Goal: Communication & Community: Participate in discussion

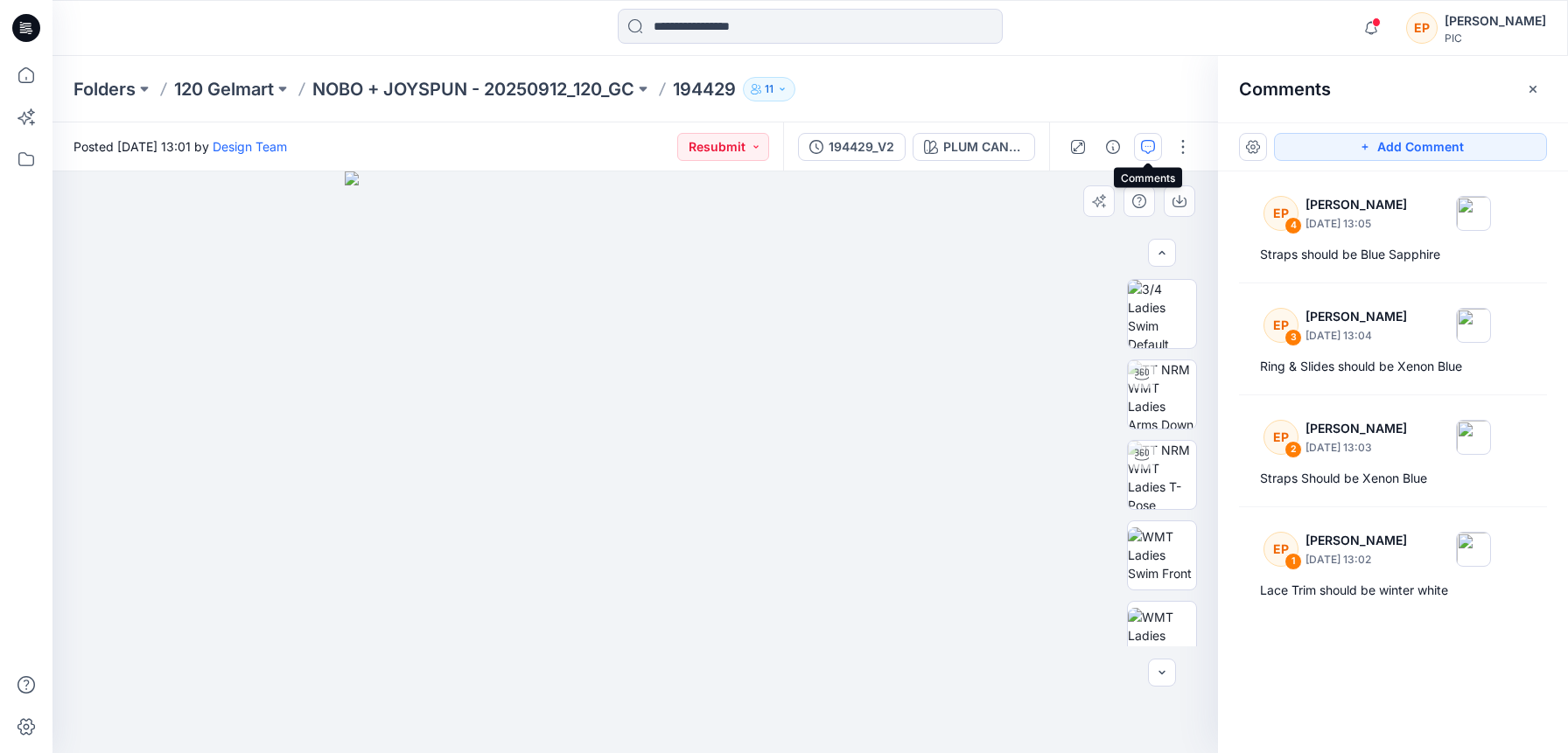
scroll to position [216, 0]
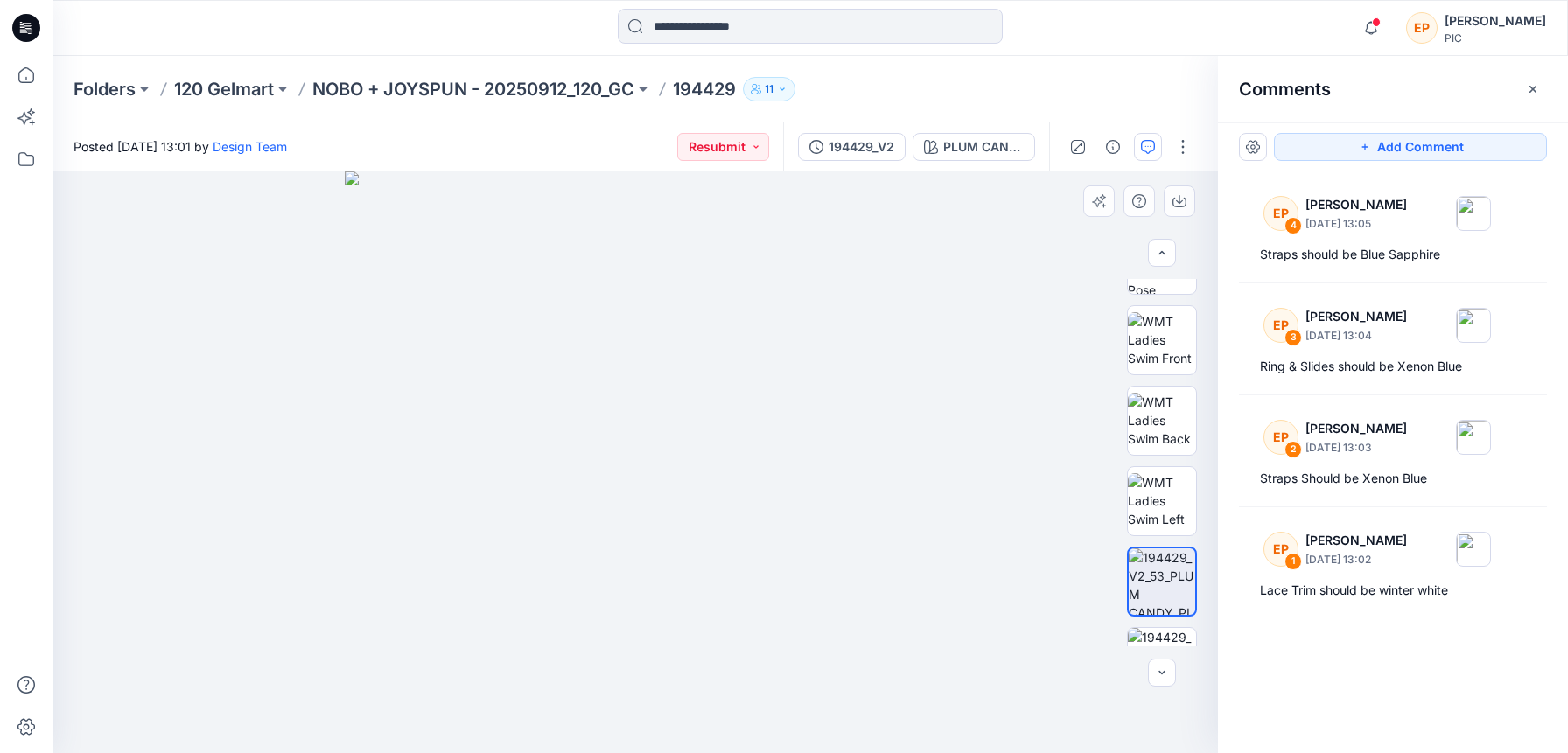
click at [795, 319] on img at bounding box center [636, 462] width 582 height 582
click at [1149, 142] on icon "button" at bounding box center [1147, 147] width 14 height 14
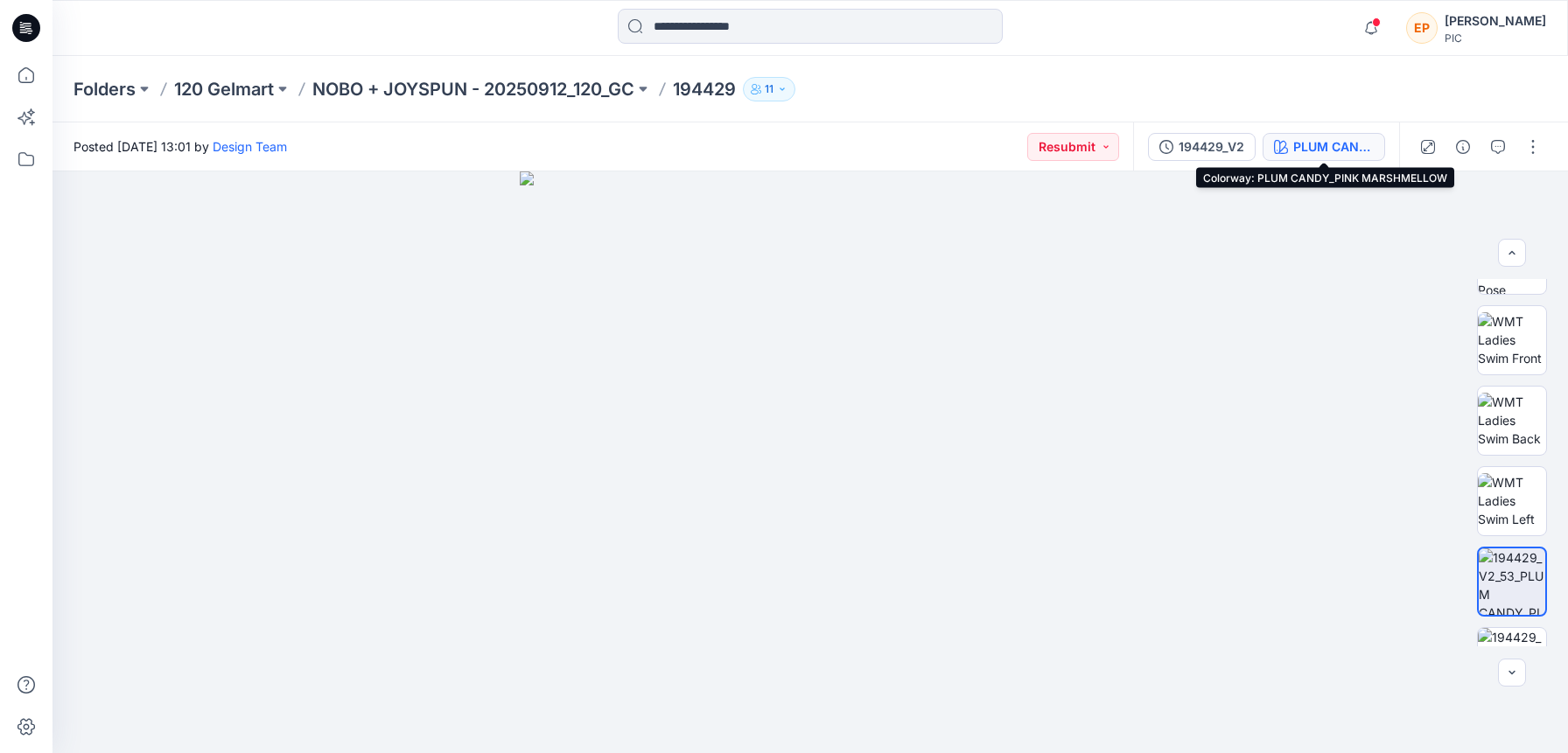
click at [1308, 152] on div "PLUM CANDY_PINK MARSHMELLOW" at bounding box center [1333, 147] width 80 height 19
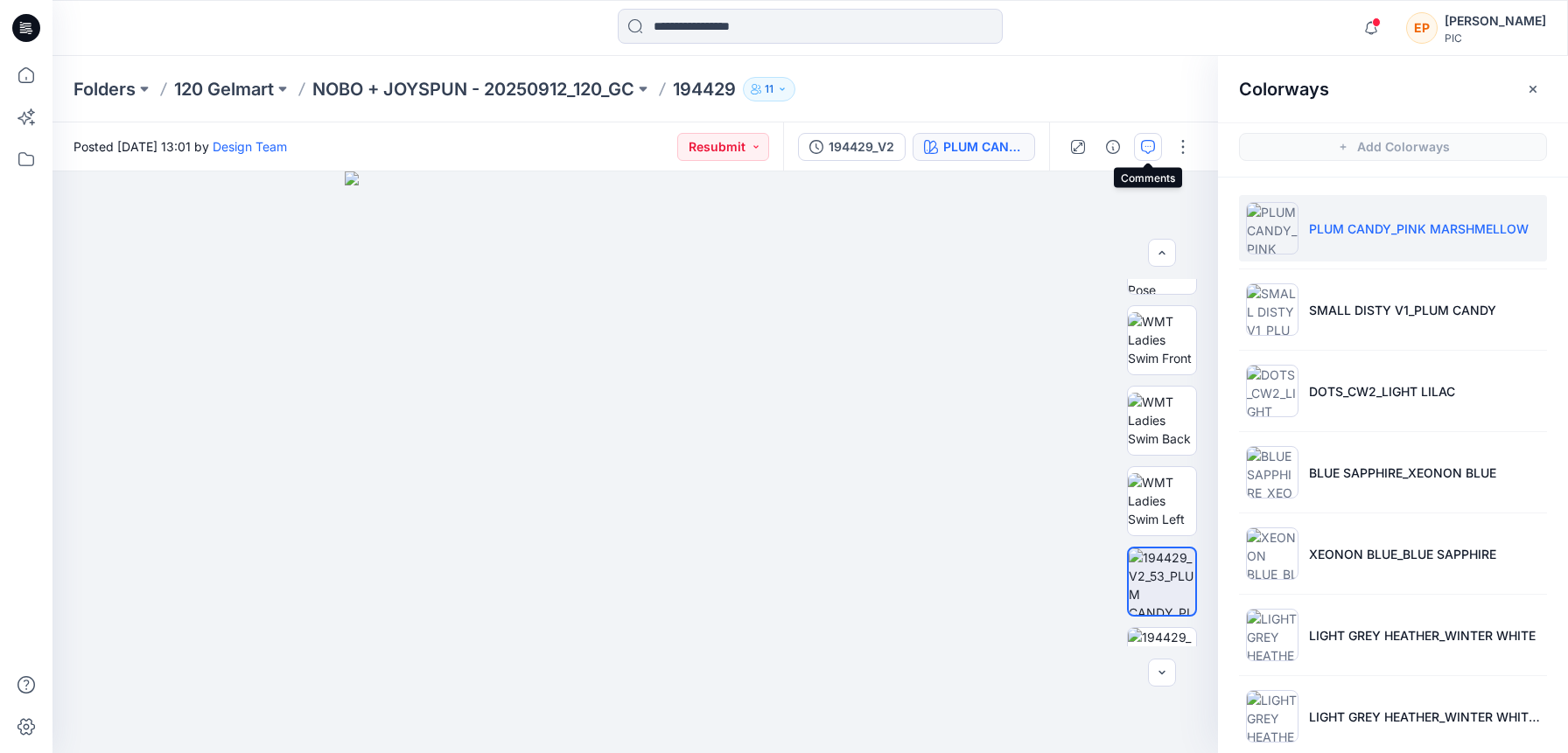
click at [1148, 140] on icon "button" at bounding box center [1147, 147] width 14 height 14
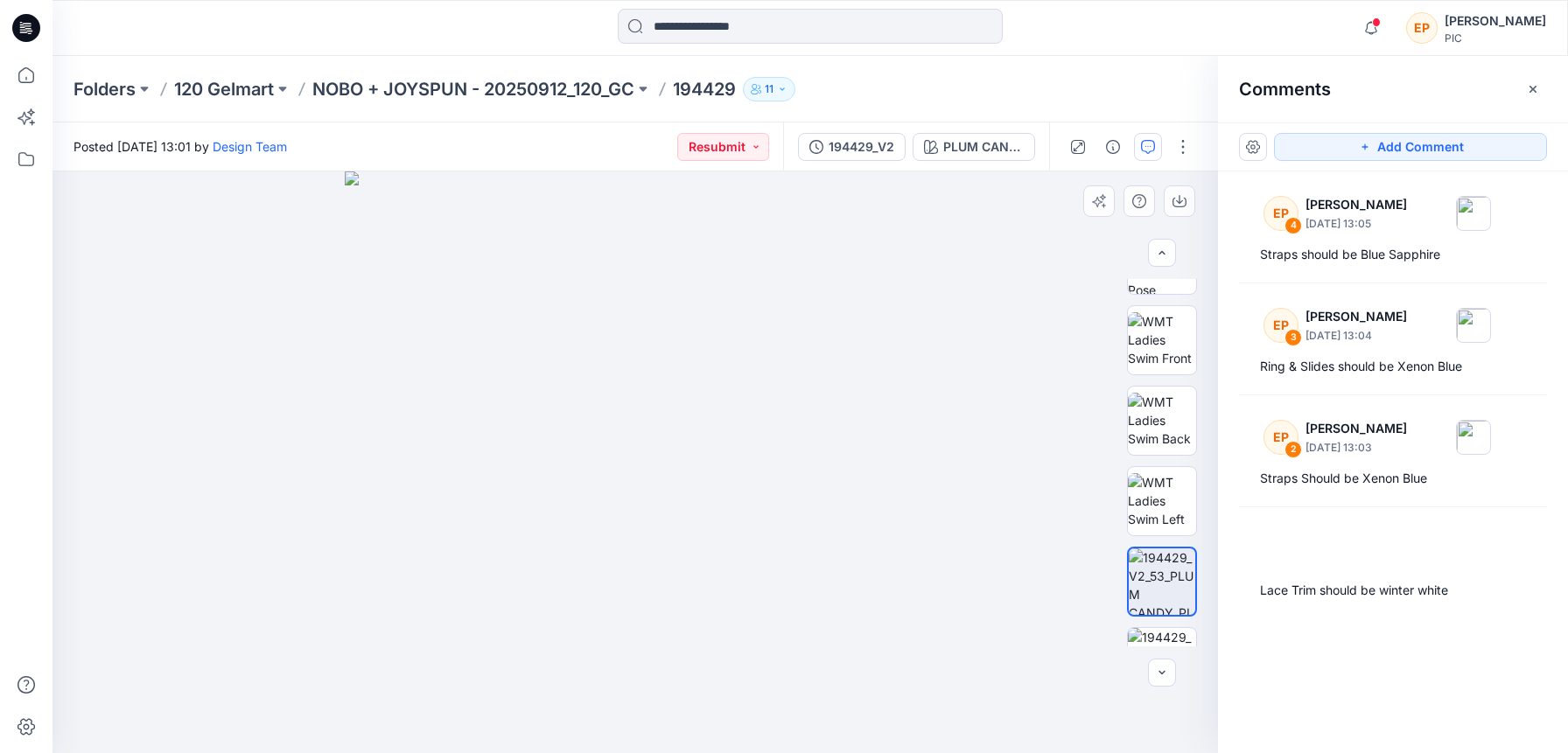
click at [805, 295] on img at bounding box center [636, 462] width 582 height 582
click at [1151, 149] on icon "button" at bounding box center [1147, 147] width 14 height 14
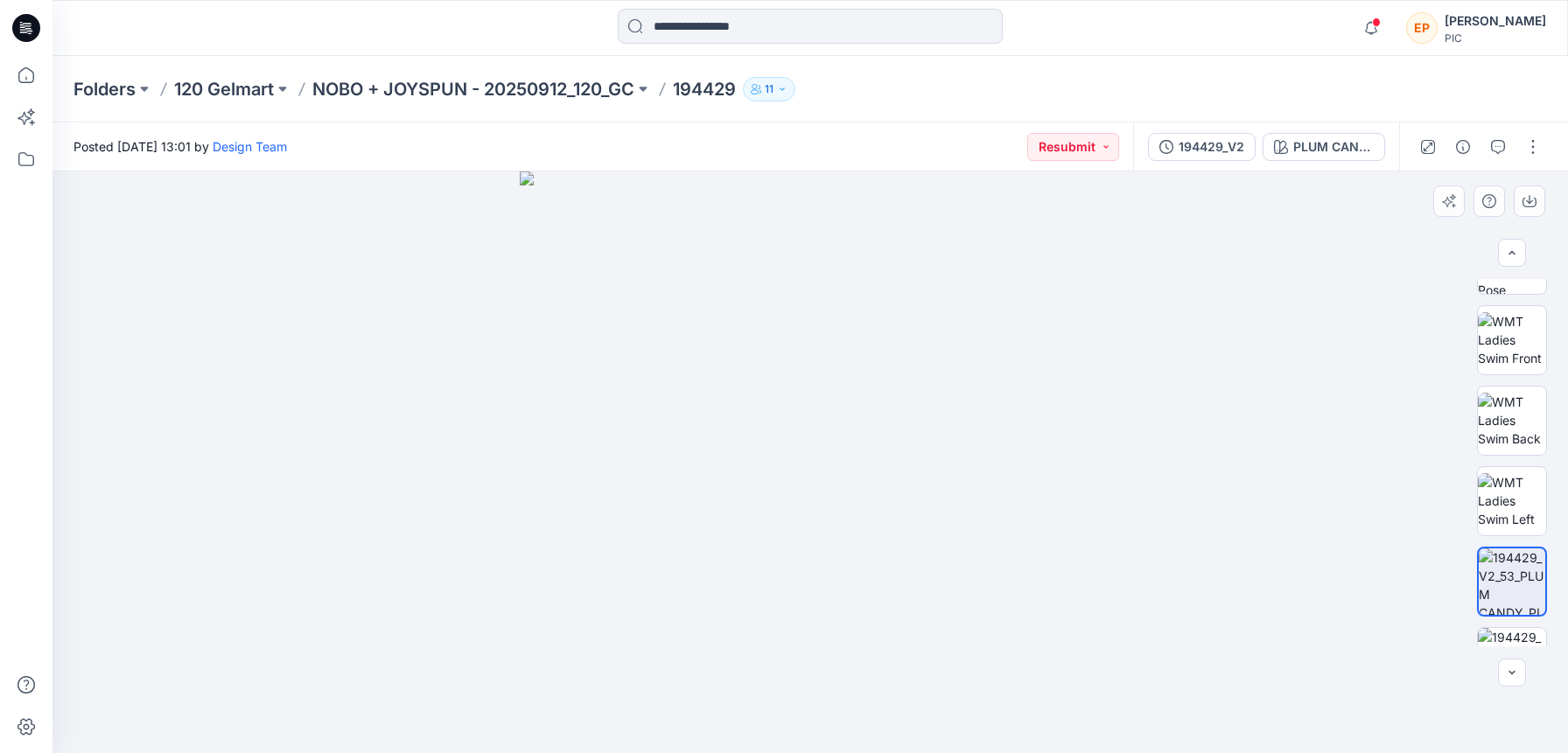
click at [978, 277] on img at bounding box center [811, 462] width 582 height 582
click at [971, 288] on img at bounding box center [811, 462] width 582 height 582
click at [1491, 149] on icon "button" at bounding box center [1497, 147] width 14 height 14
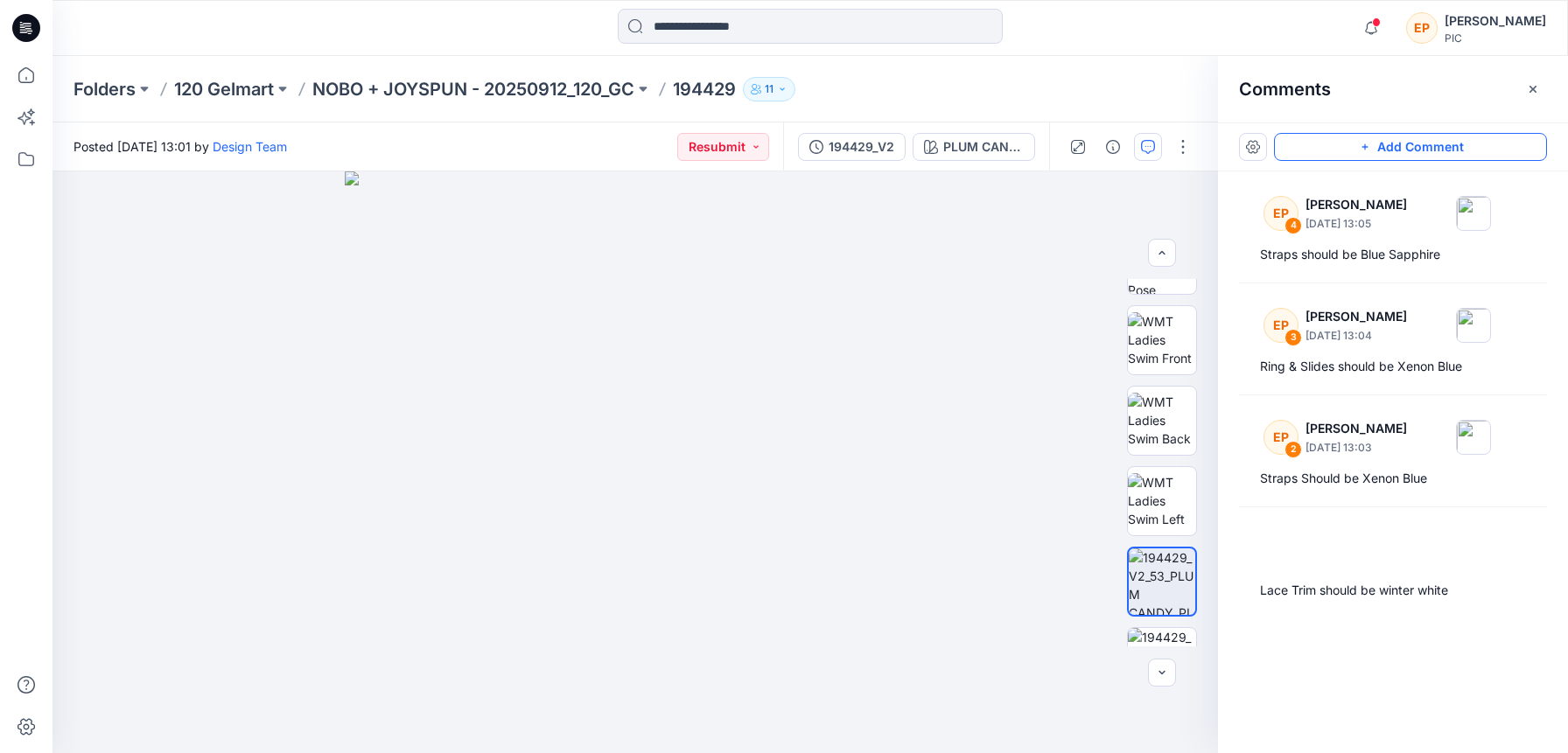
click at [1408, 146] on button "Add Comment" at bounding box center [1411, 147] width 273 height 28
click at [795, 321] on div "5" at bounding box center [635, 462] width 1165 height 582
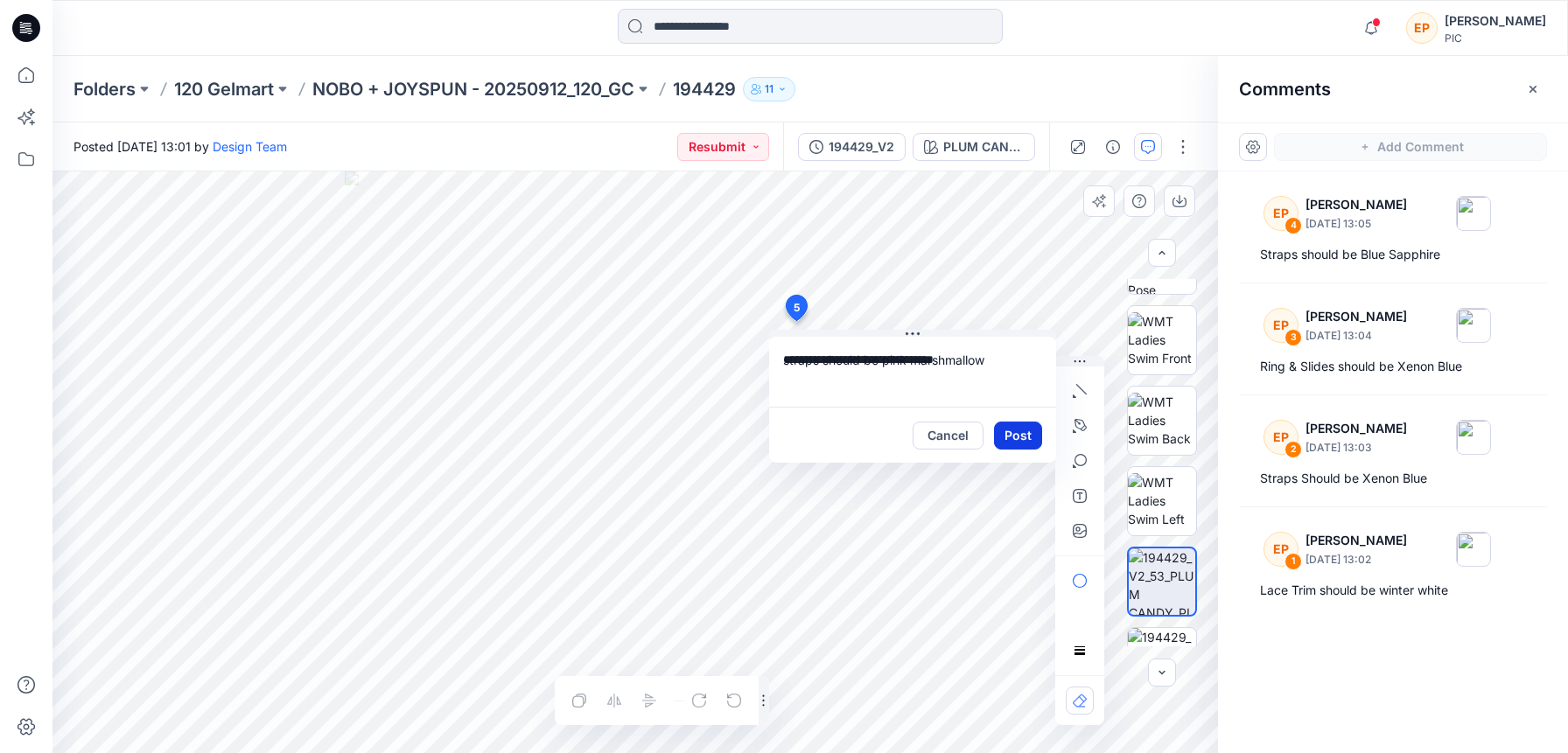
type textarea "**********"
click at [1014, 430] on button "Post" at bounding box center [1017, 436] width 48 height 28
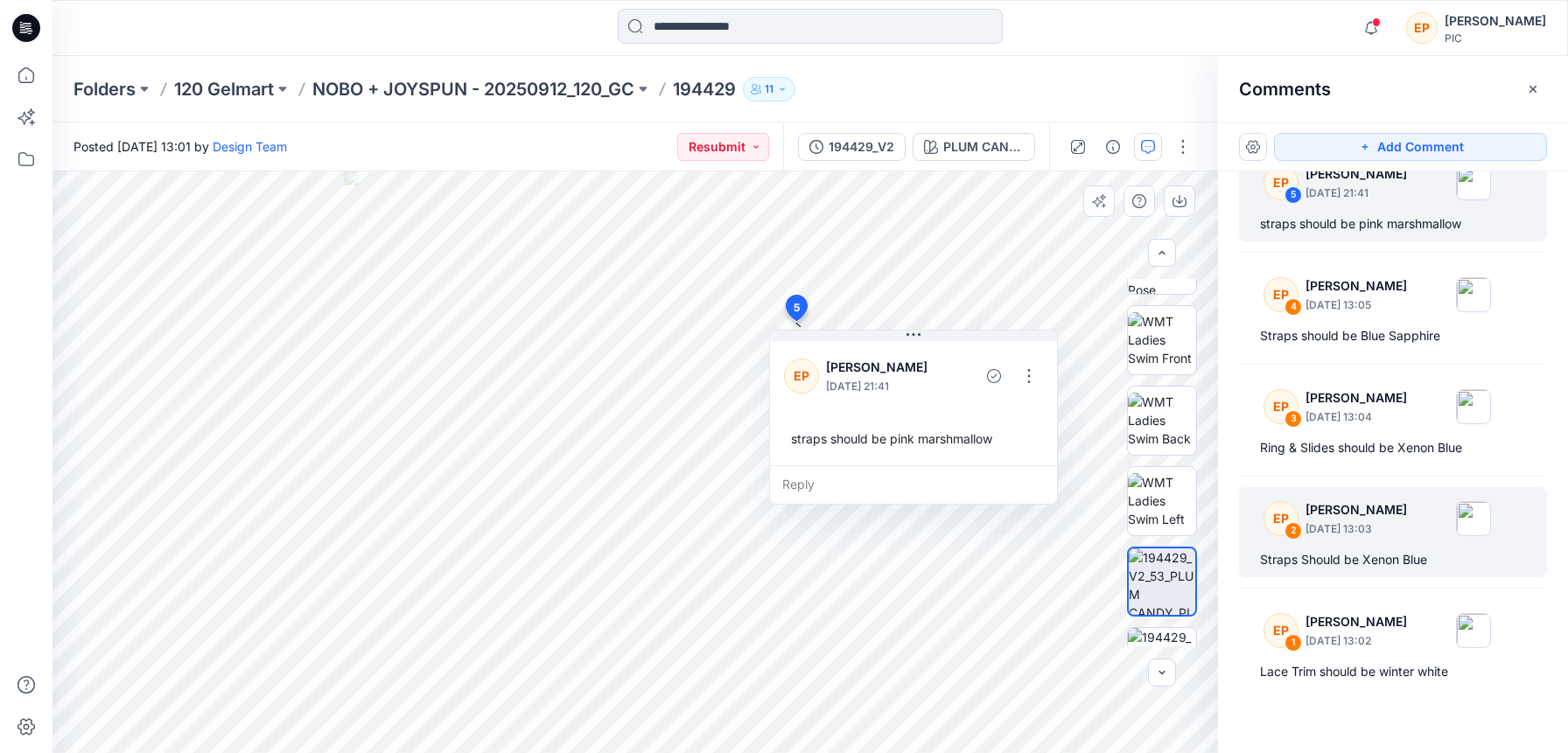
scroll to position [35, 0]
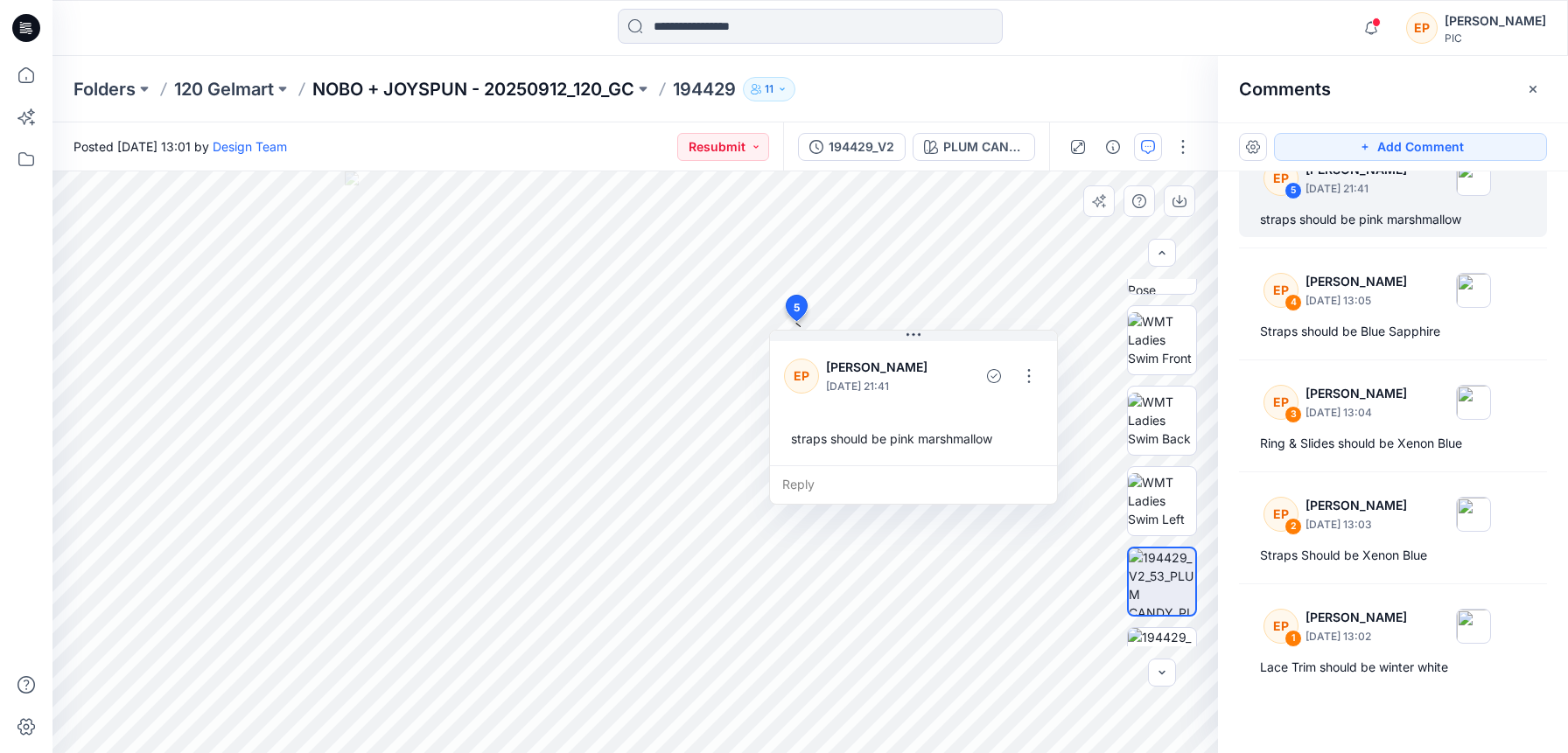
click at [475, 83] on p "NOBO + JOYSPUN - 20250912_120_GC" at bounding box center [474, 89] width 322 height 24
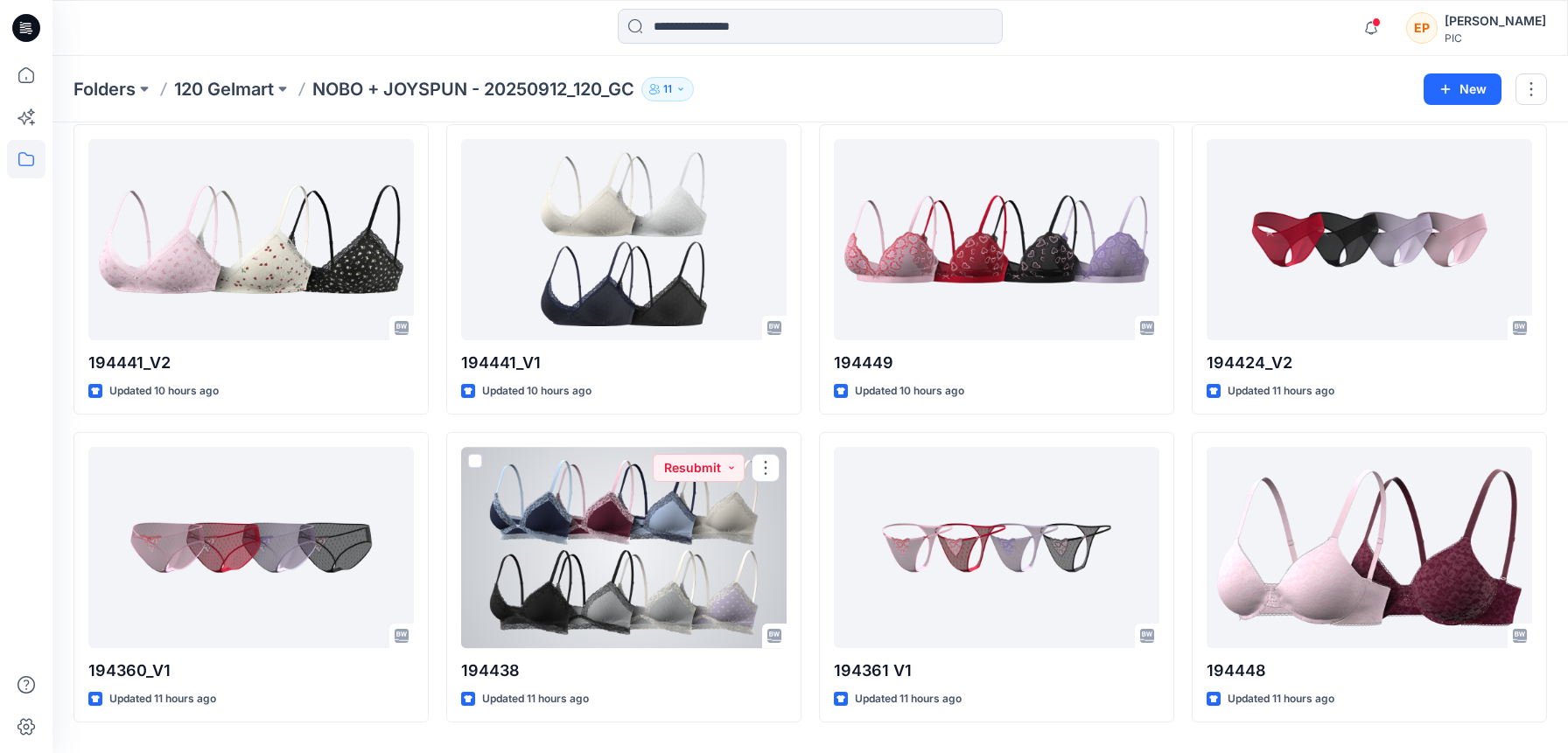
scroll to position [1306, 0]
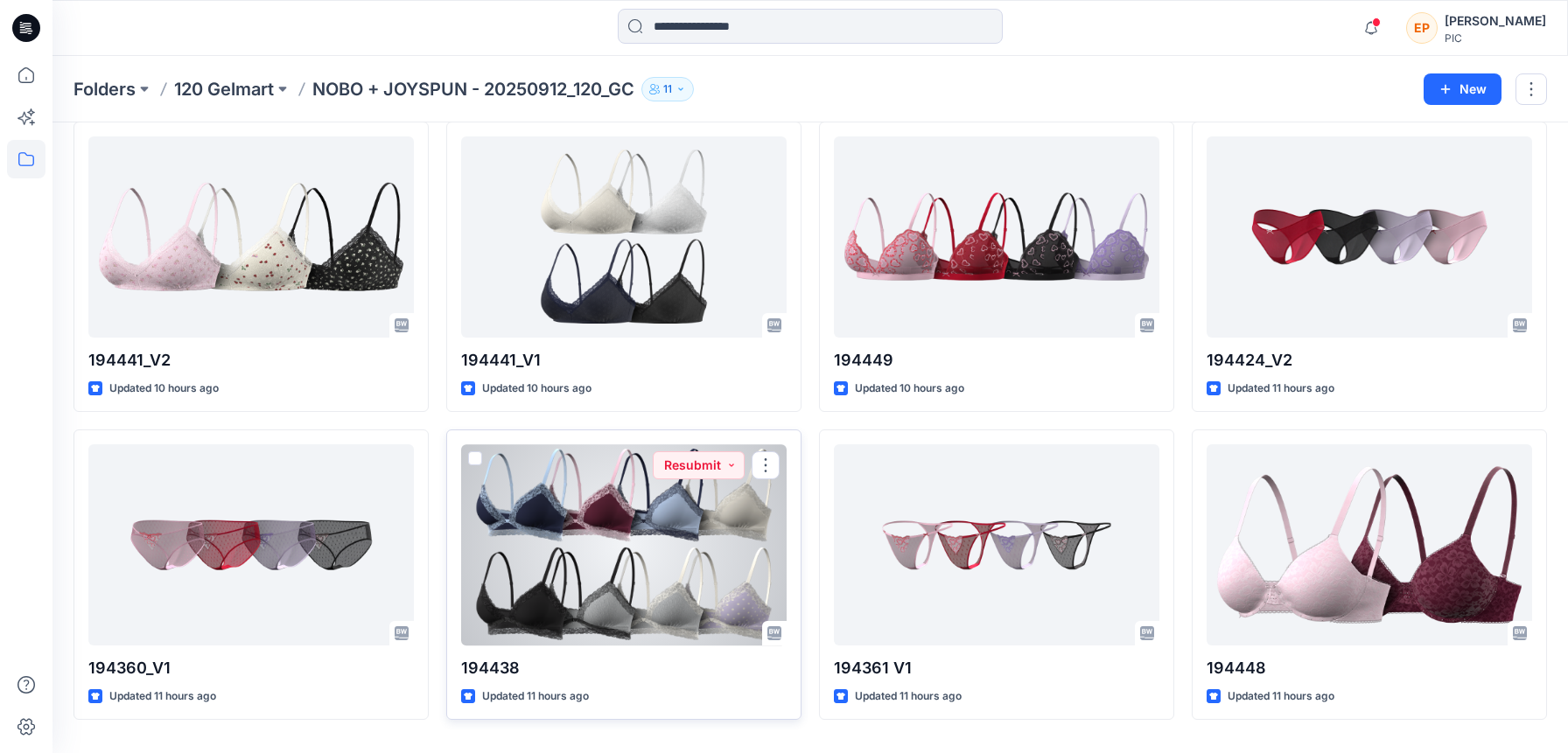
click at [545, 543] on div at bounding box center [624, 545] width 326 height 201
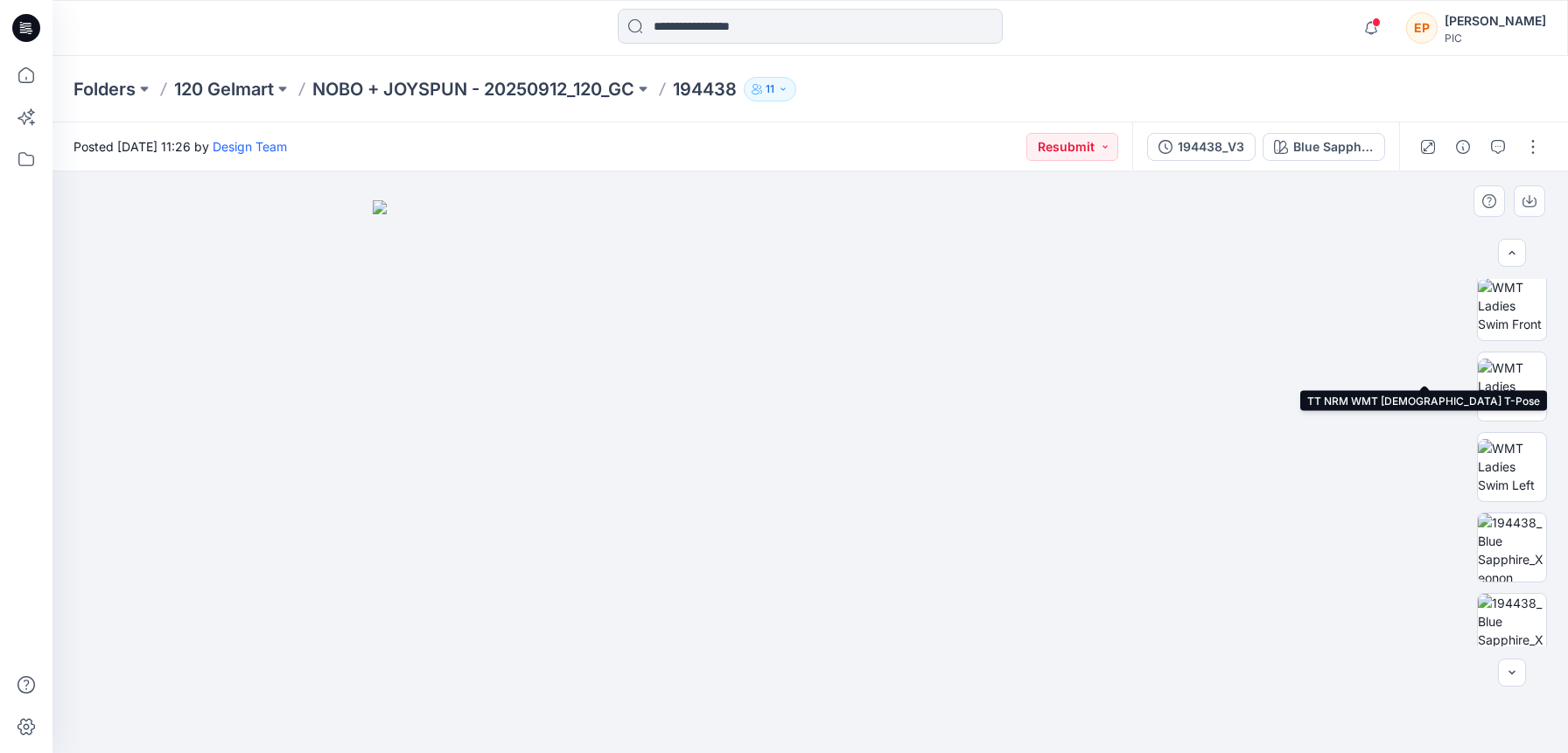
scroll to position [286, 0]
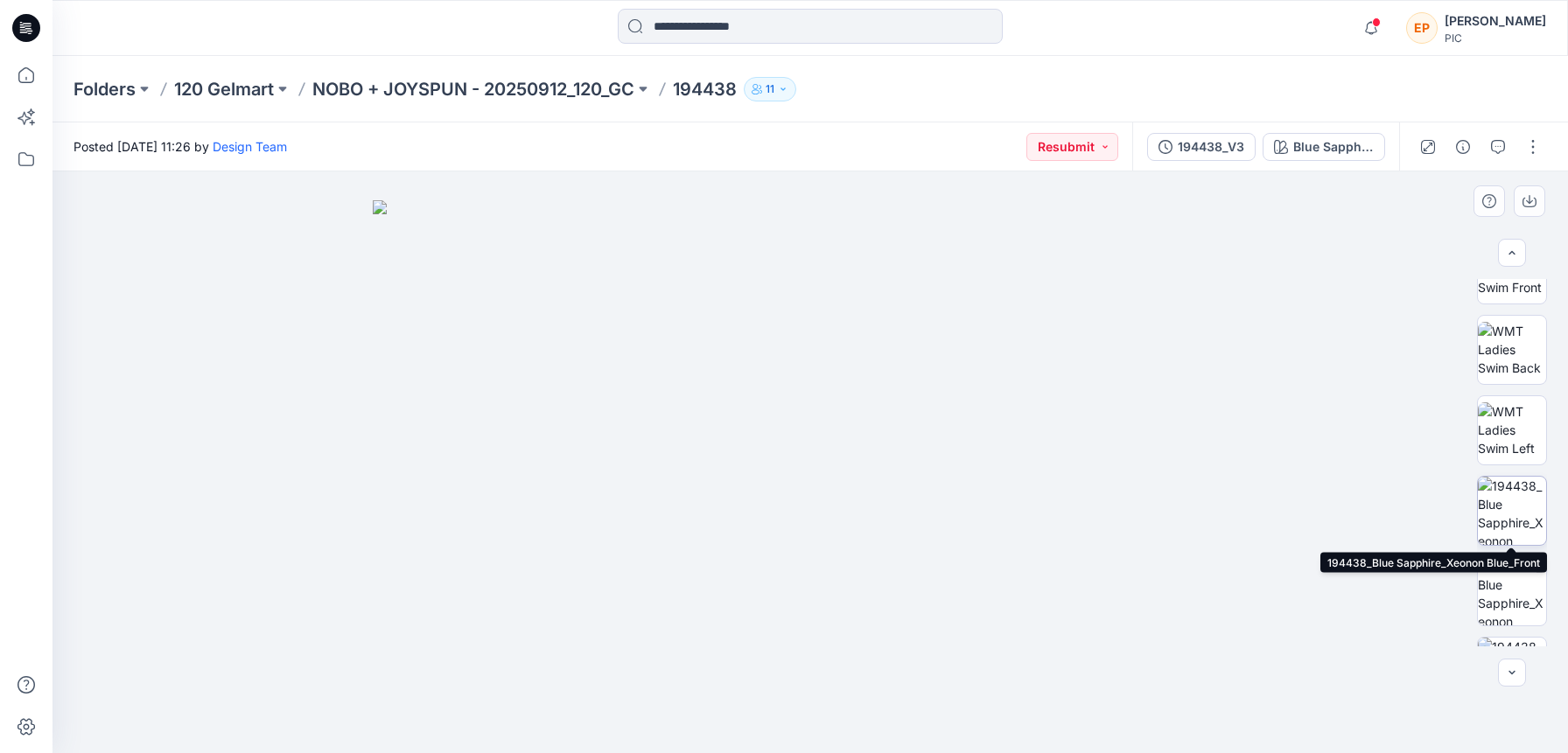
click at [1517, 505] on img at bounding box center [1511, 510] width 68 height 68
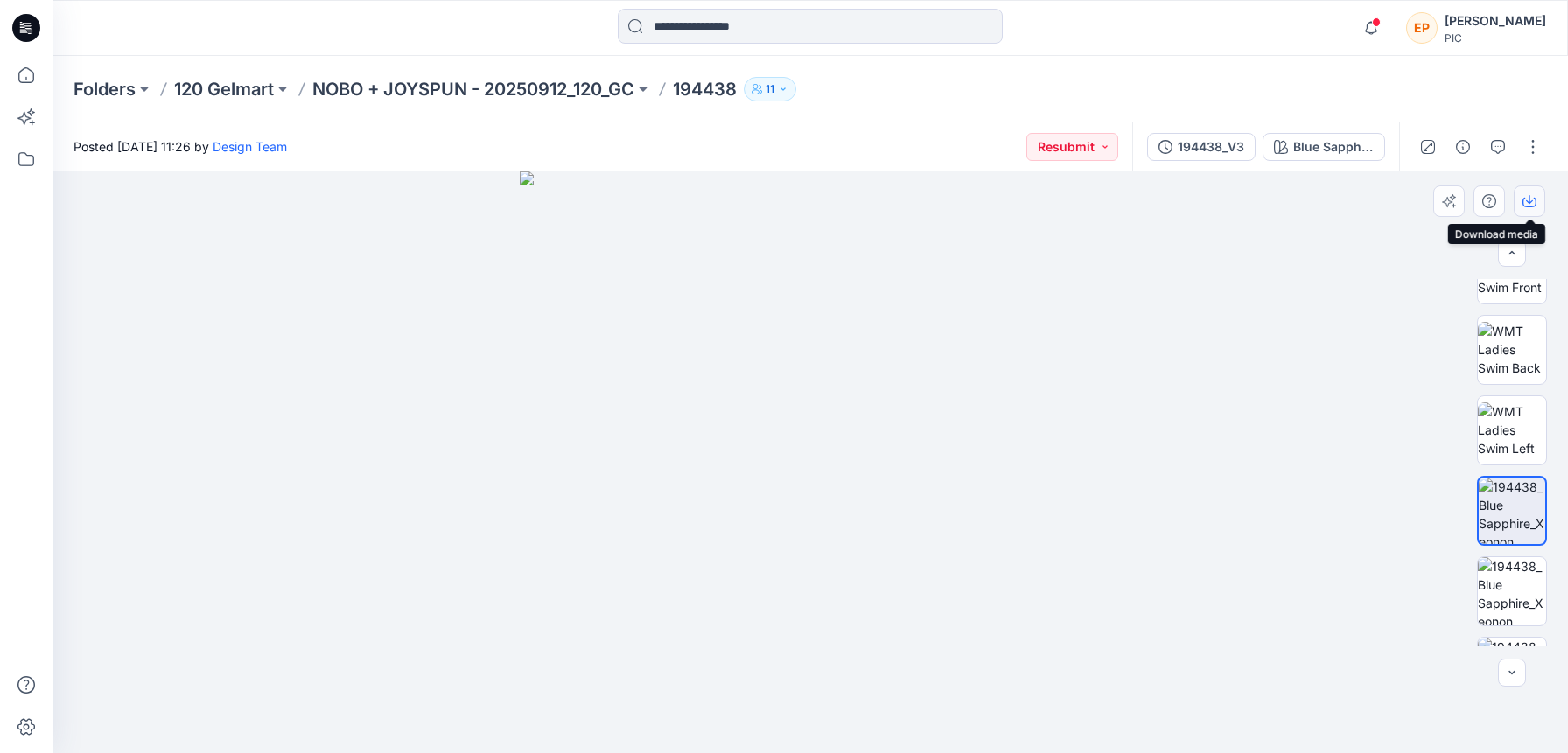
click at [1535, 202] on icon "button" at bounding box center [1528, 202] width 14 height 9
click at [1277, 511] on div at bounding box center [810, 462] width 1515 height 582
click at [1348, 147] on div "Blue Sapphire_Xeonon Blue" at bounding box center [1333, 147] width 80 height 19
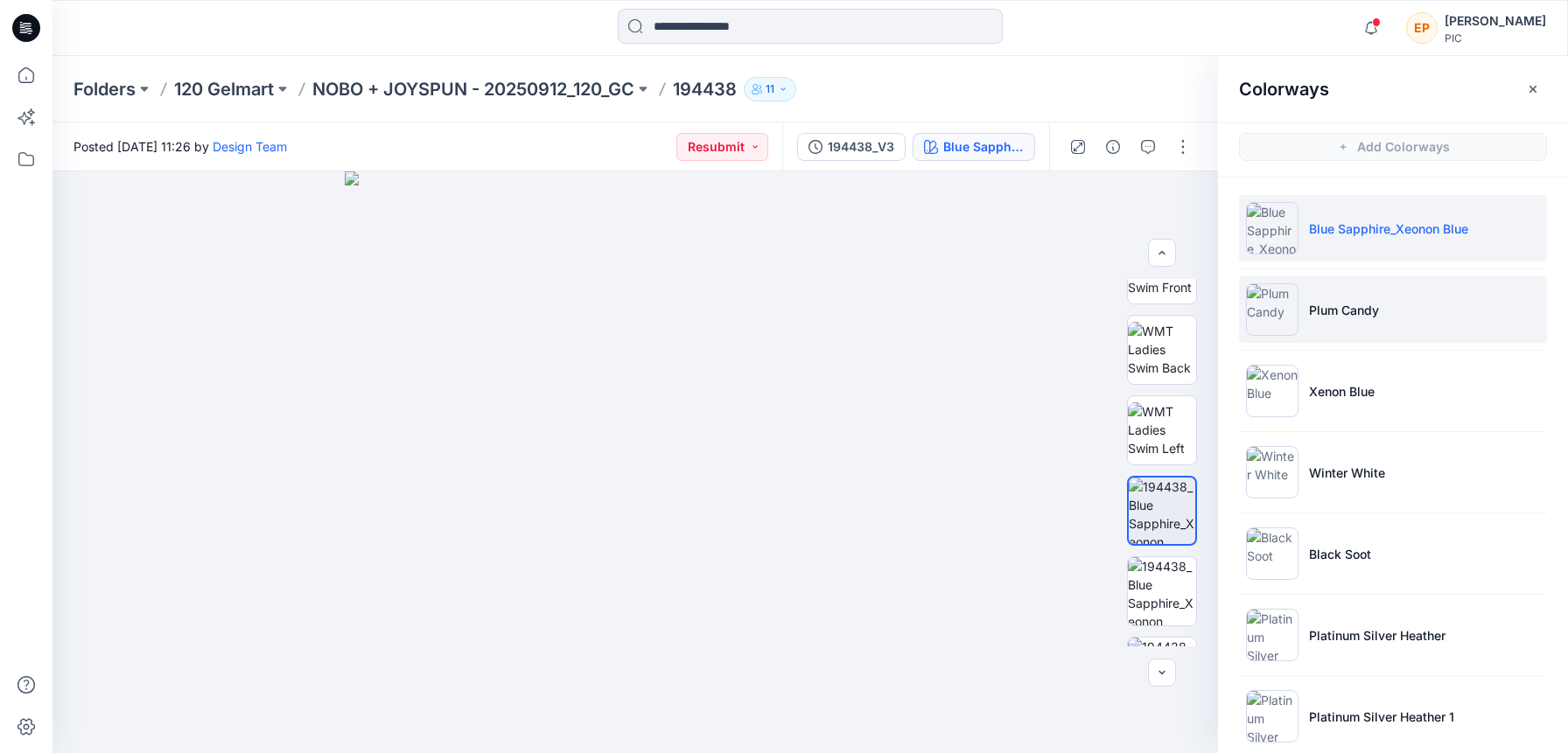
click at [1330, 311] on p "Plum Candy" at bounding box center [1344, 311] width 70 height 19
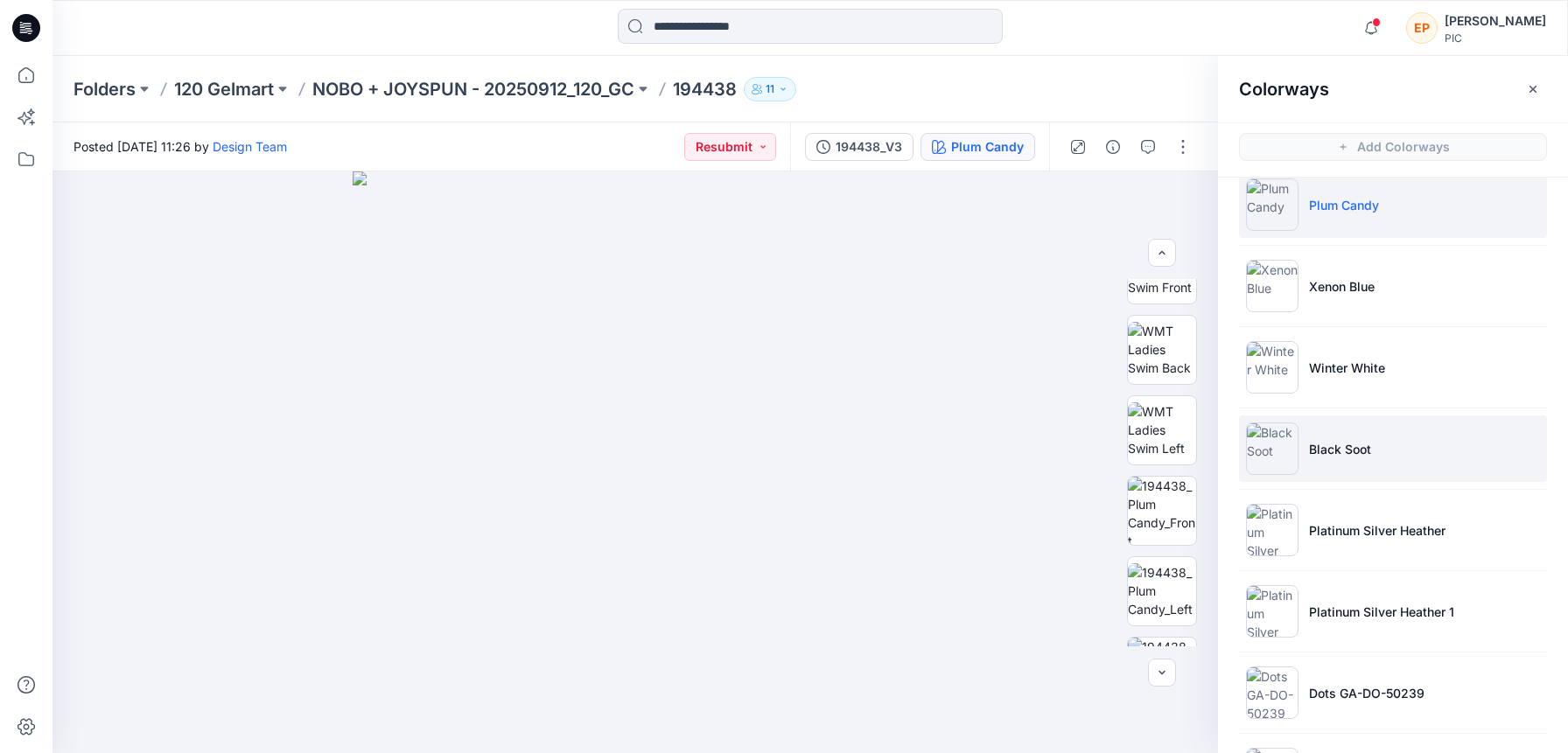
scroll to position [108, 0]
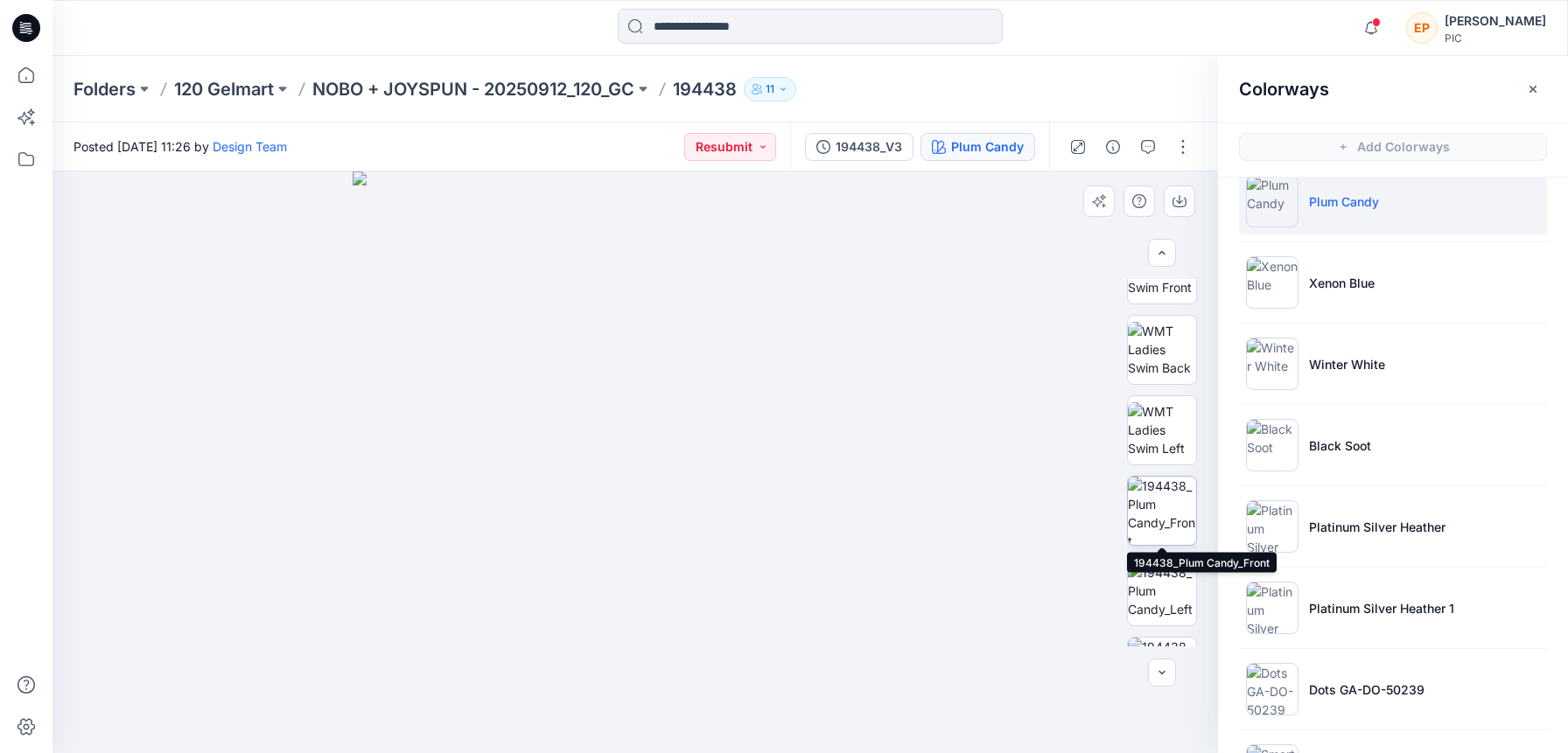
click at [1170, 509] on img at bounding box center [1161, 510] width 68 height 68
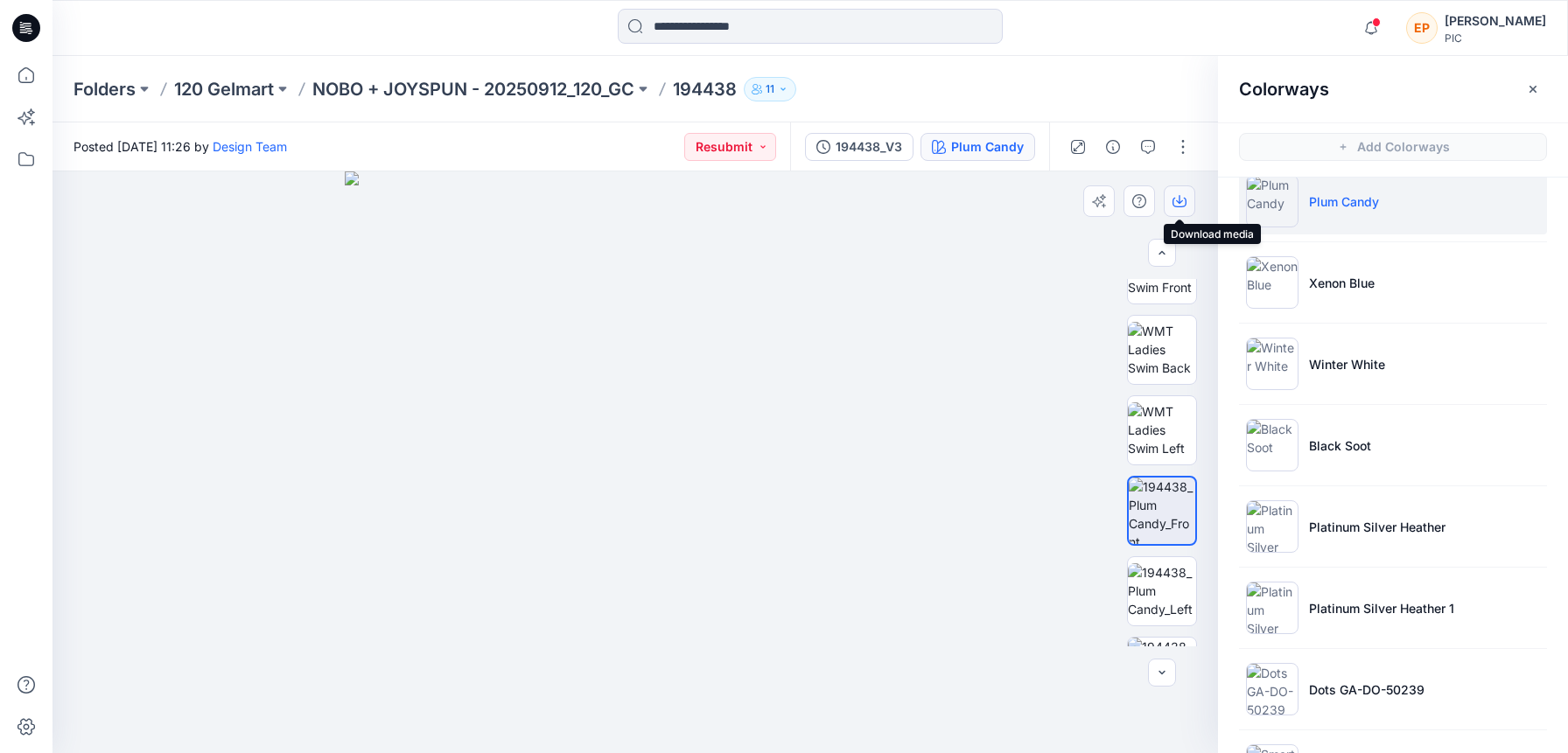
click at [1179, 202] on icon "button" at bounding box center [1178, 199] width 7 height 8
click at [1186, 151] on button "button" at bounding box center [1183, 147] width 28 height 28
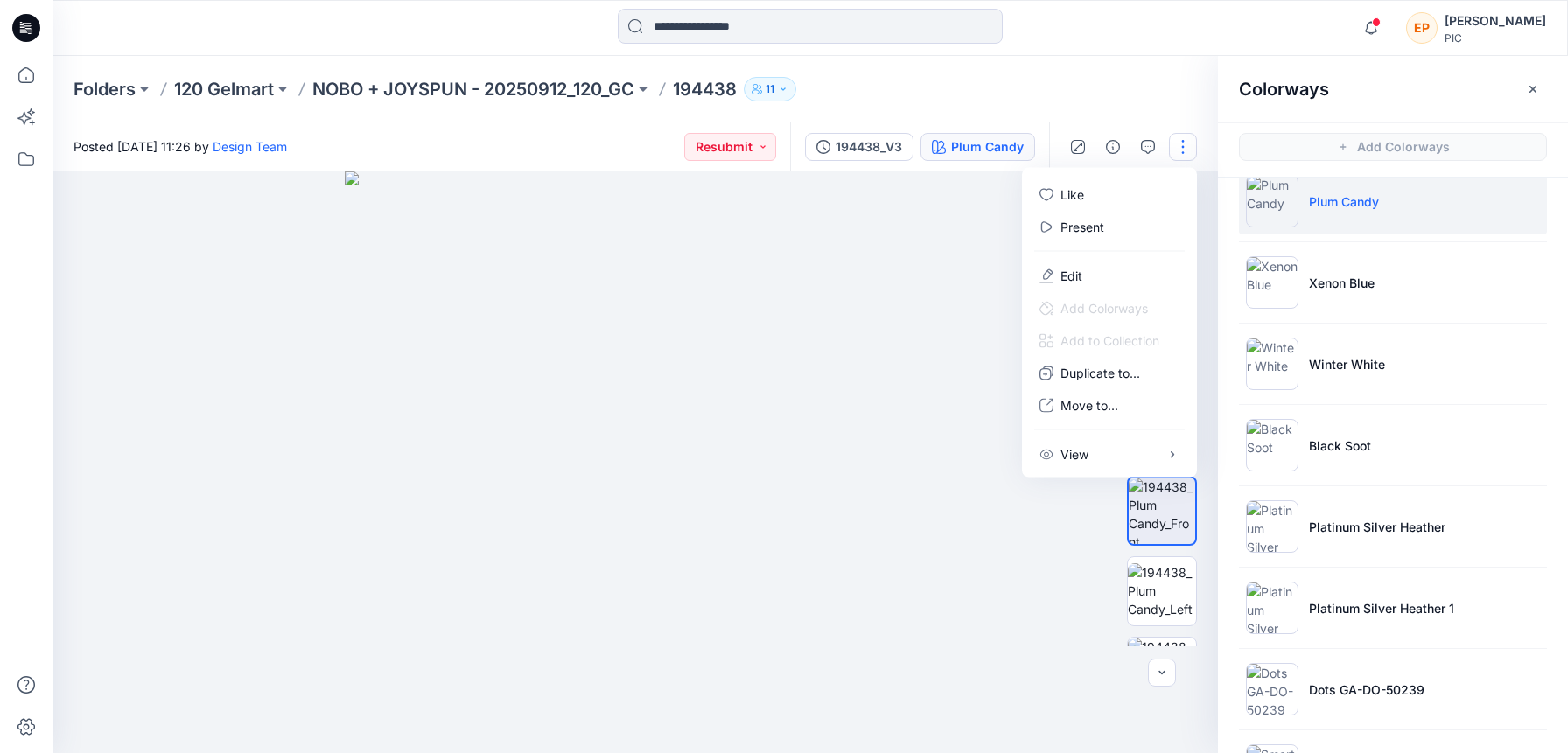
click at [929, 309] on div at bounding box center [635, 462] width 1165 height 582
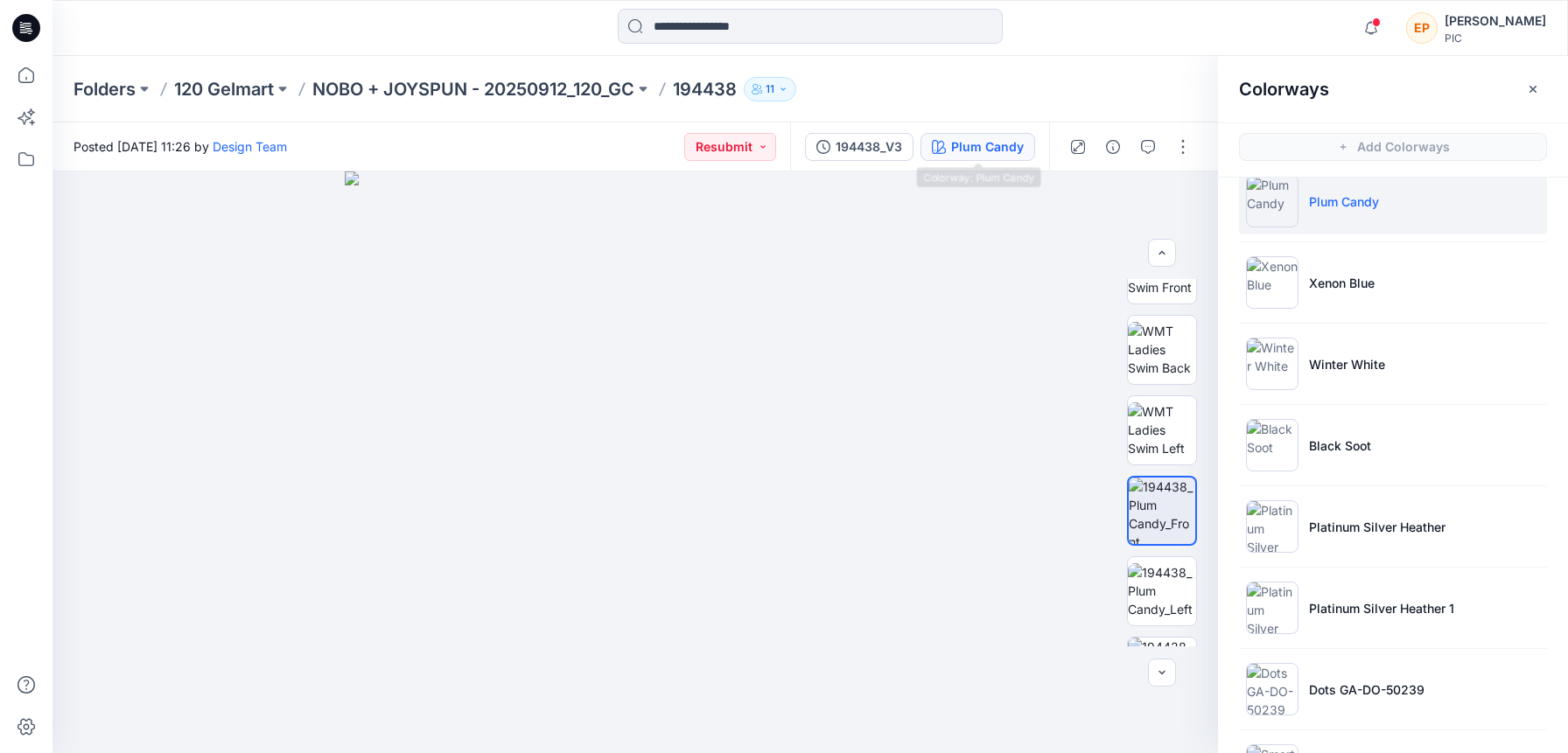
click at [1000, 146] on div "Plum Candy" at bounding box center [987, 147] width 73 height 19
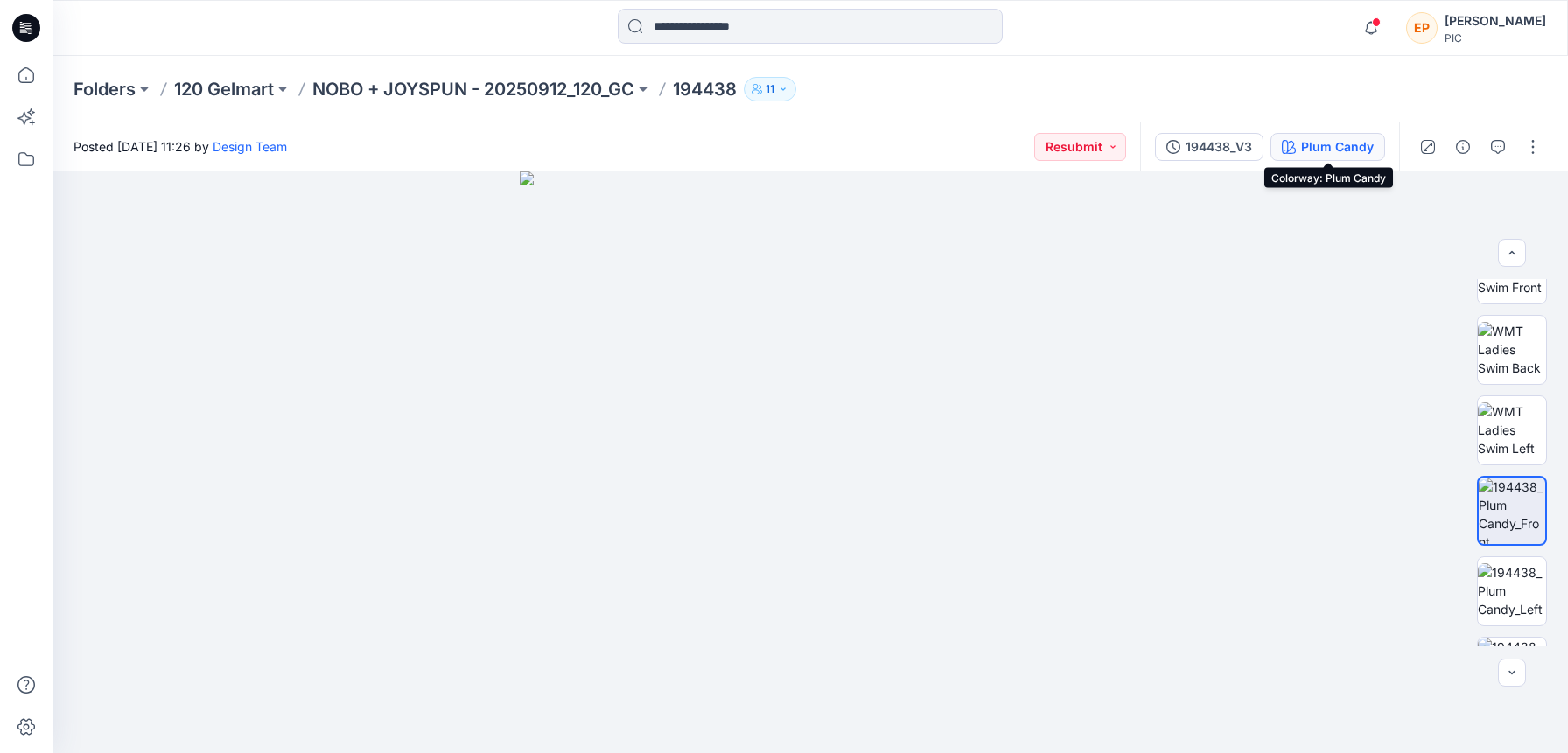
click at [1342, 150] on div "Plum Candy" at bounding box center [1336, 147] width 73 height 19
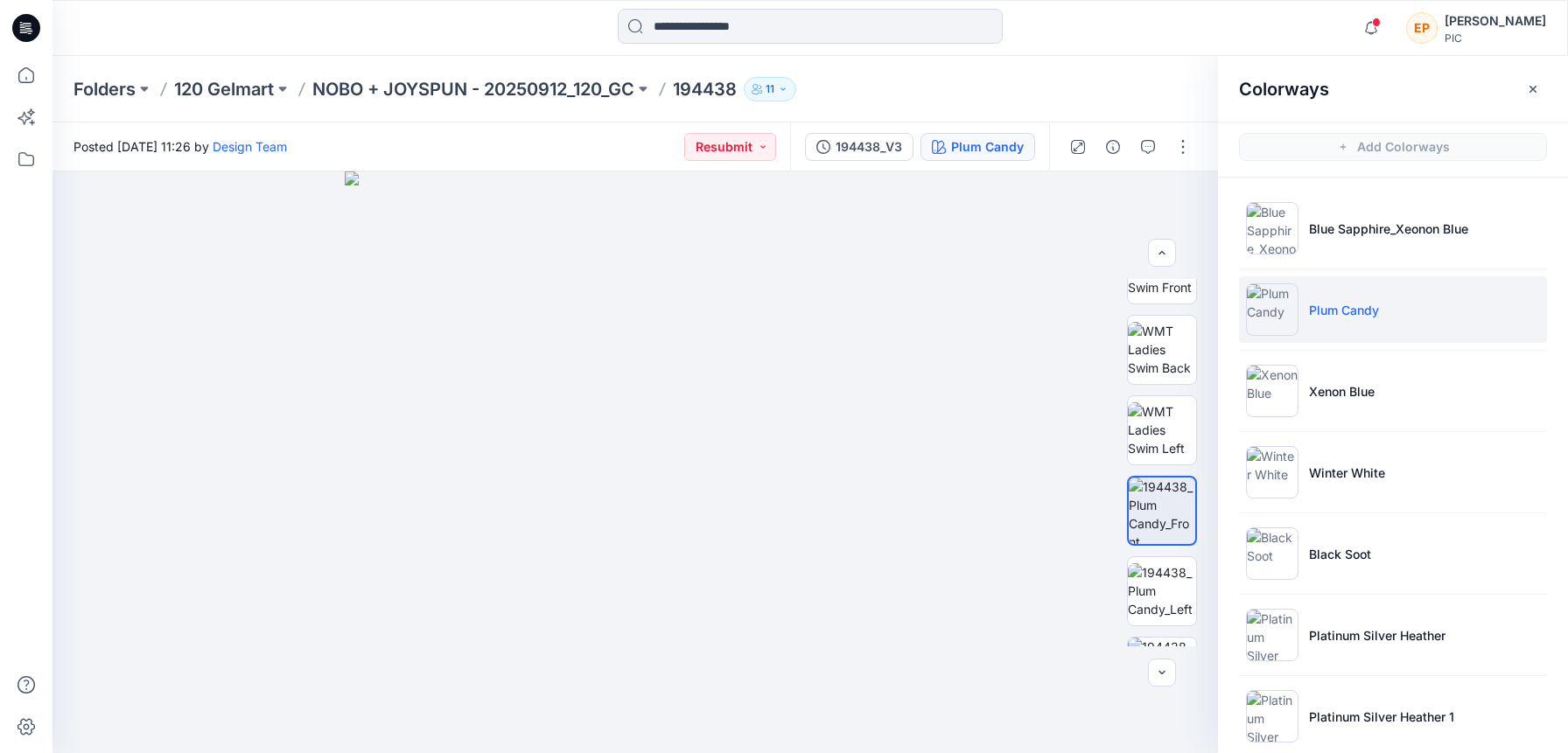
click at [480, 73] on div "Folders 120 Gelmart NOBO + JOYSPUN - 20250912_120_GC 194438 11" at bounding box center [810, 88] width 1515 height 67
click at [477, 90] on p "NOBO + JOYSPUN - 20250912_120_GC" at bounding box center [474, 89] width 322 height 24
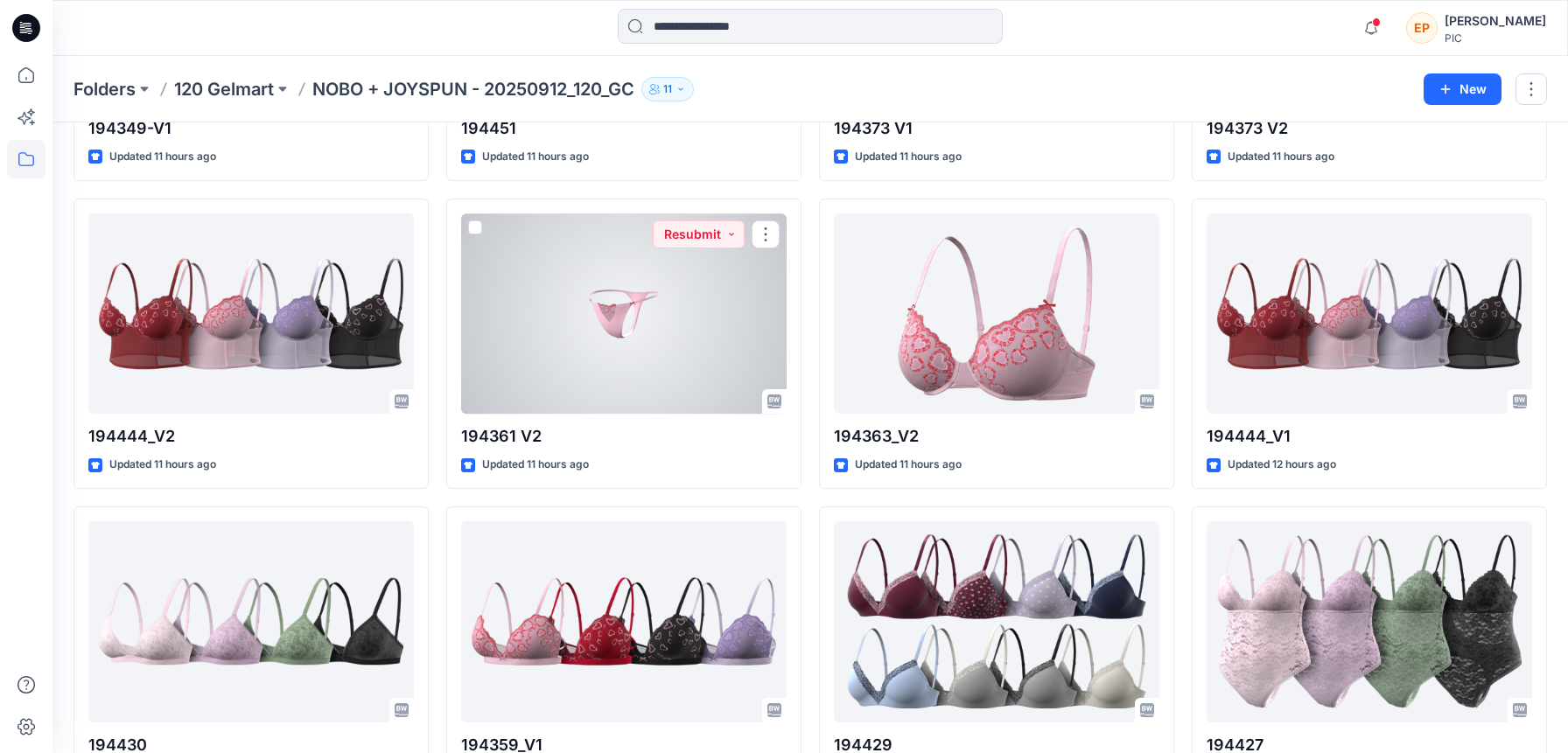
scroll to position [2467, 0]
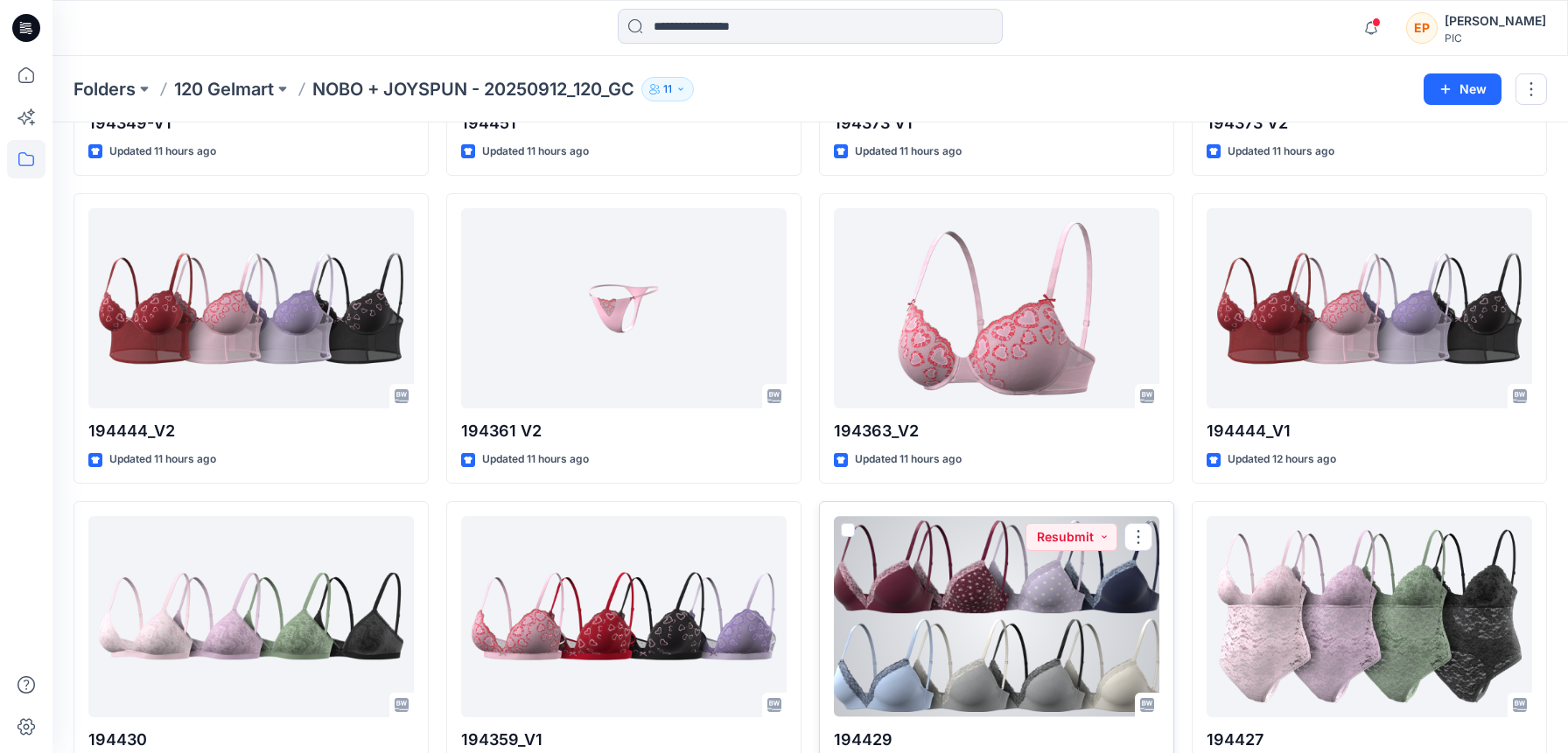
click at [939, 617] on div at bounding box center [996, 617] width 326 height 201
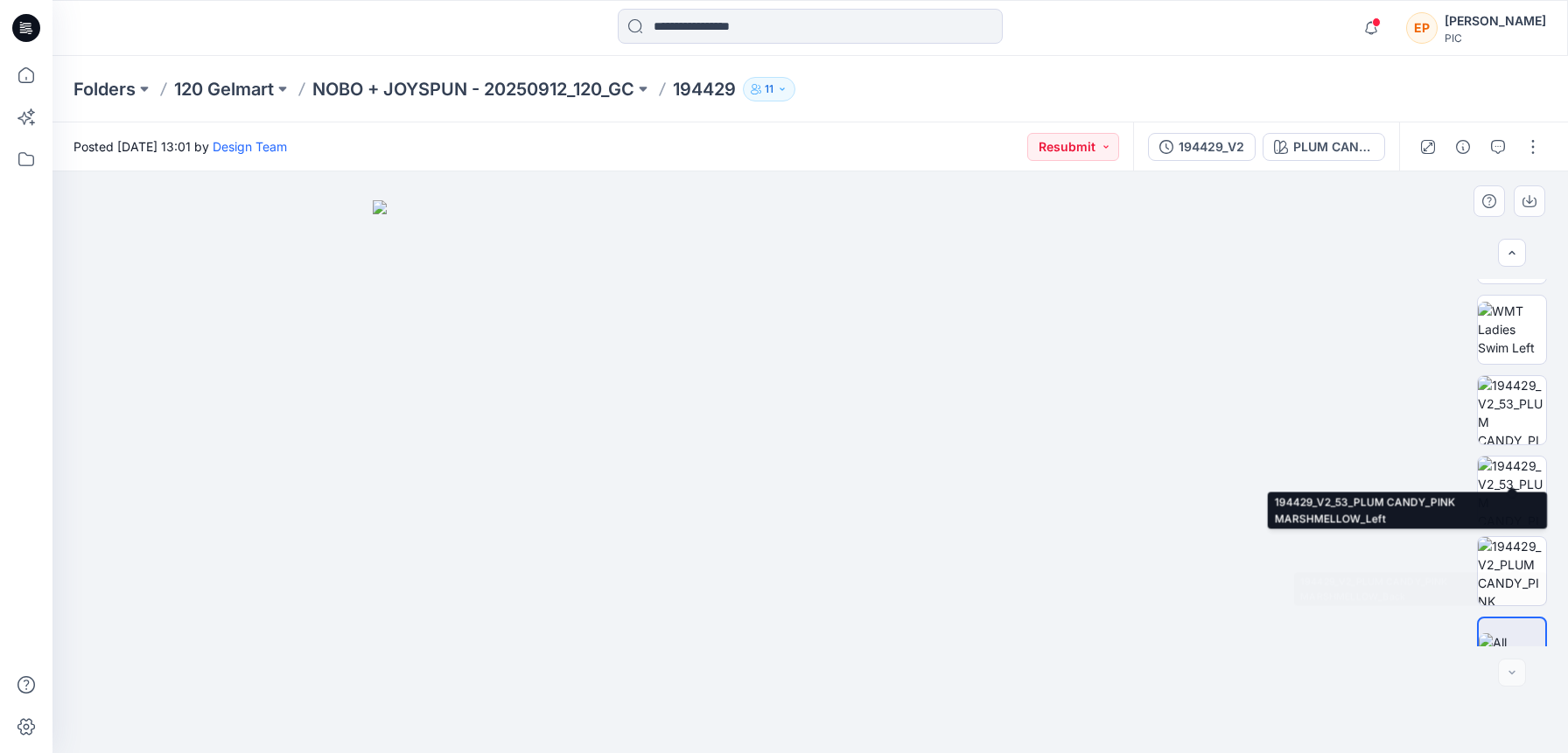
scroll to position [426, 0]
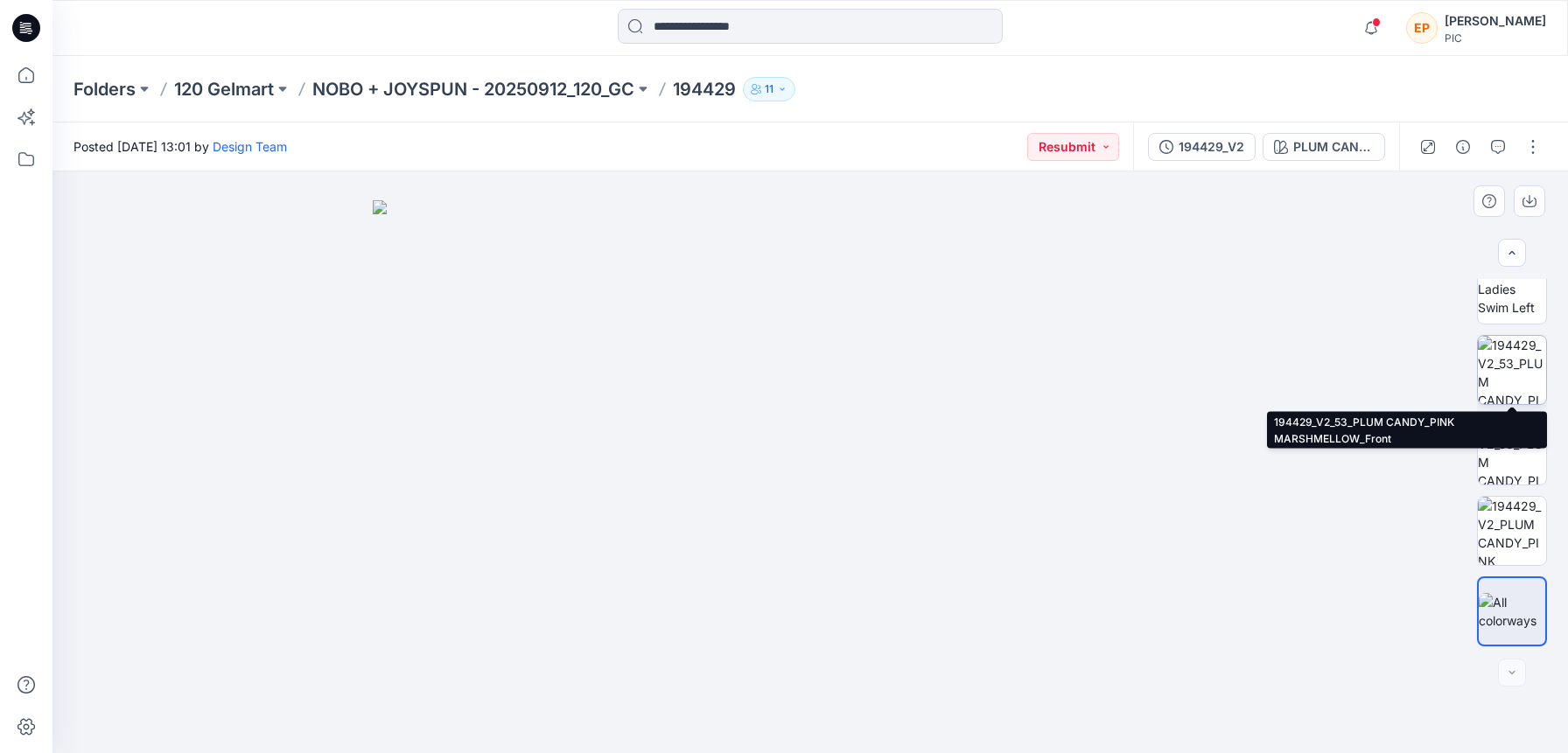
click at [1513, 376] on img at bounding box center [1511, 370] width 68 height 68
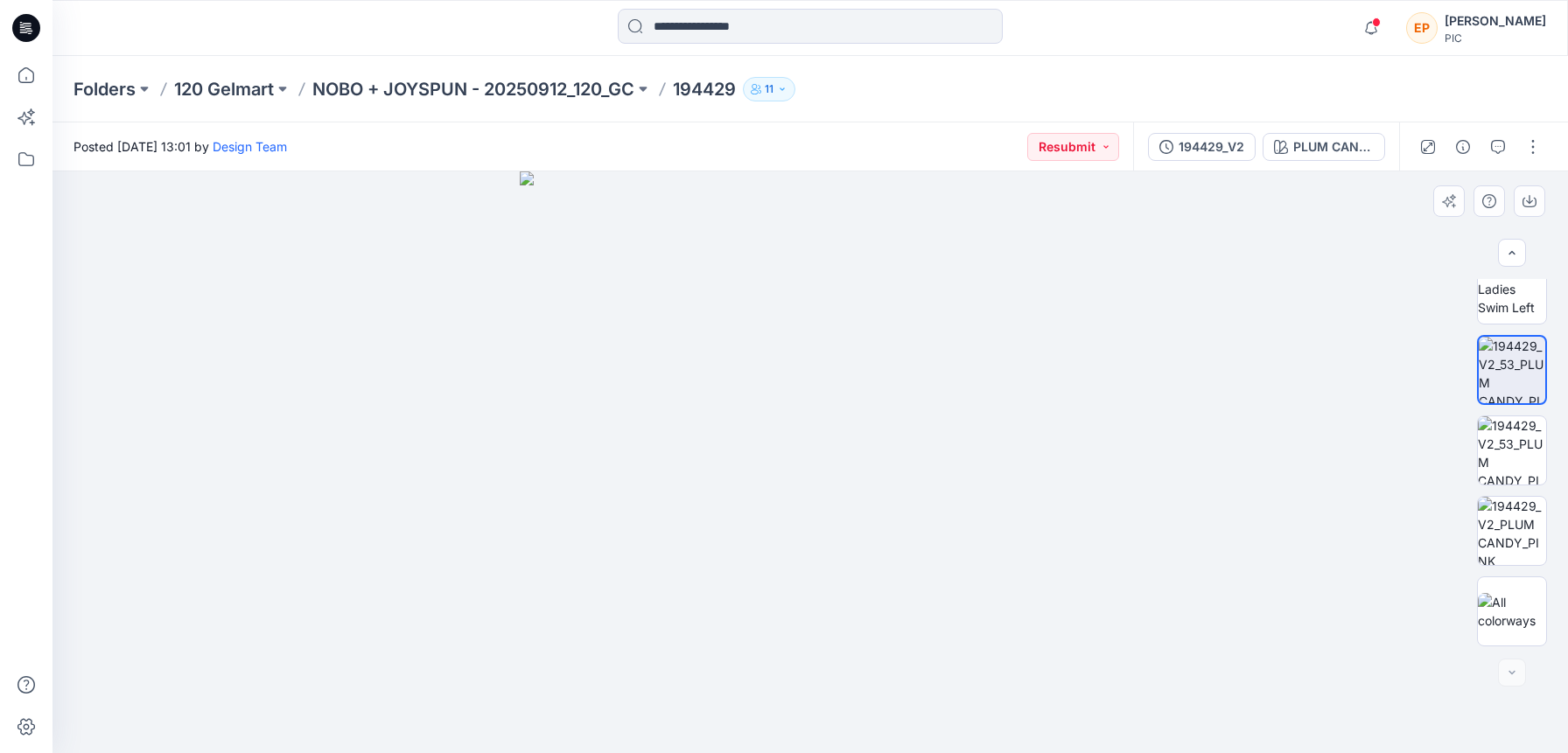
click at [974, 280] on img at bounding box center [811, 462] width 582 height 582
click at [1495, 147] on icon "button" at bounding box center [1497, 147] width 14 height 14
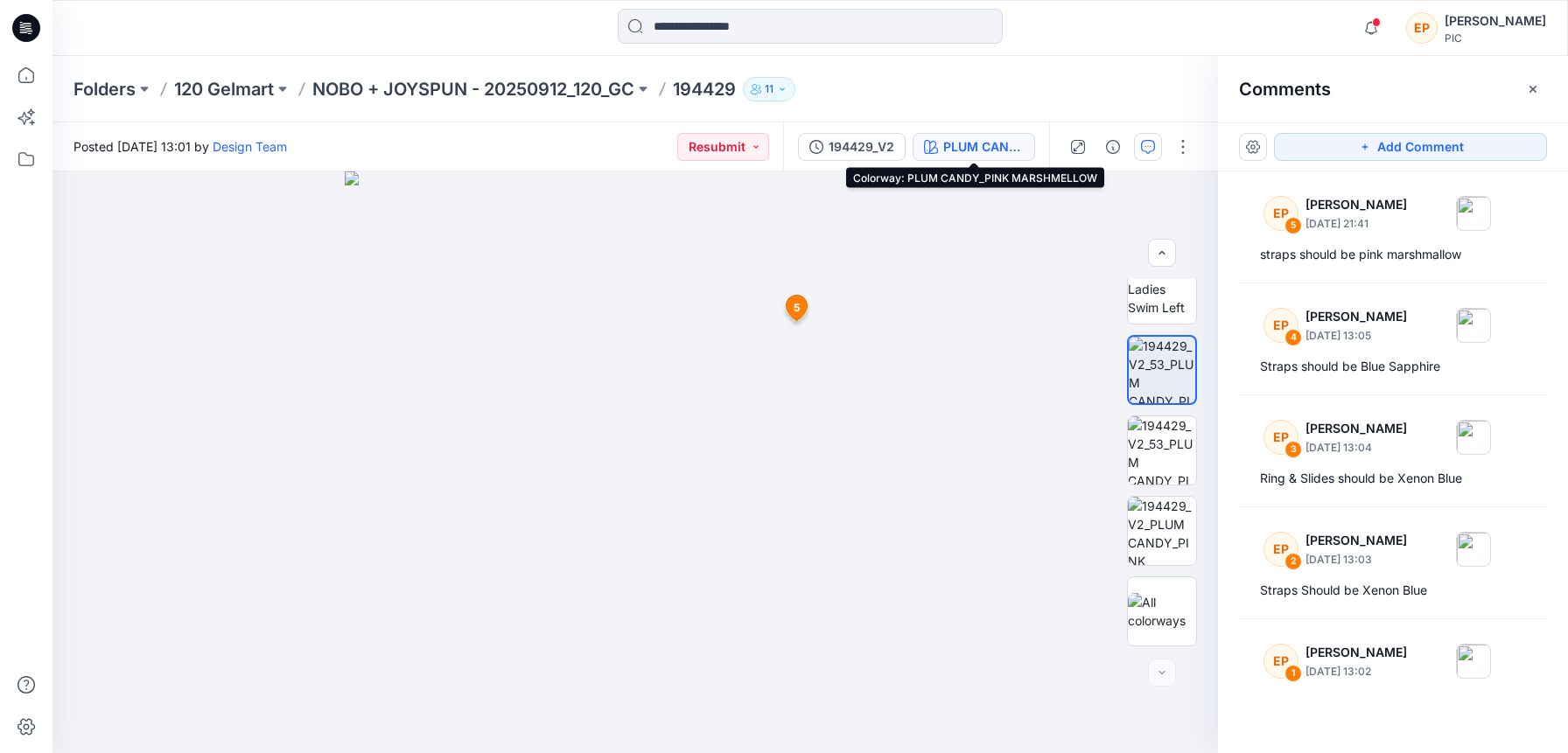
click at [972, 137] on div "PLUM CANDY_PINK MARSHMELLOW" at bounding box center [982, 147] width 80 height 19
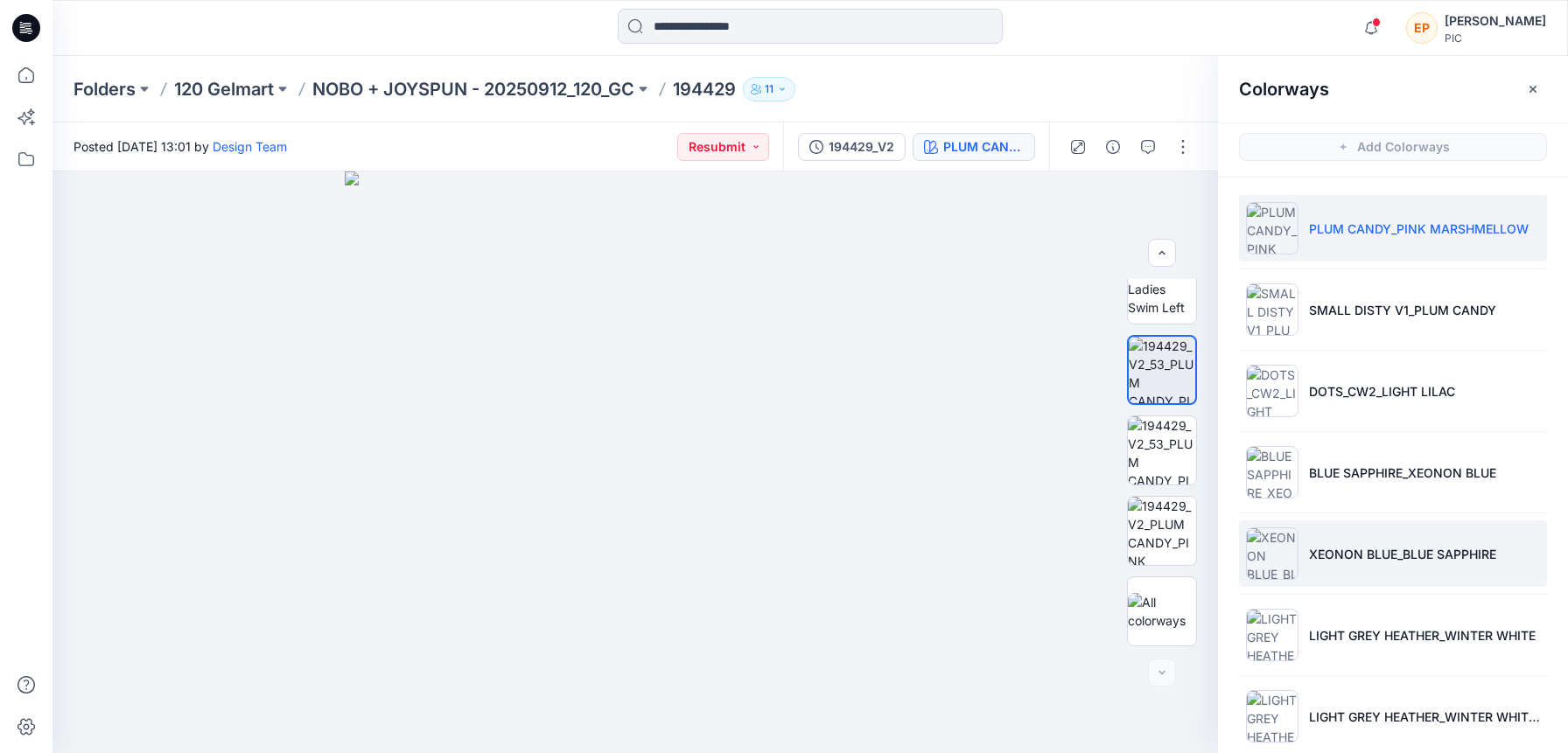
click at [1356, 547] on p "XEONON BLUE_BLUE SAPPHIRE" at bounding box center [1402, 554] width 187 height 19
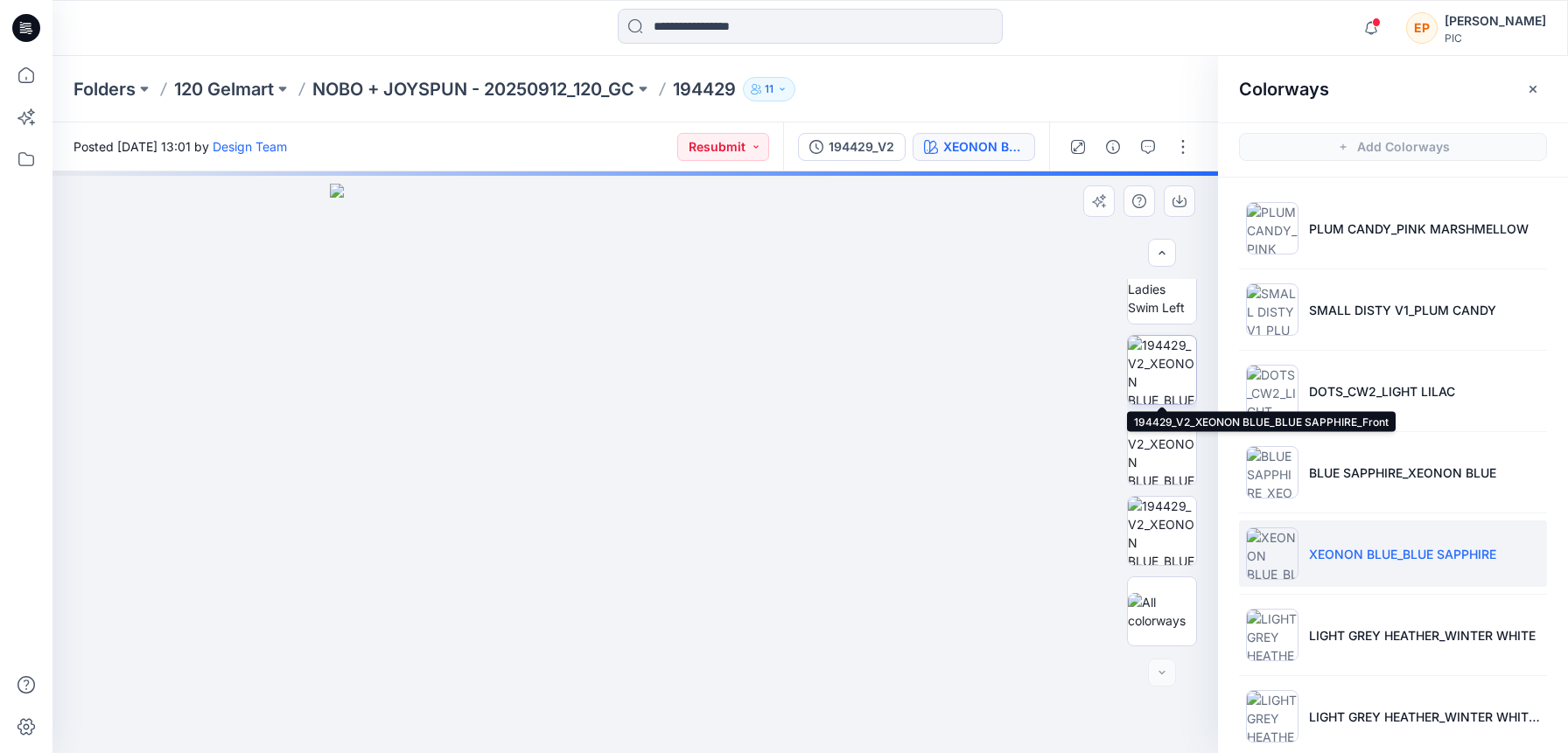
click at [1175, 379] on img at bounding box center [1161, 370] width 68 height 68
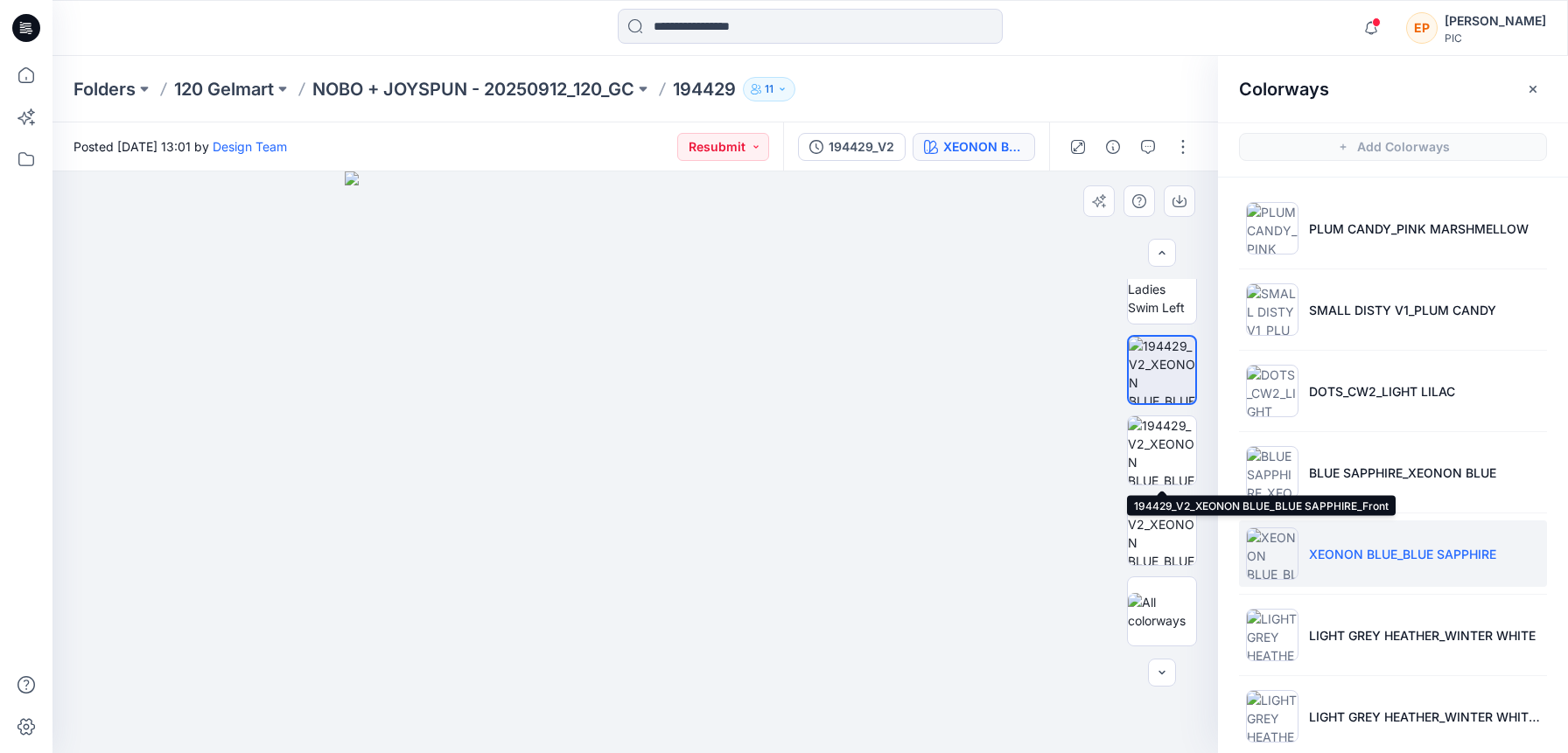
scroll to position [0, 0]
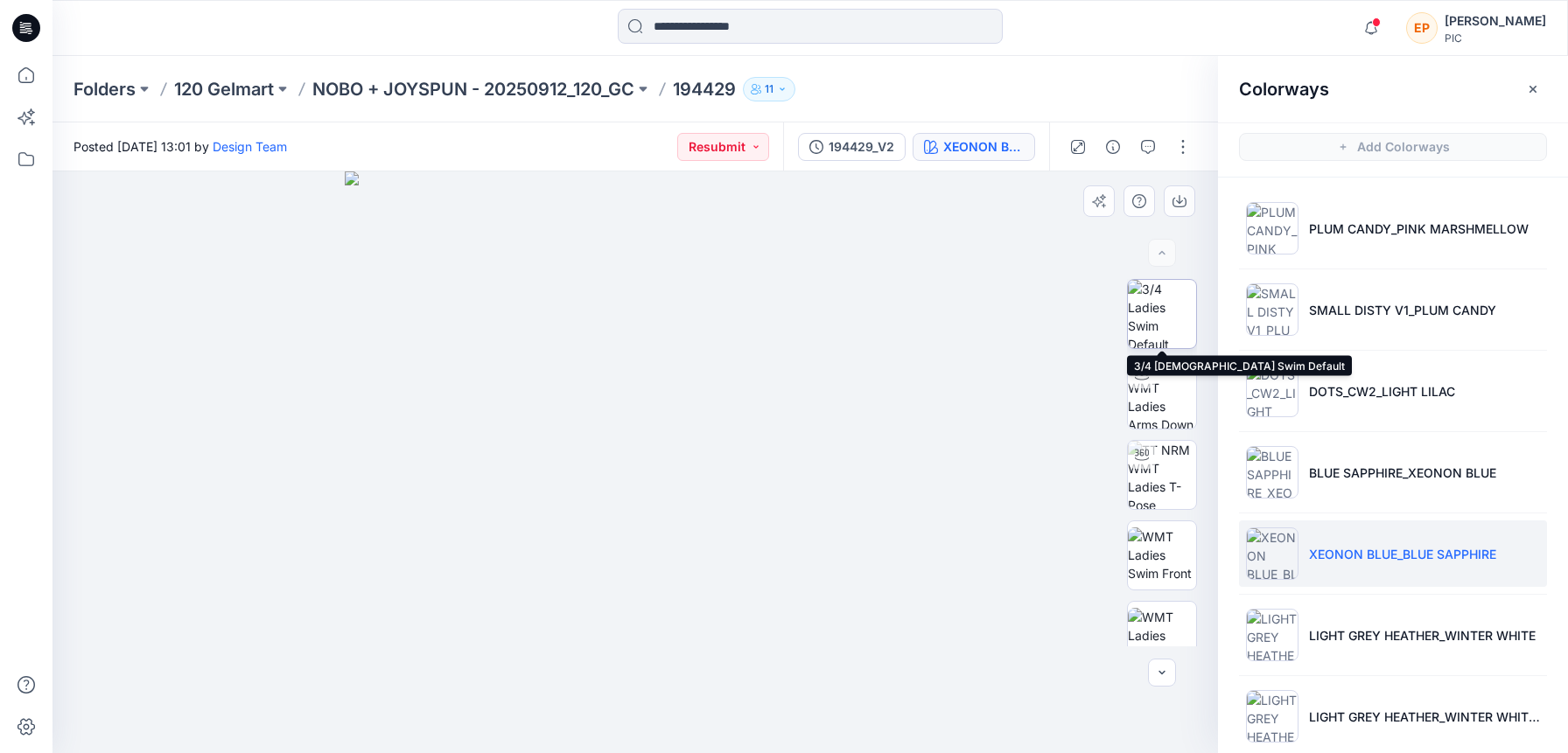
click at [1156, 319] on img at bounding box center [1161, 313] width 68 height 68
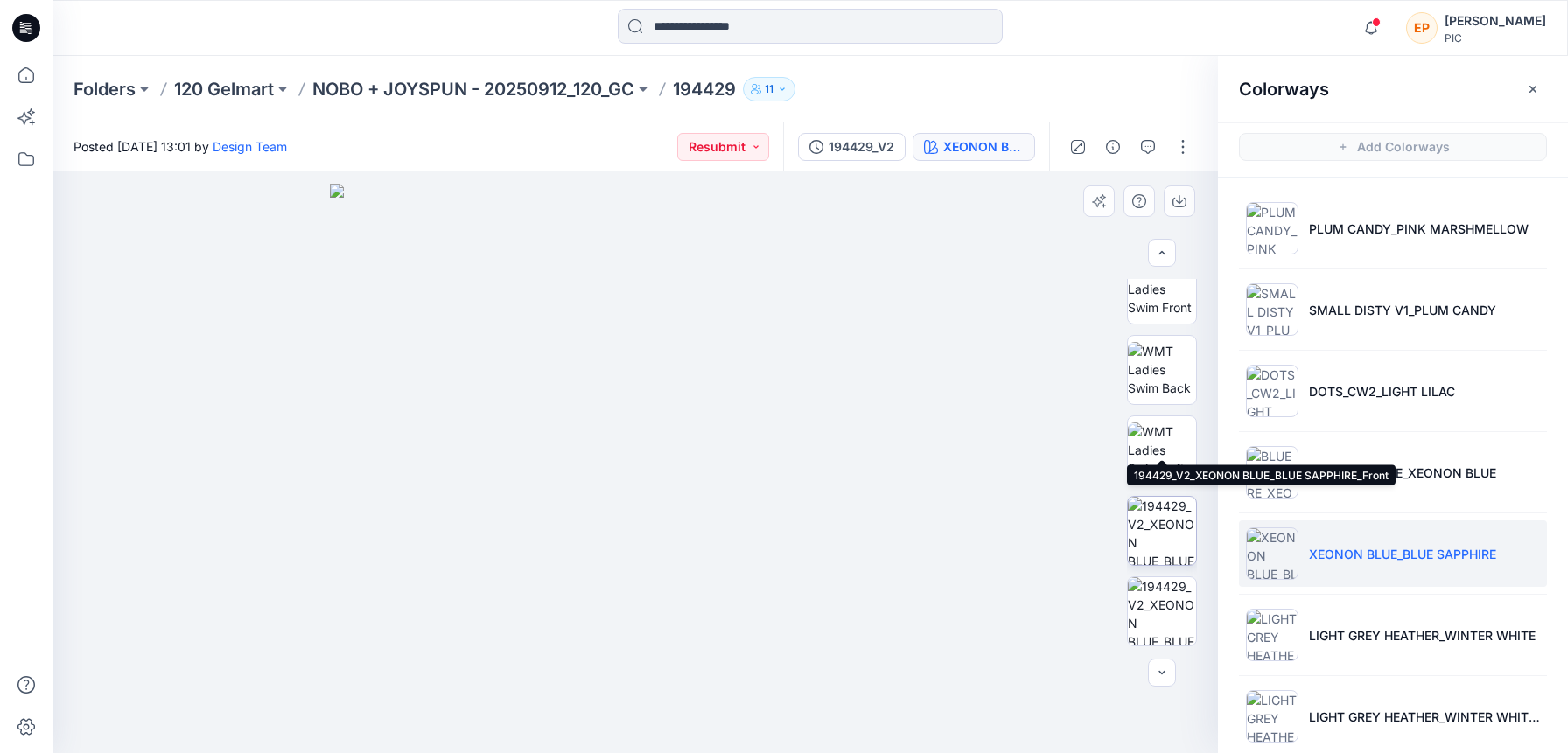
scroll to position [426, 0]
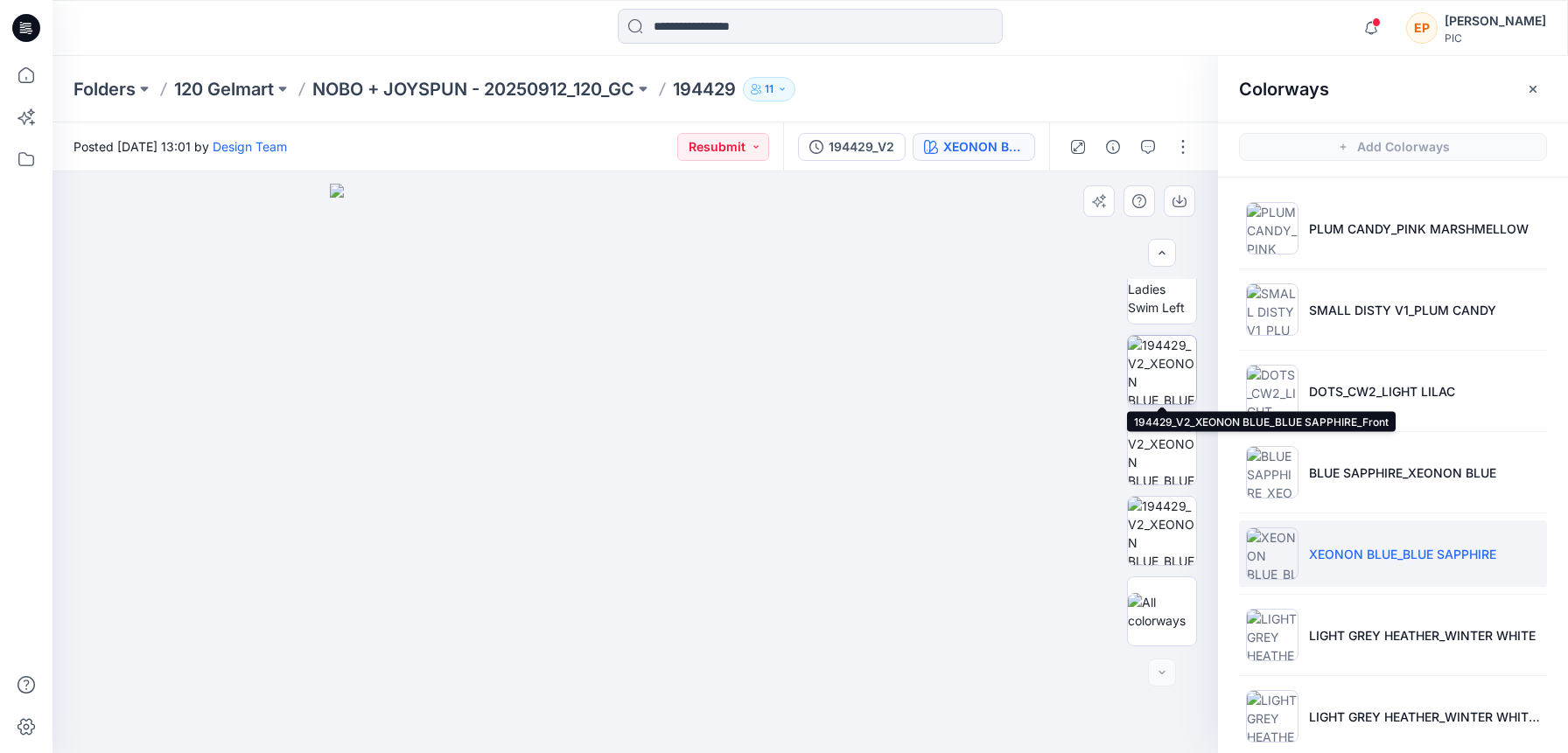
click at [1153, 377] on img at bounding box center [1161, 370] width 68 height 68
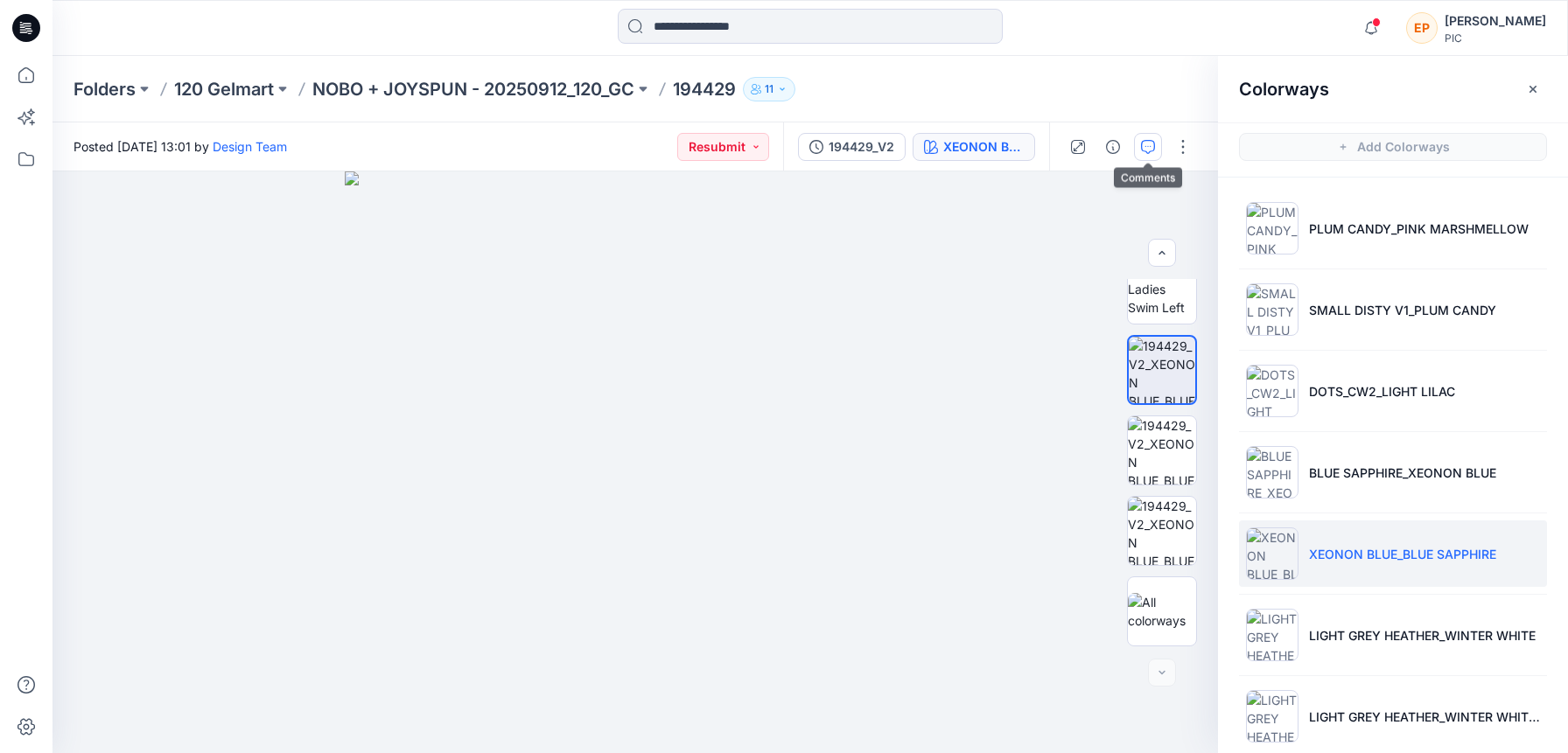
click at [1146, 141] on icon "button" at bounding box center [1147, 147] width 14 height 14
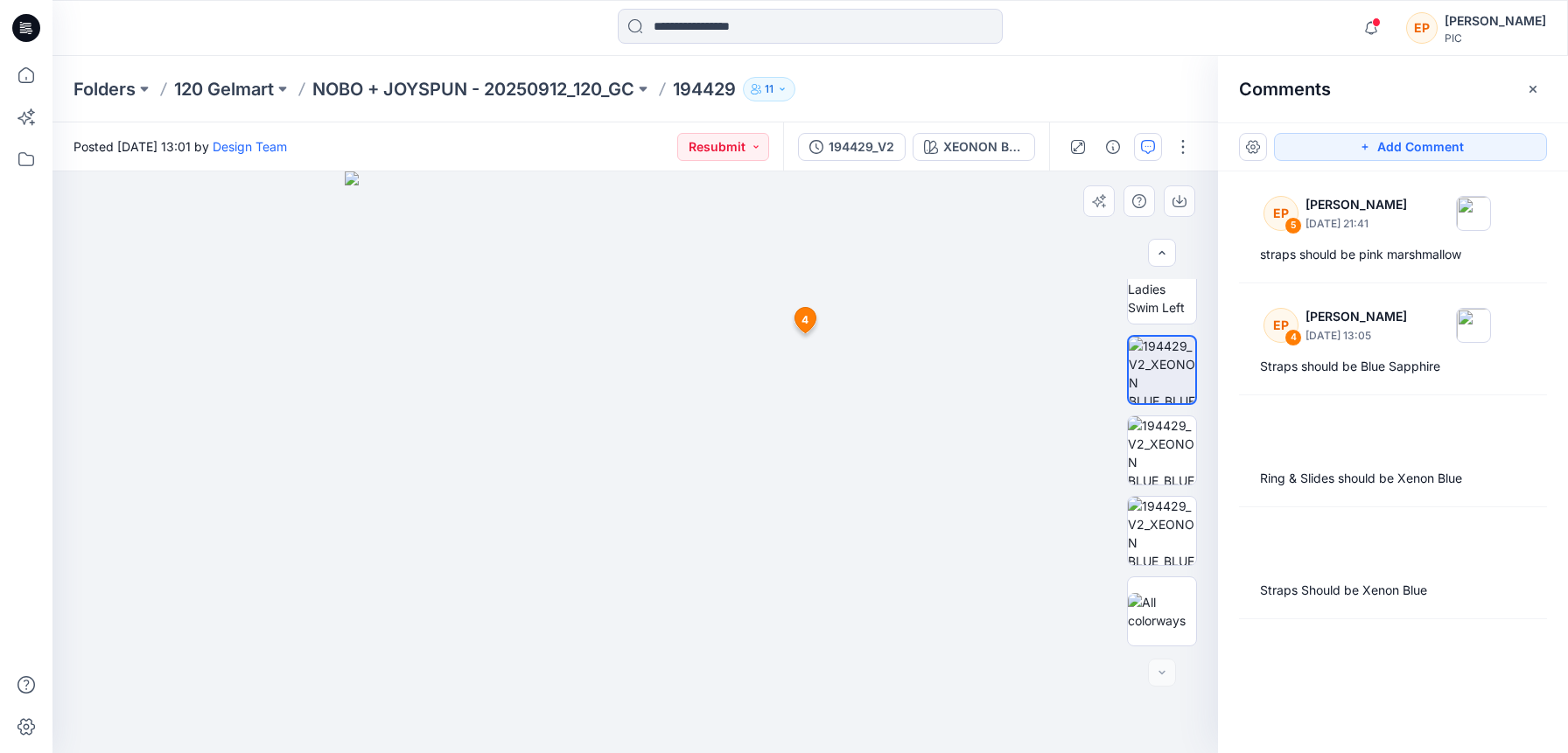
click at [805, 326] on span "4" at bounding box center [804, 320] width 7 height 16
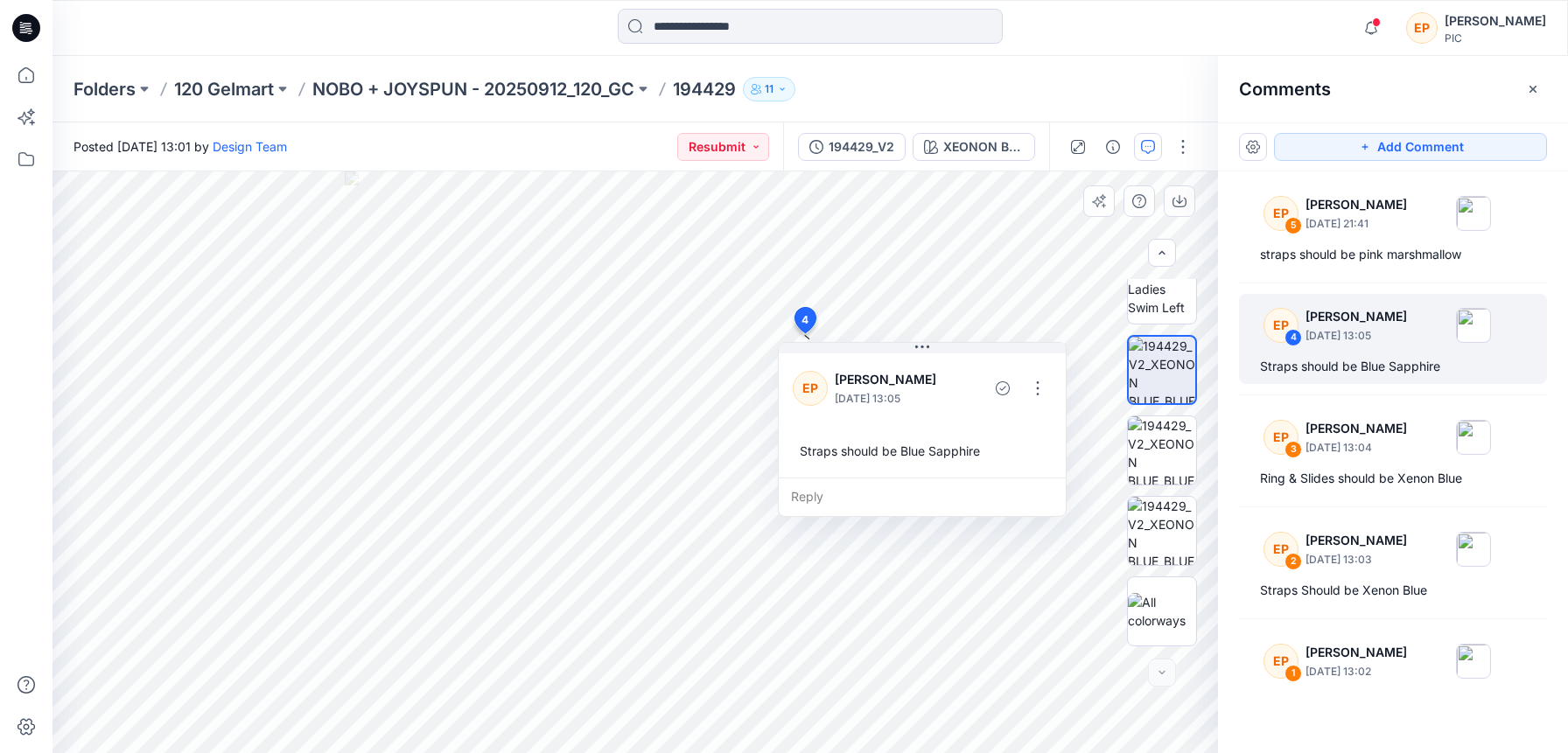
click at [805, 326] on span "4" at bounding box center [804, 320] width 7 height 16
click at [999, 152] on div "XEONON BLUE_BLUE SAPPHIRE" at bounding box center [982, 147] width 80 height 19
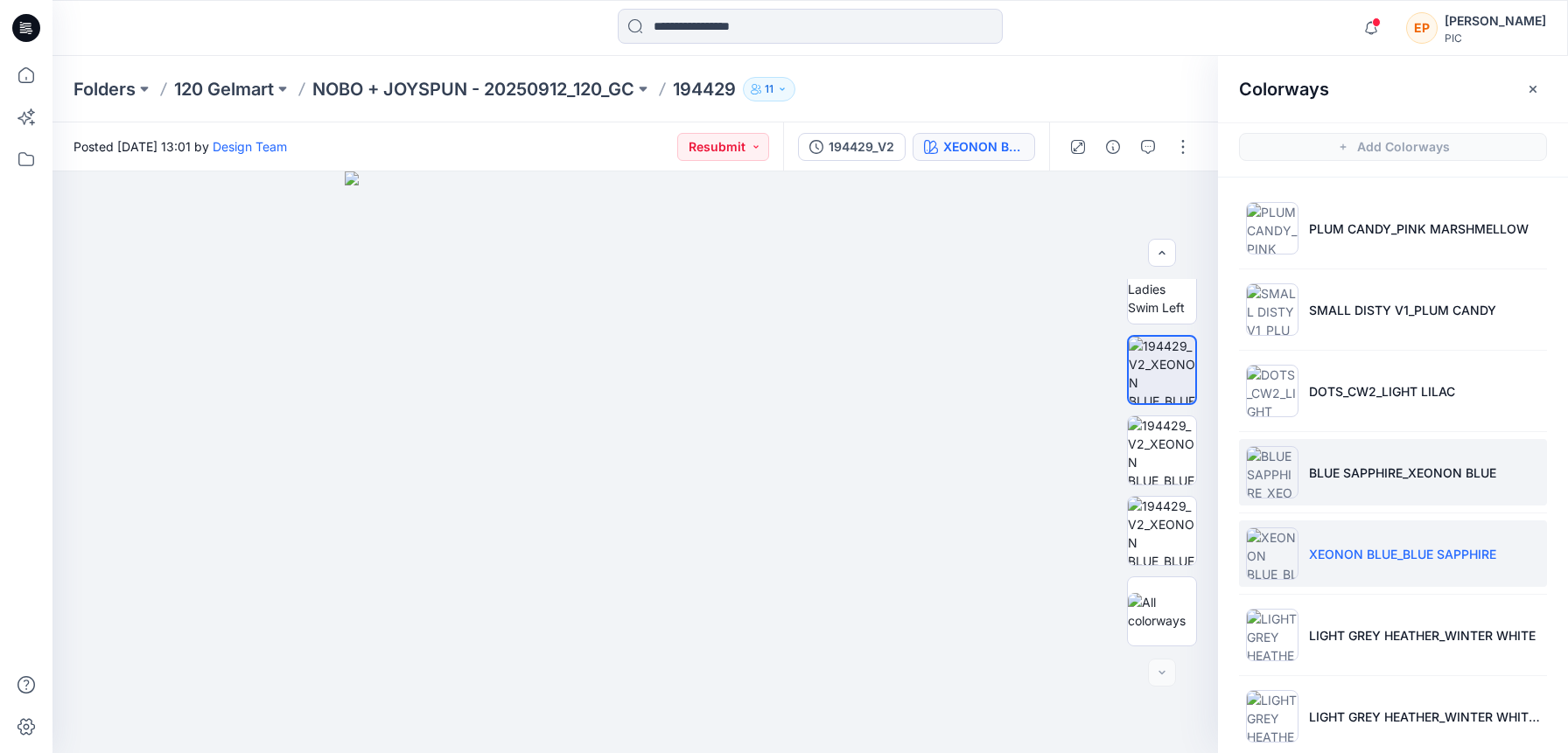
click at [1404, 487] on li "BLUE SAPPHIRE_XEONON BLUE" at bounding box center [1392, 472] width 308 height 67
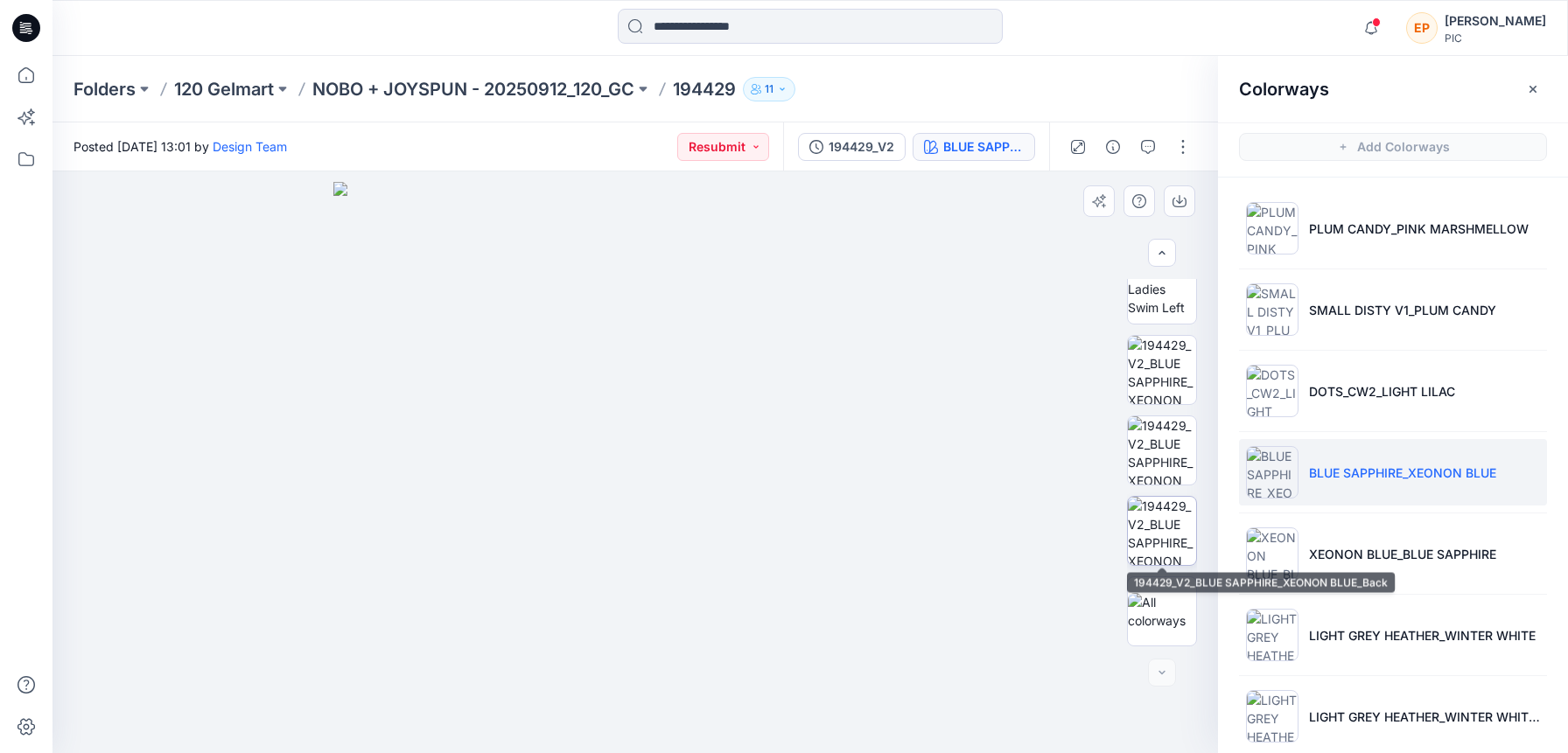
click at [1161, 524] on img at bounding box center [1161, 531] width 68 height 68
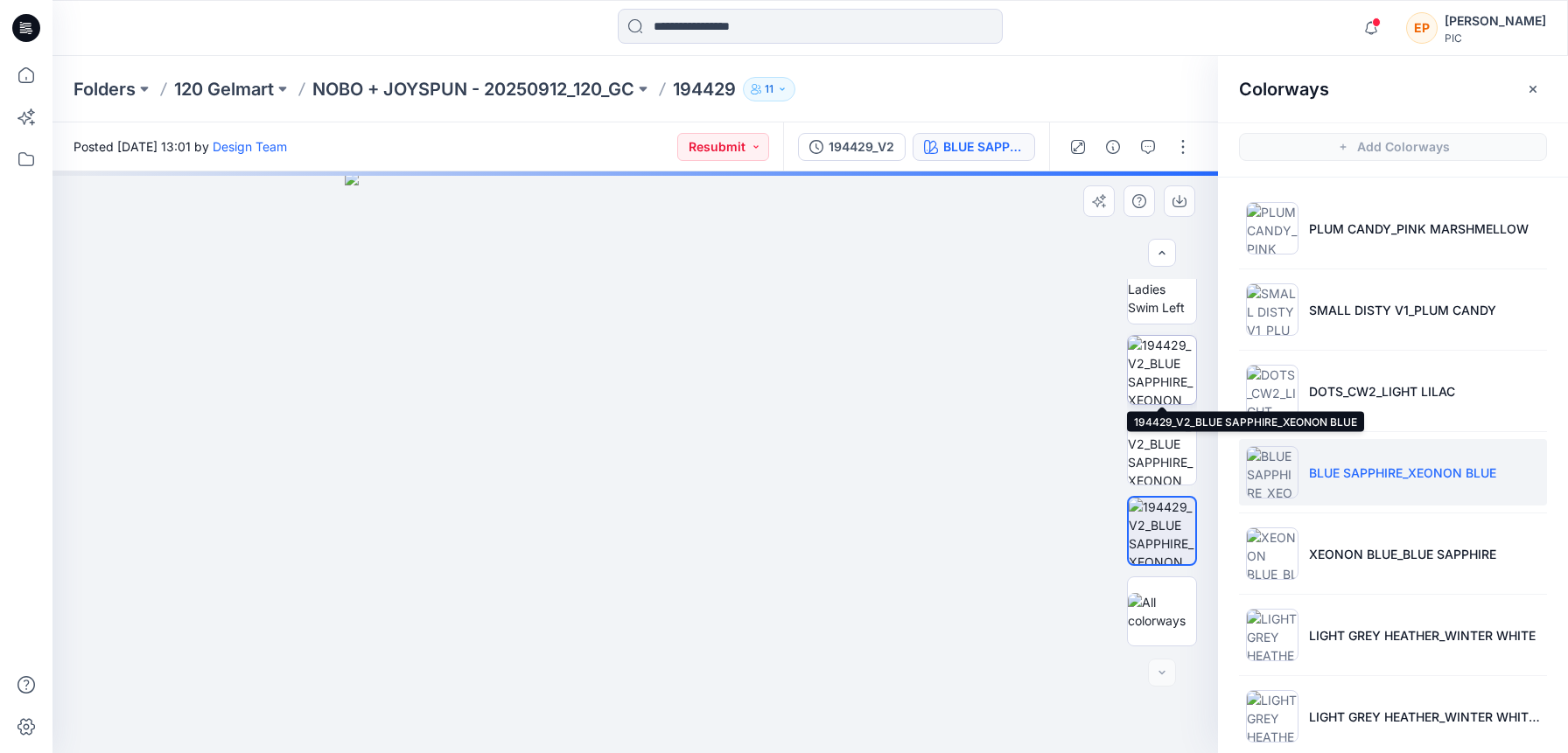
click at [1163, 389] on img at bounding box center [1161, 370] width 68 height 68
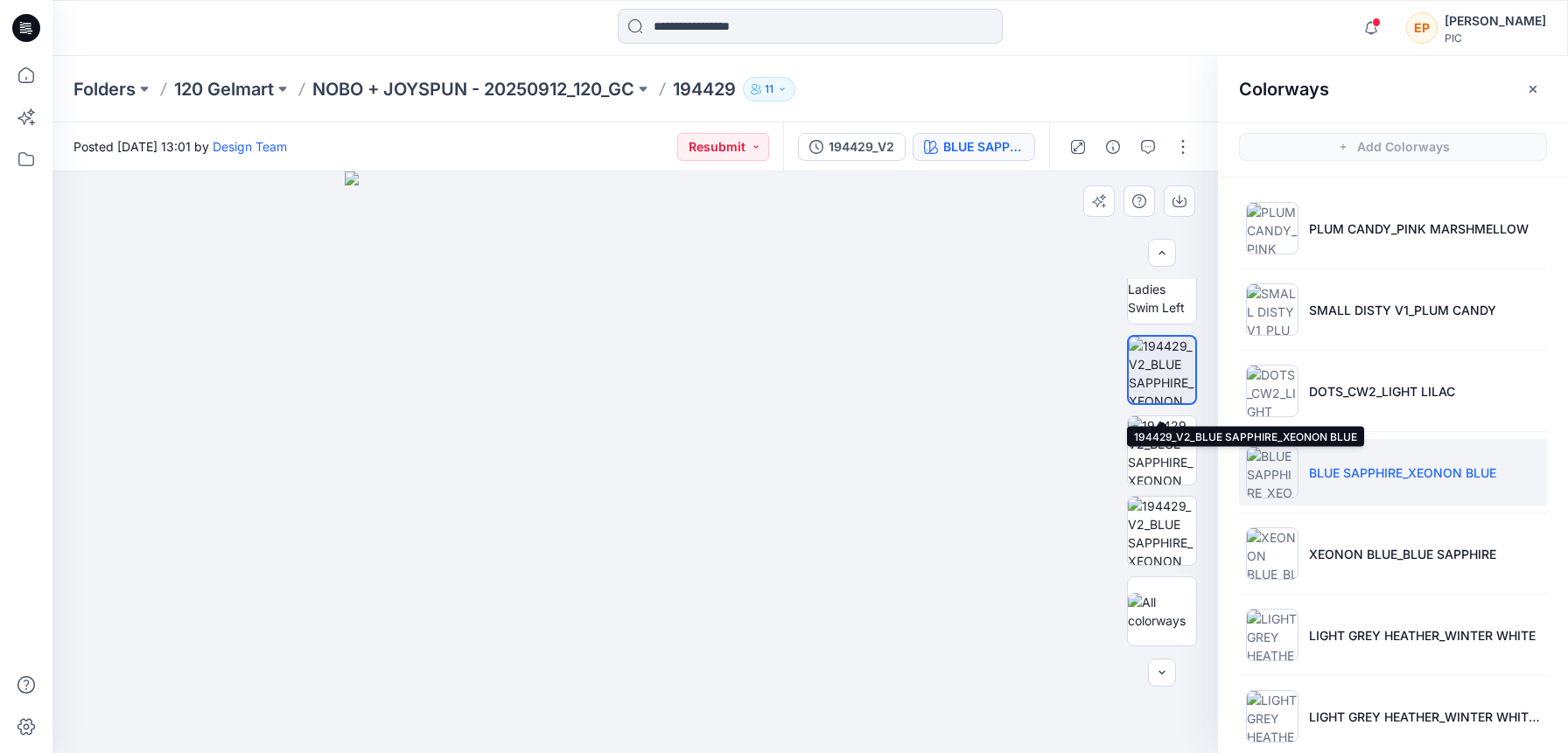
scroll to position [0, 0]
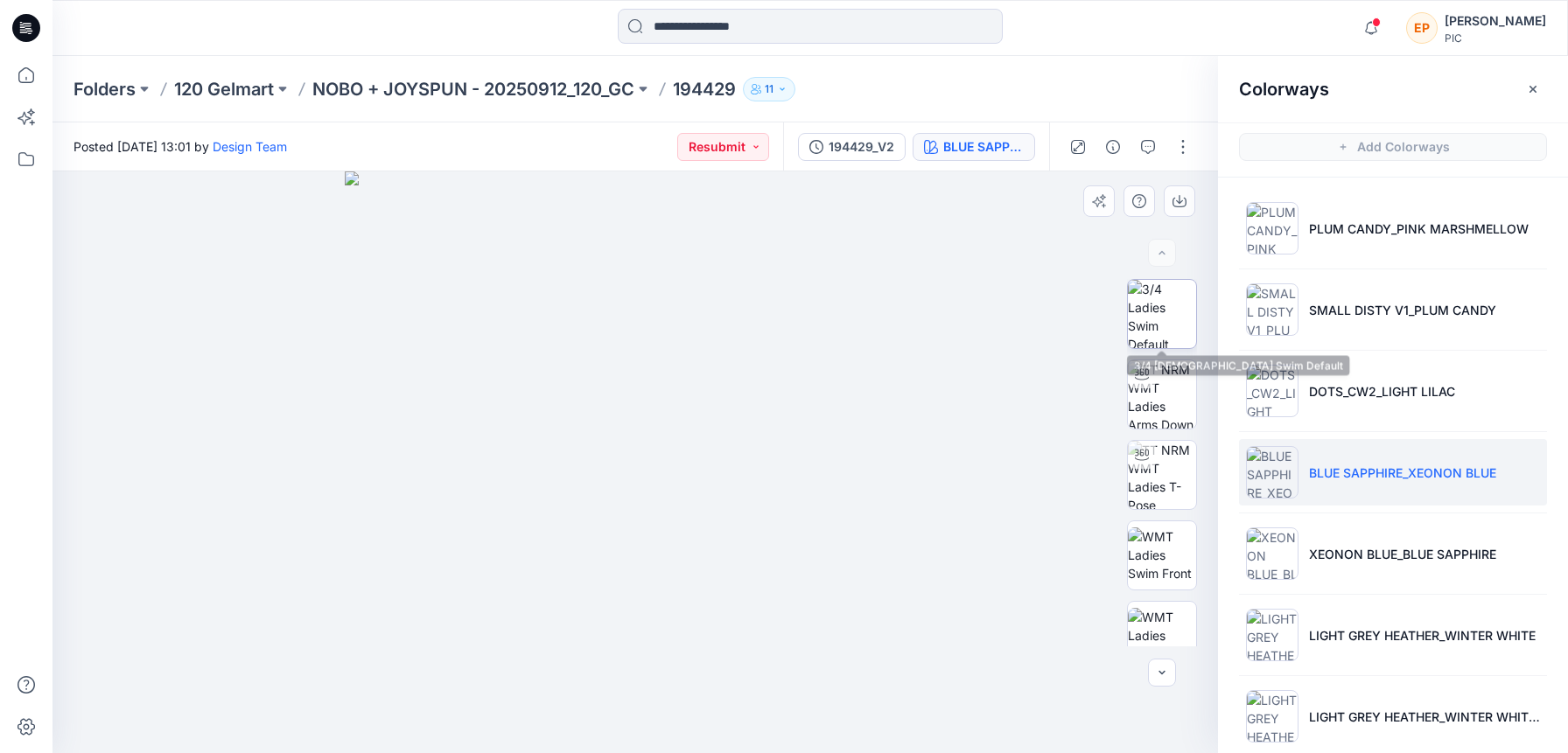
click at [1168, 327] on img at bounding box center [1161, 313] width 68 height 68
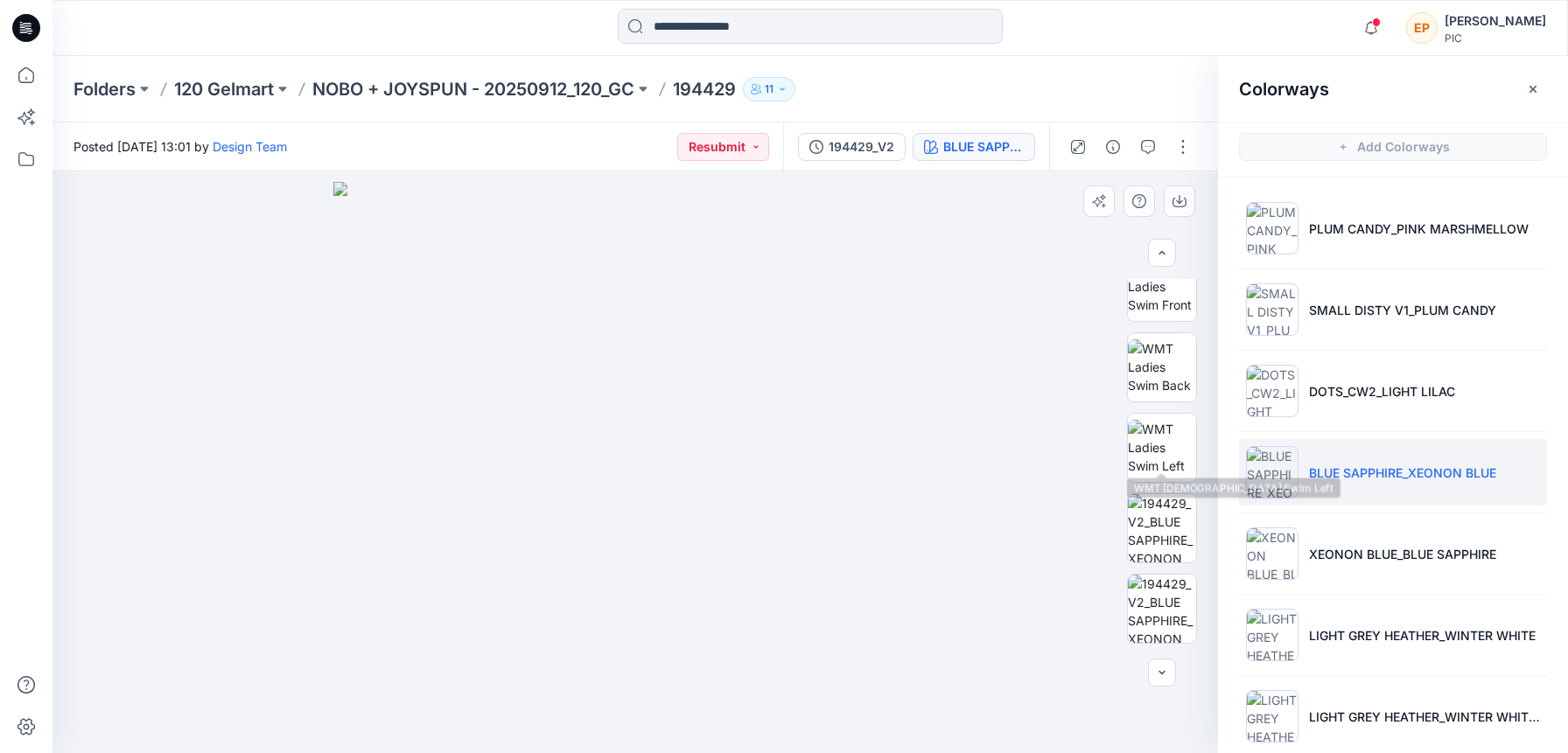
scroll to position [280, 0]
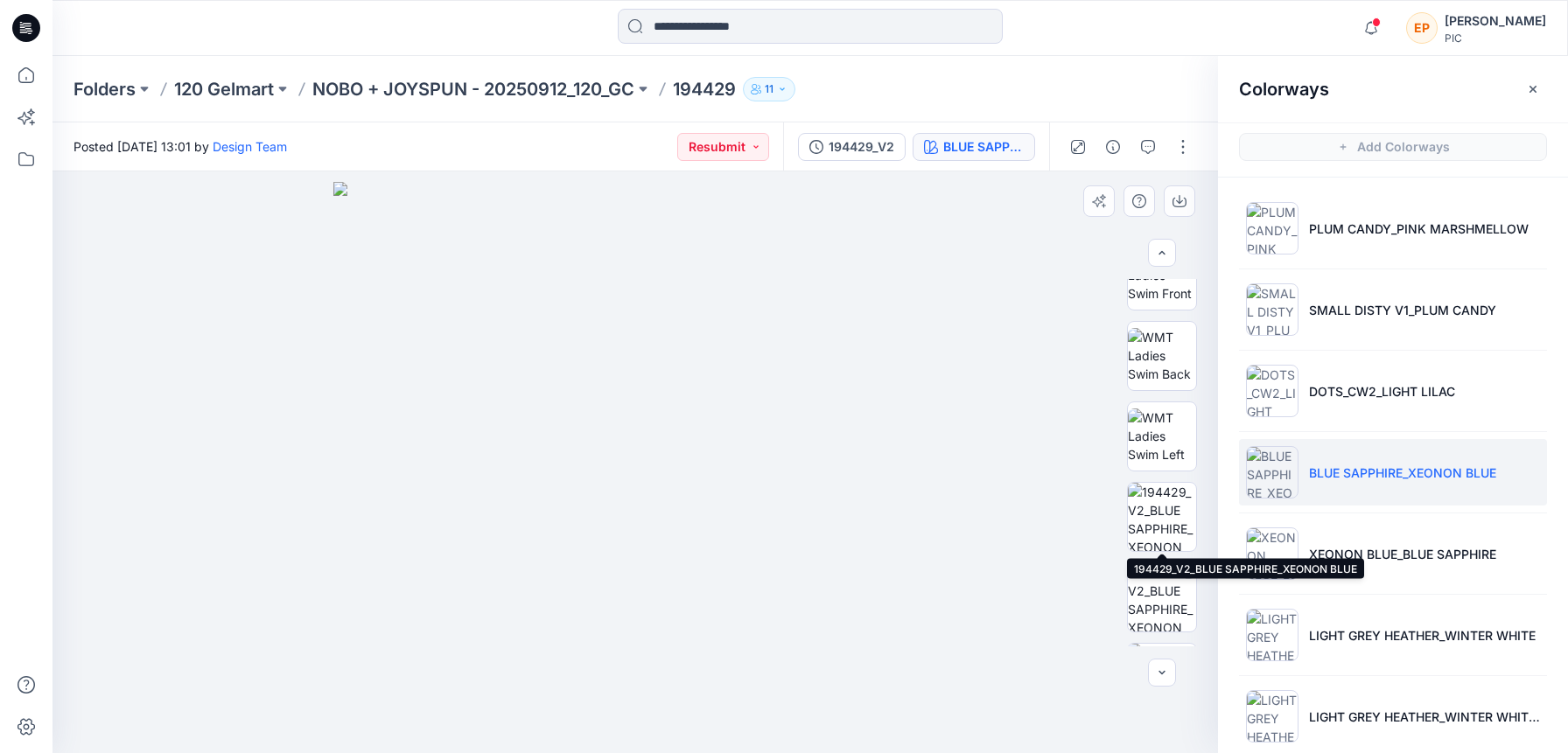
click at [1169, 505] on img at bounding box center [1161, 517] width 68 height 68
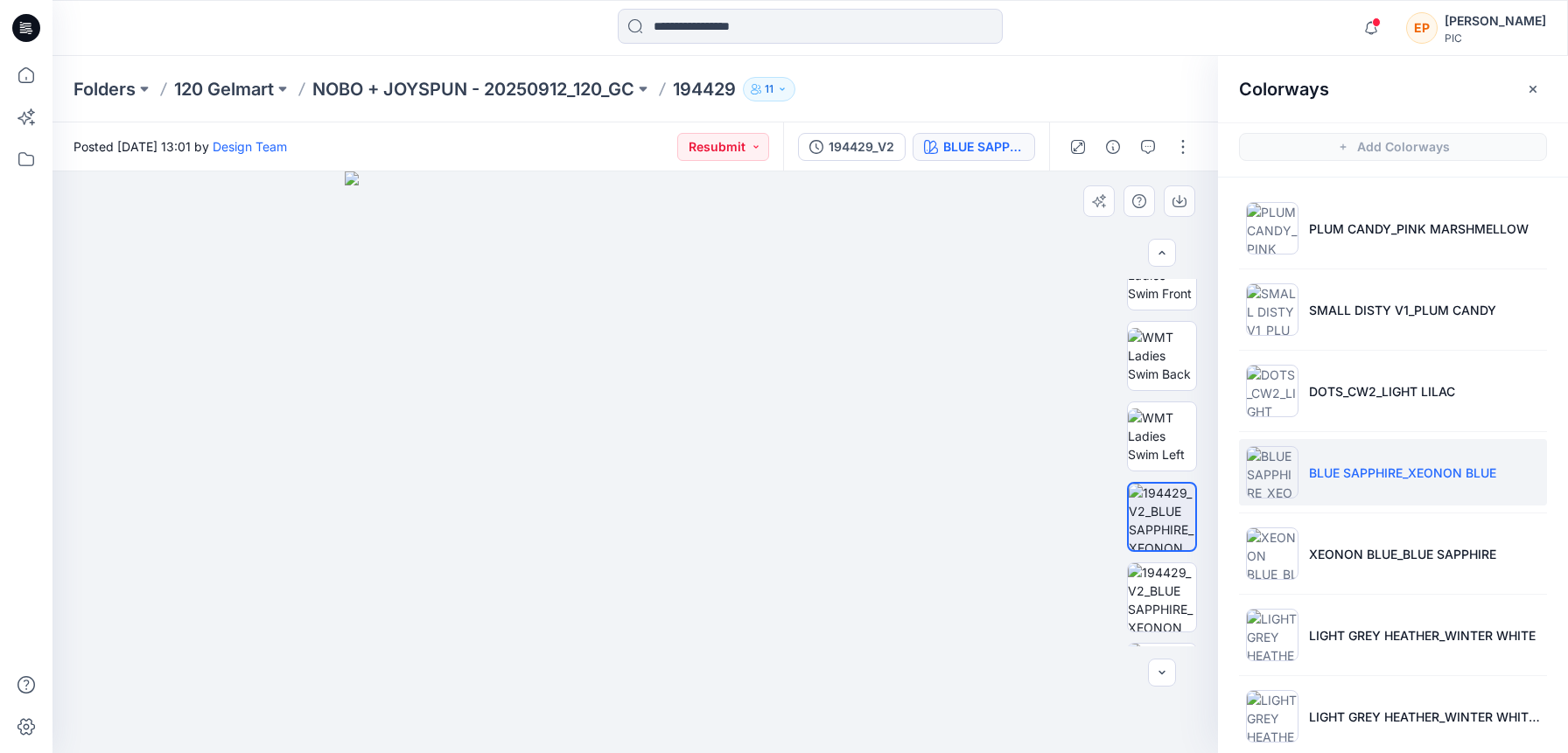
click at [795, 324] on img at bounding box center [636, 462] width 582 height 582
click at [1144, 143] on icon "button" at bounding box center [1147, 147] width 14 height 14
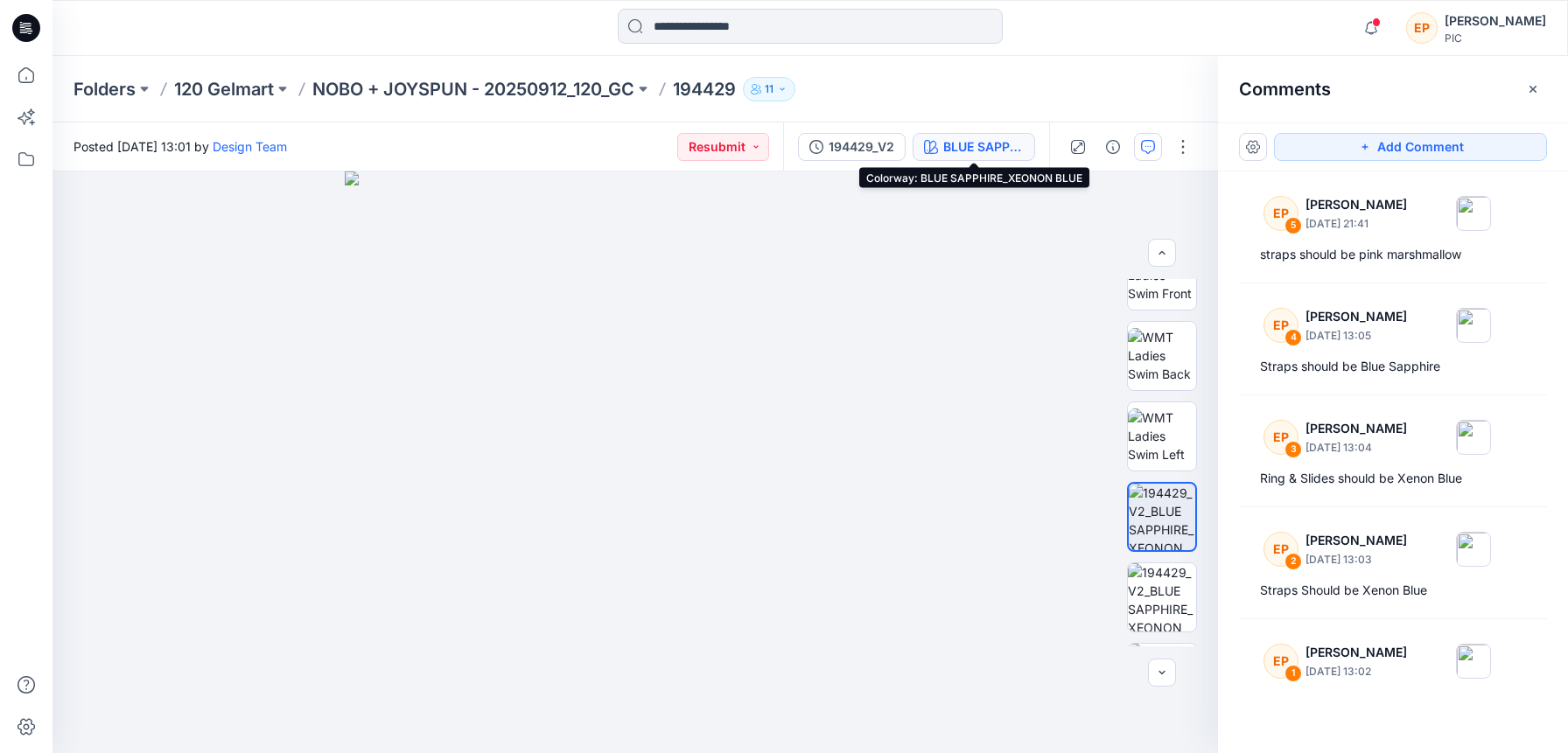
click at [1007, 152] on div "BLUE SAPPHIRE_XEONON BLUE" at bounding box center [982, 147] width 80 height 19
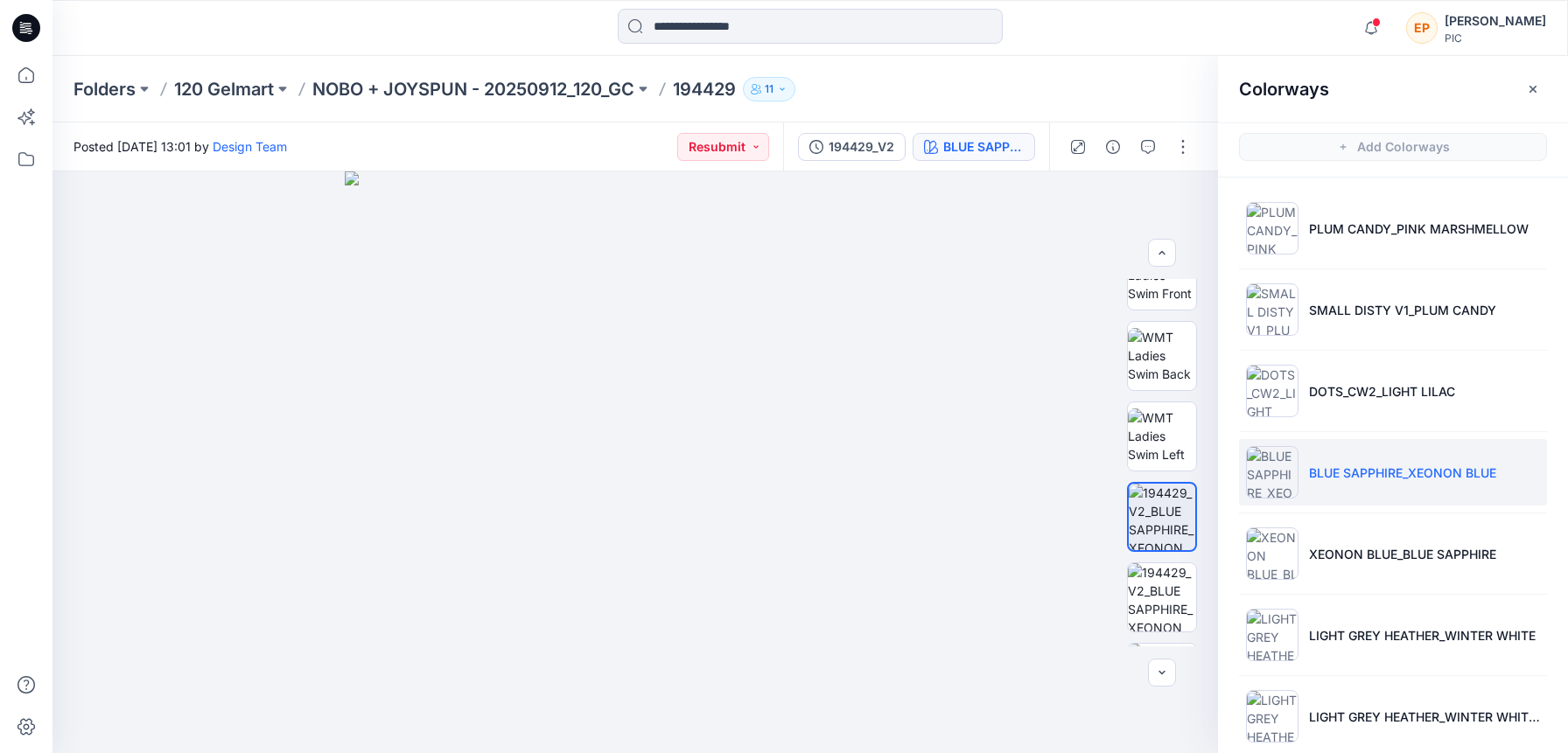
click at [1007, 152] on div "BLUE SAPPHIRE_XEONON BLUE" at bounding box center [982, 147] width 80 height 19
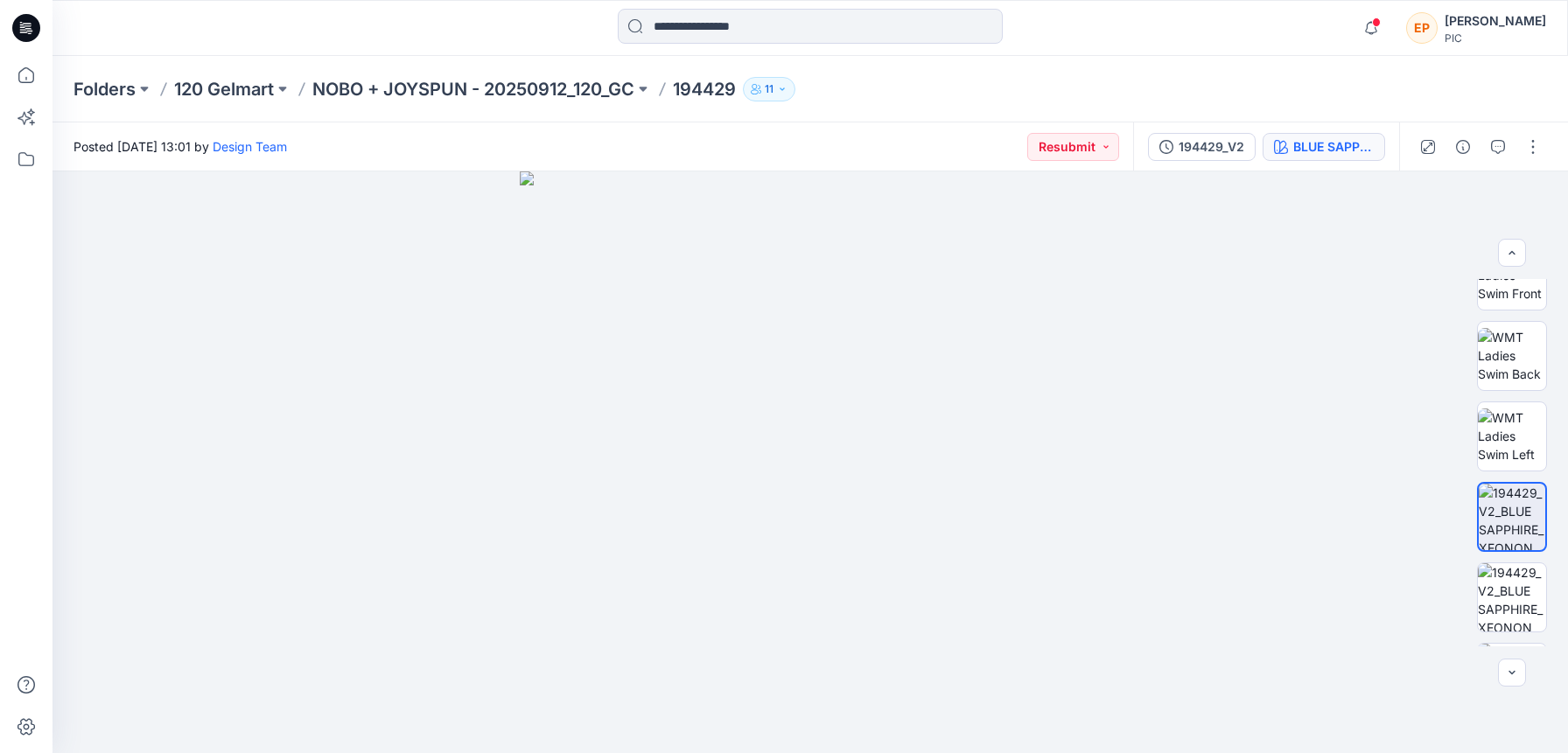
click at [1007, 152] on div "Posted [DATE] 13:01 by Design Team Resubmit" at bounding box center [592, 146] width 1080 height 48
click at [1346, 146] on div "BLUE SAPPHIRE_XEONON BLUE" at bounding box center [1333, 147] width 80 height 19
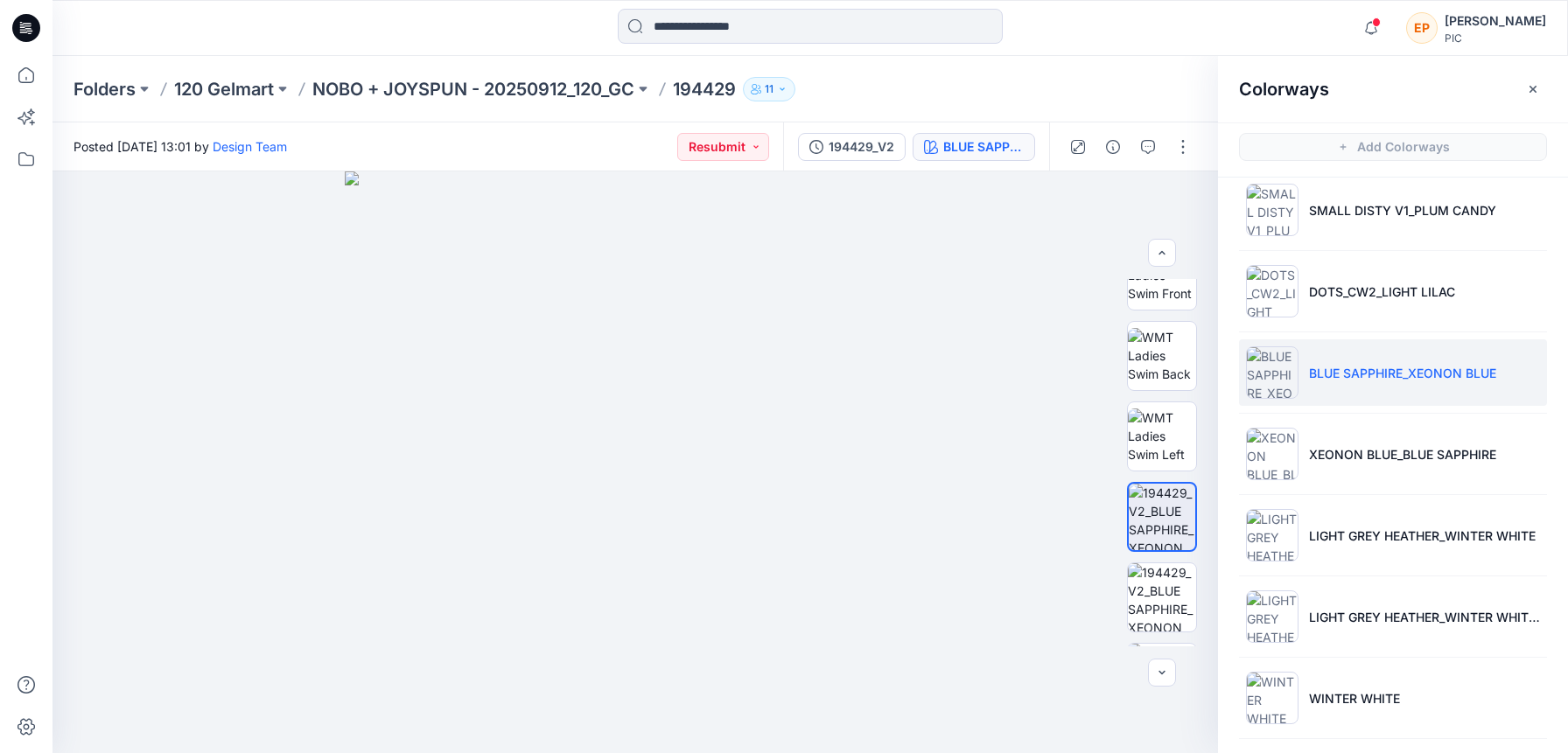
scroll to position [103, 0]
click at [1348, 544] on li "LIGHT GREY HEATHER_WINTER WHITE" at bounding box center [1392, 532] width 308 height 67
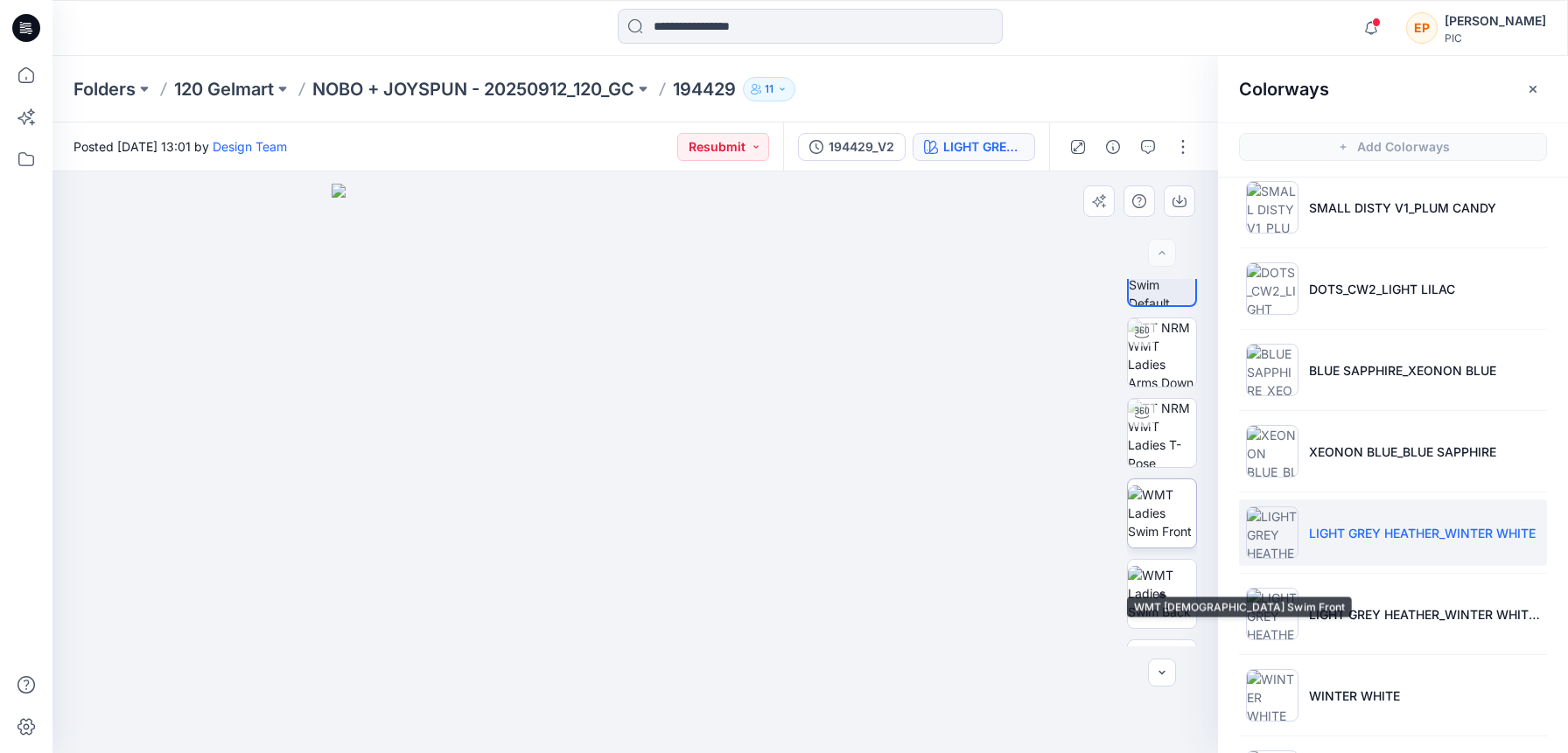
scroll to position [0, 0]
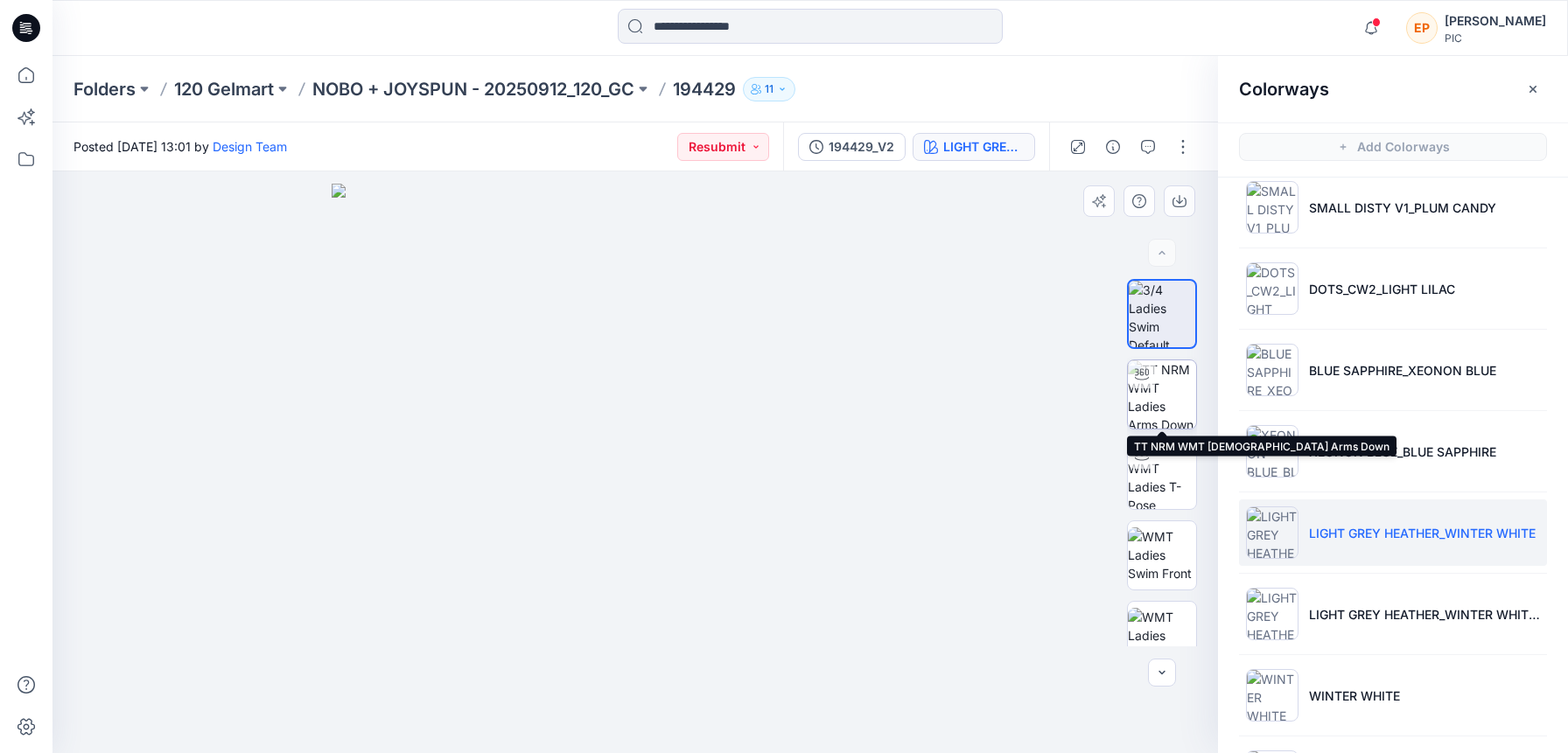
click at [1172, 382] on img at bounding box center [1161, 394] width 68 height 68
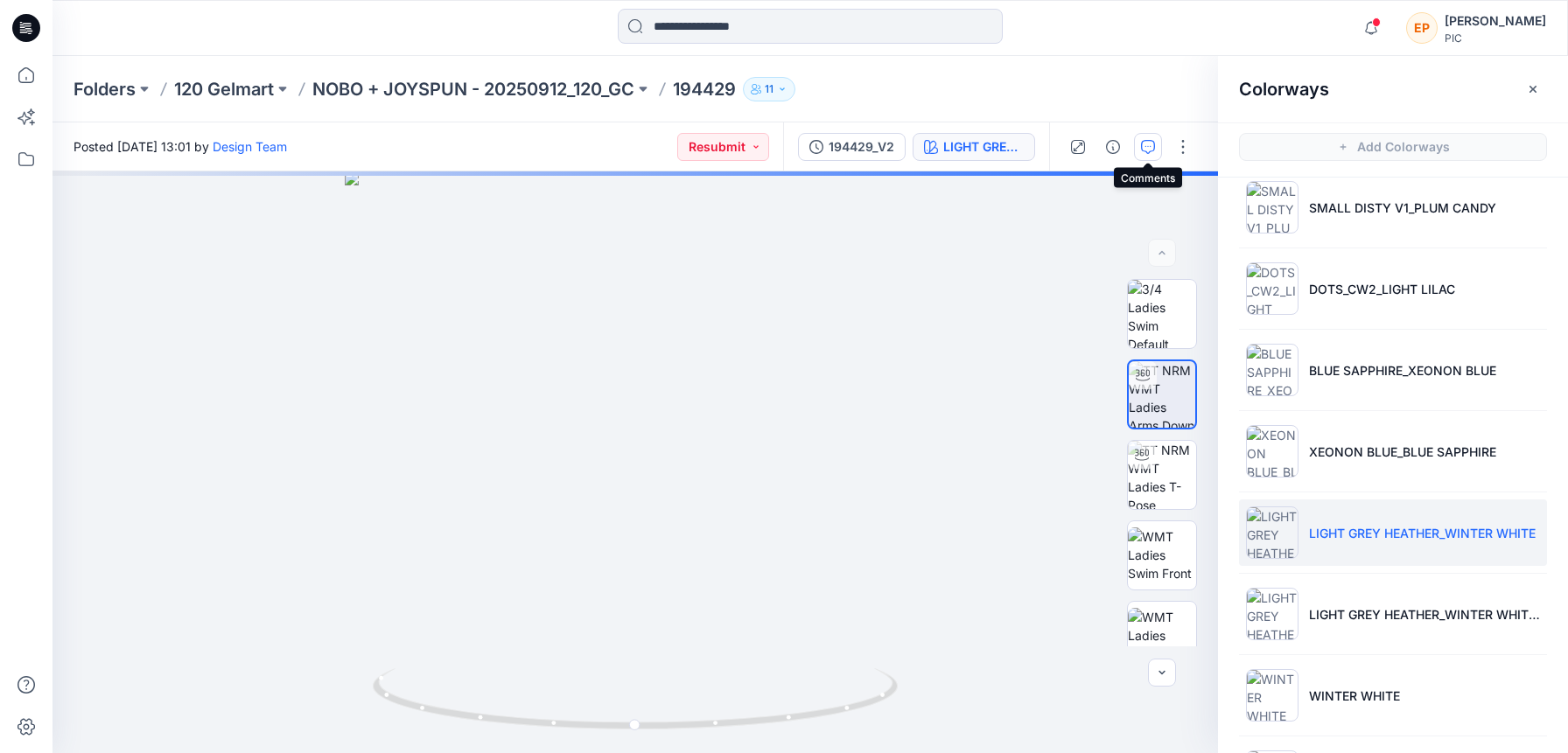
click at [1146, 145] on icon "button" at bounding box center [1147, 147] width 14 height 14
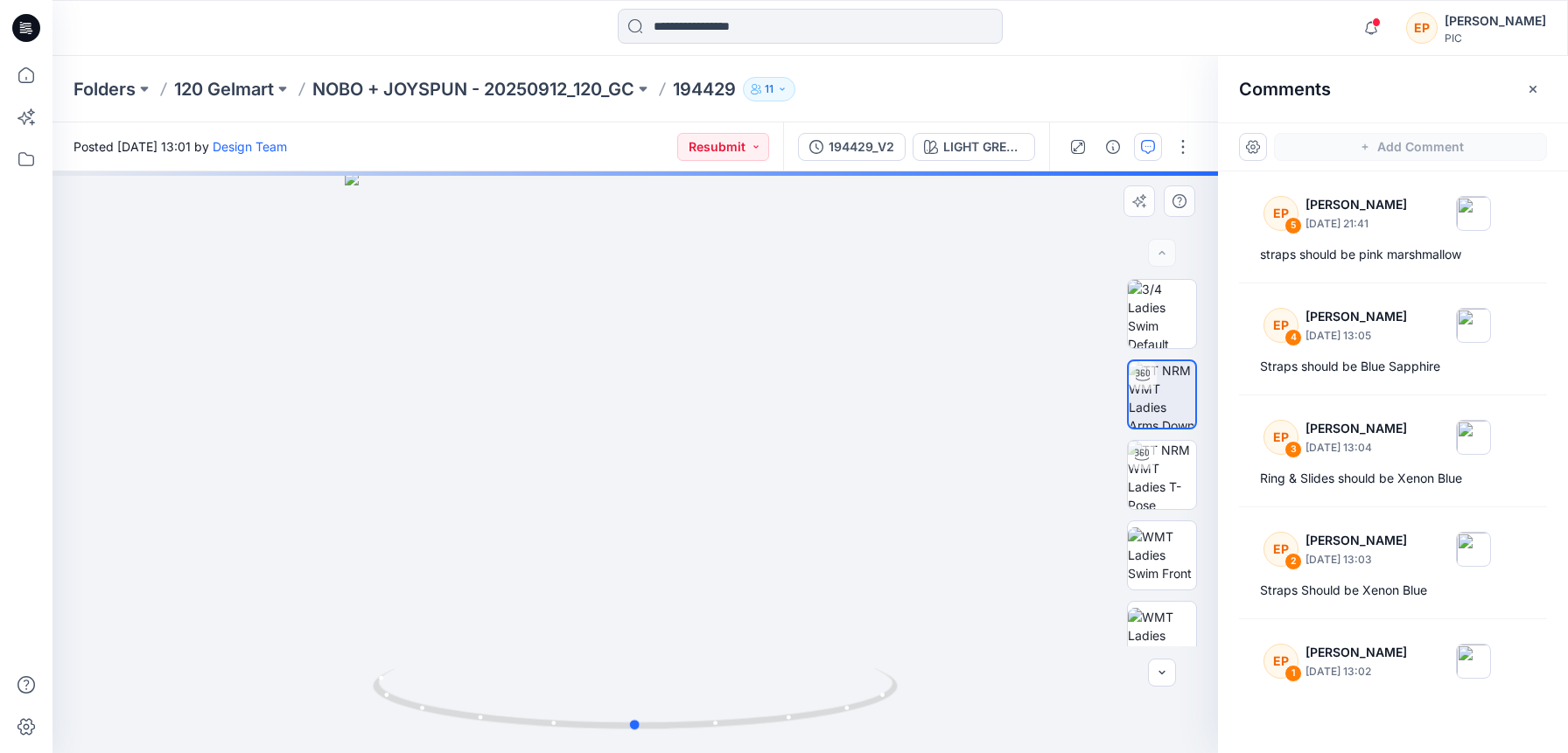
click at [734, 425] on div at bounding box center [635, 462] width 1165 height 582
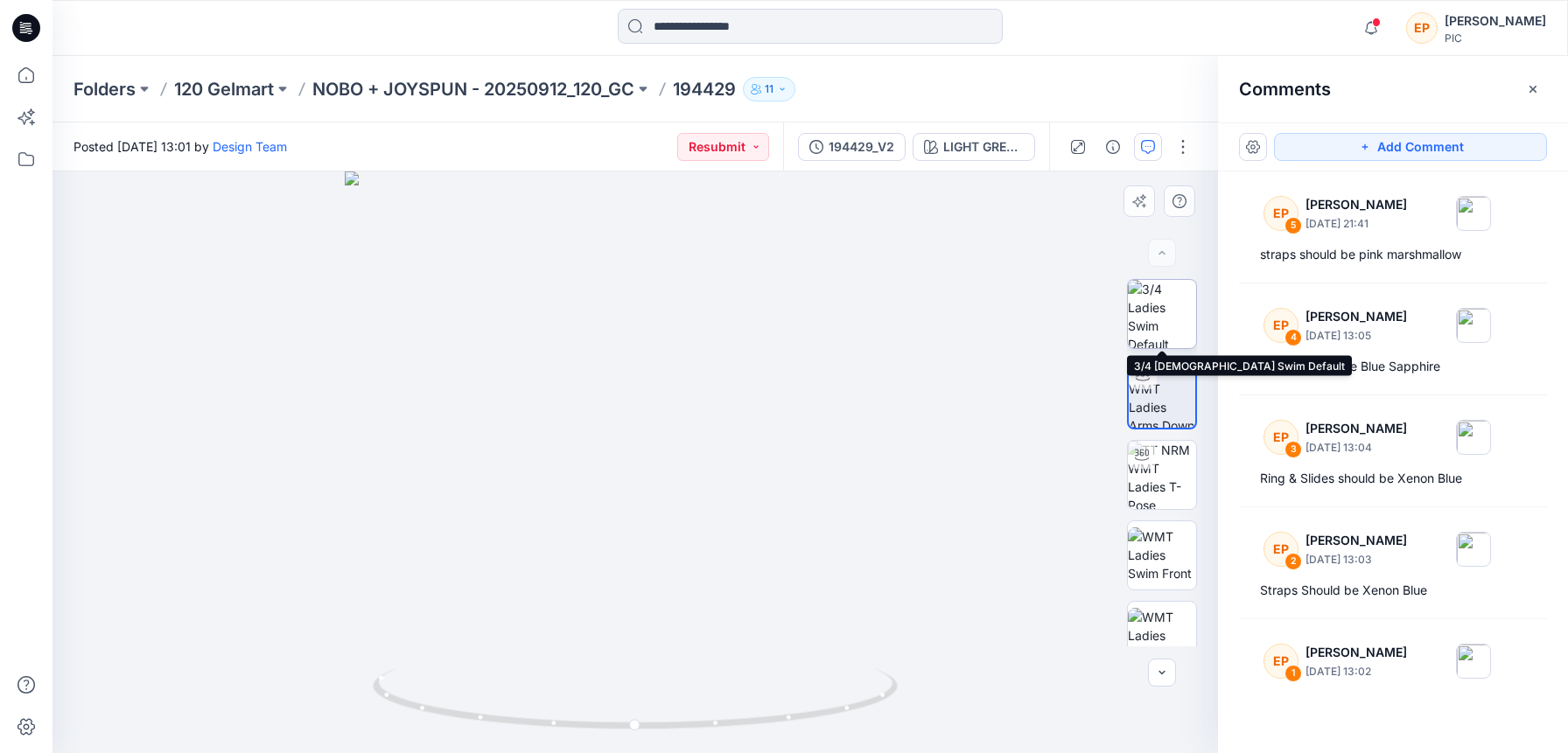
click at [1162, 321] on img at bounding box center [1161, 313] width 68 height 68
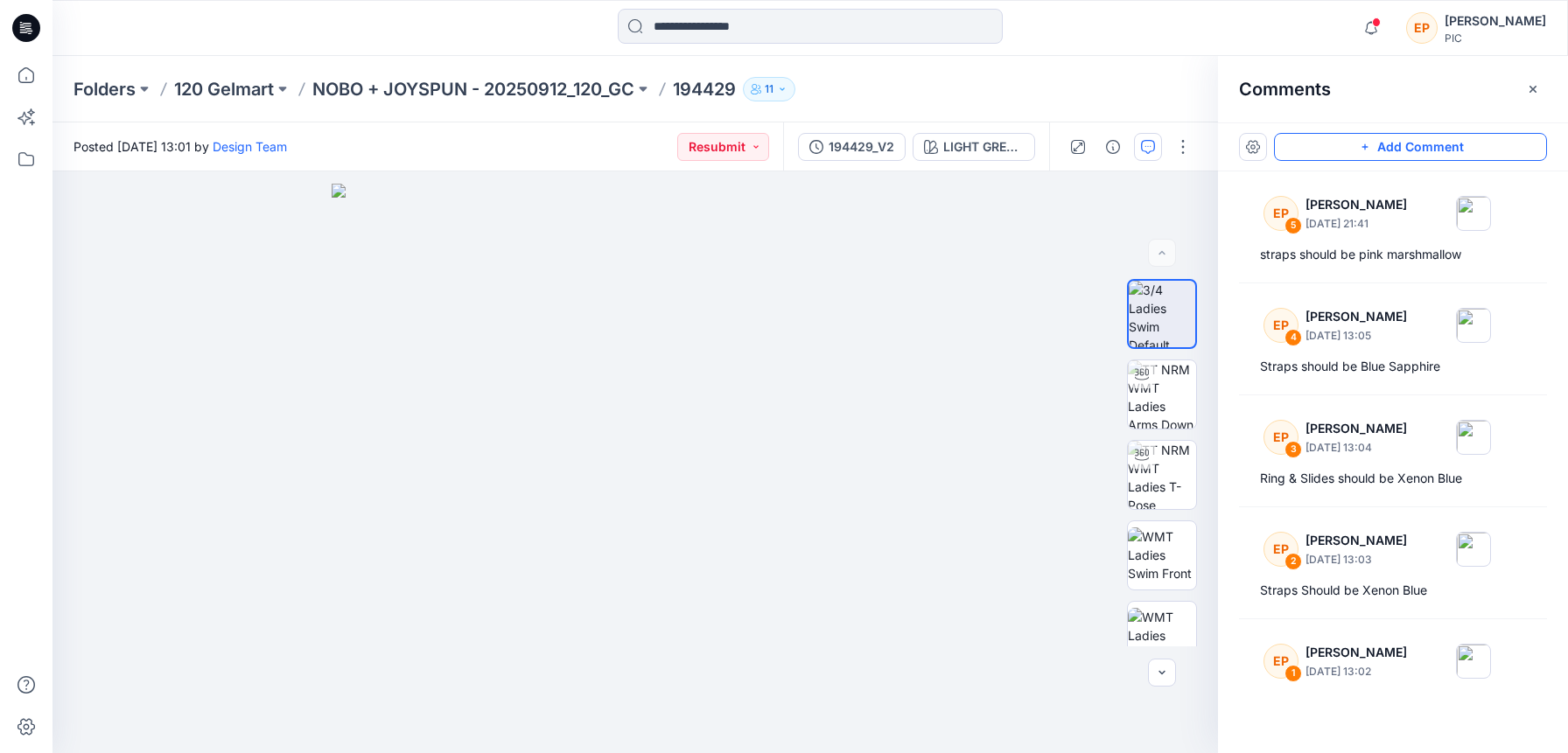
click at [1339, 149] on button "Add Comment" at bounding box center [1411, 147] width 273 height 28
click at [711, 515] on div "6" at bounding box center [635, 462] width 1165 height 582
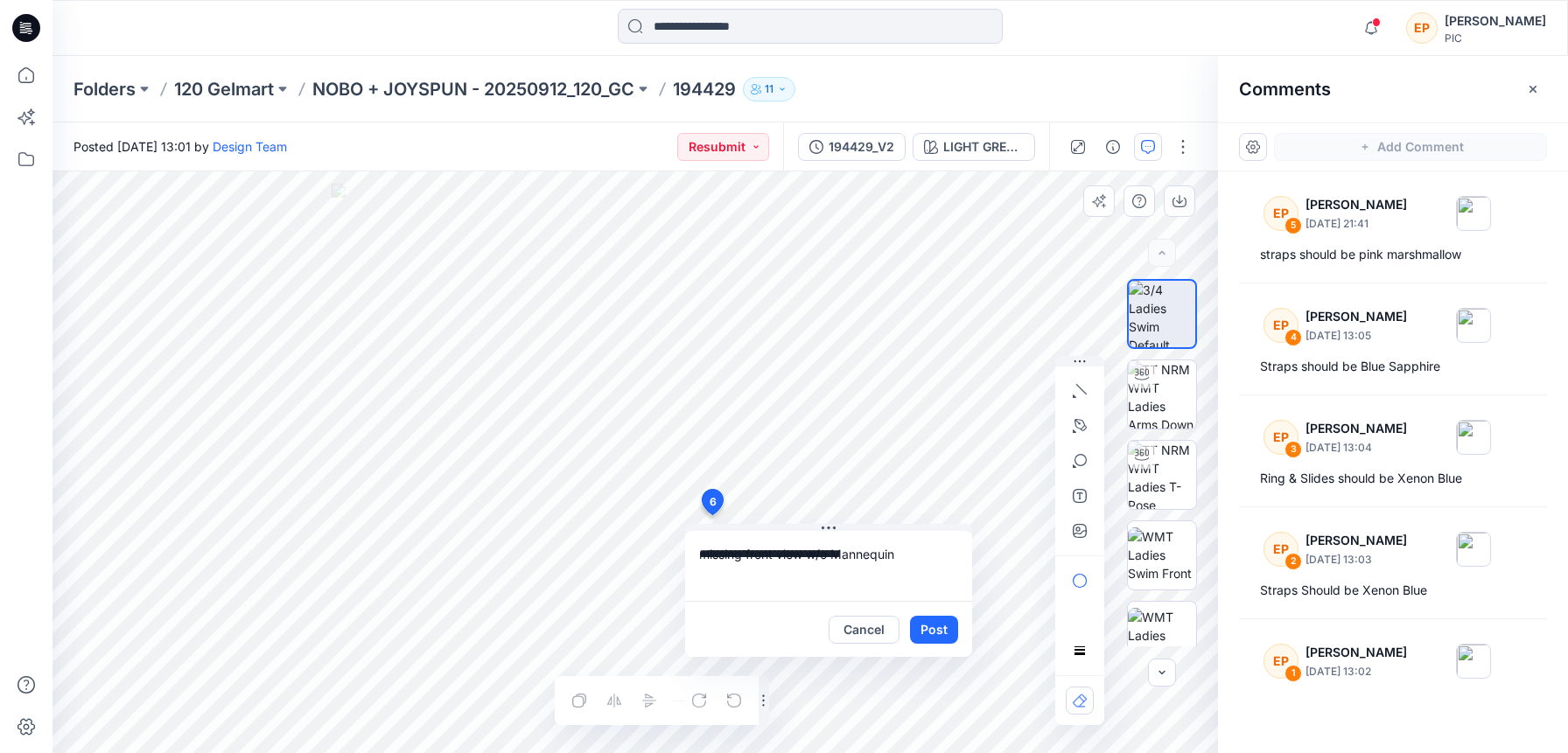
click at [799, 556] on textarea "**********" at bounding box center [828, 566] width 287 height 70
click at [845, 555] on textarea "**********" at bounding box center [828, 566] width 287 height 70
click at [865, 558] on textarea "**********" at bounding box center [828, 566] width 287 height 70
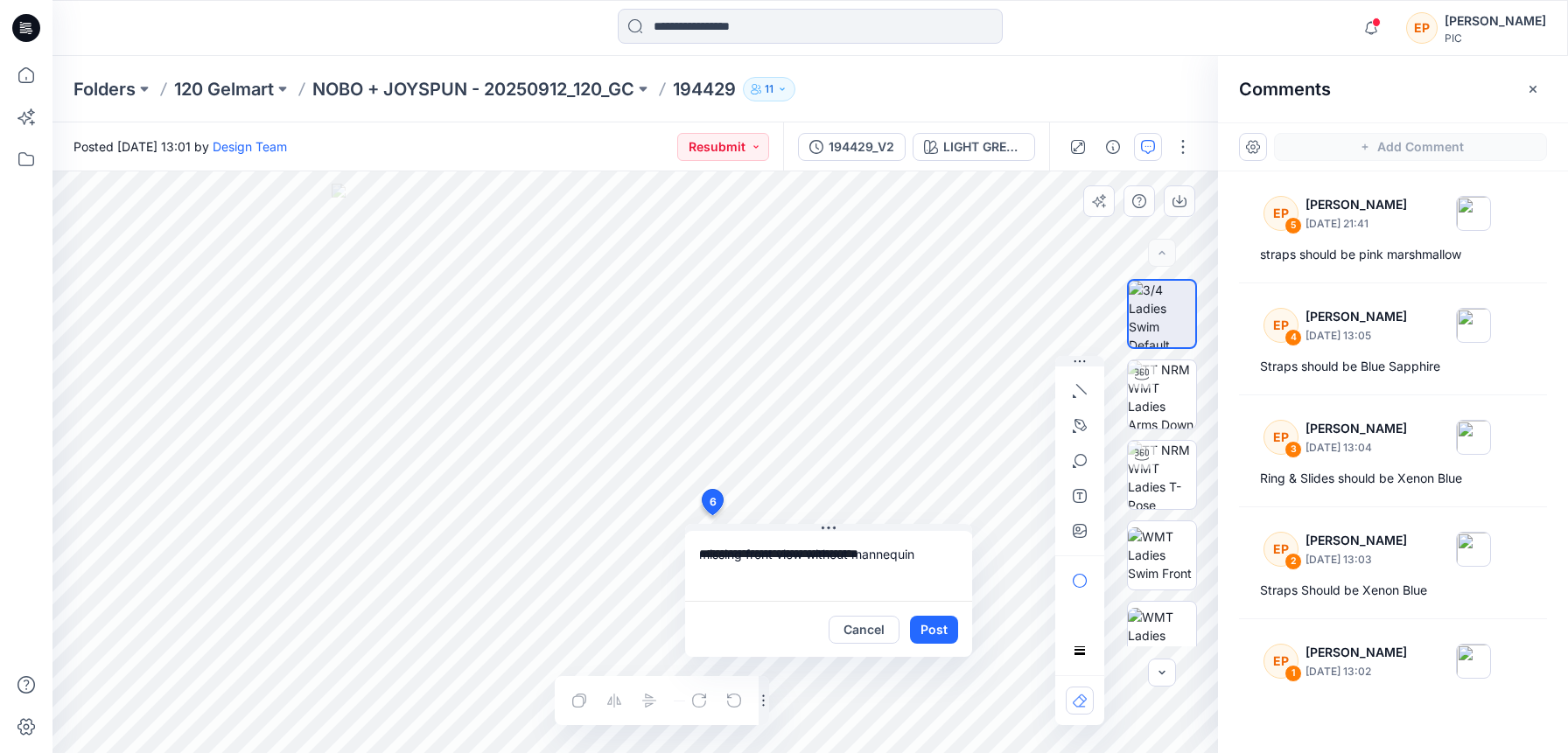
click at [865, 558] on textarea "**********" at bounding box center [828, 566] width 287 height 70
type textarea "**********"
click at [943, 624] on button "Post" at bounding box center [933, 630] width 48 height 28
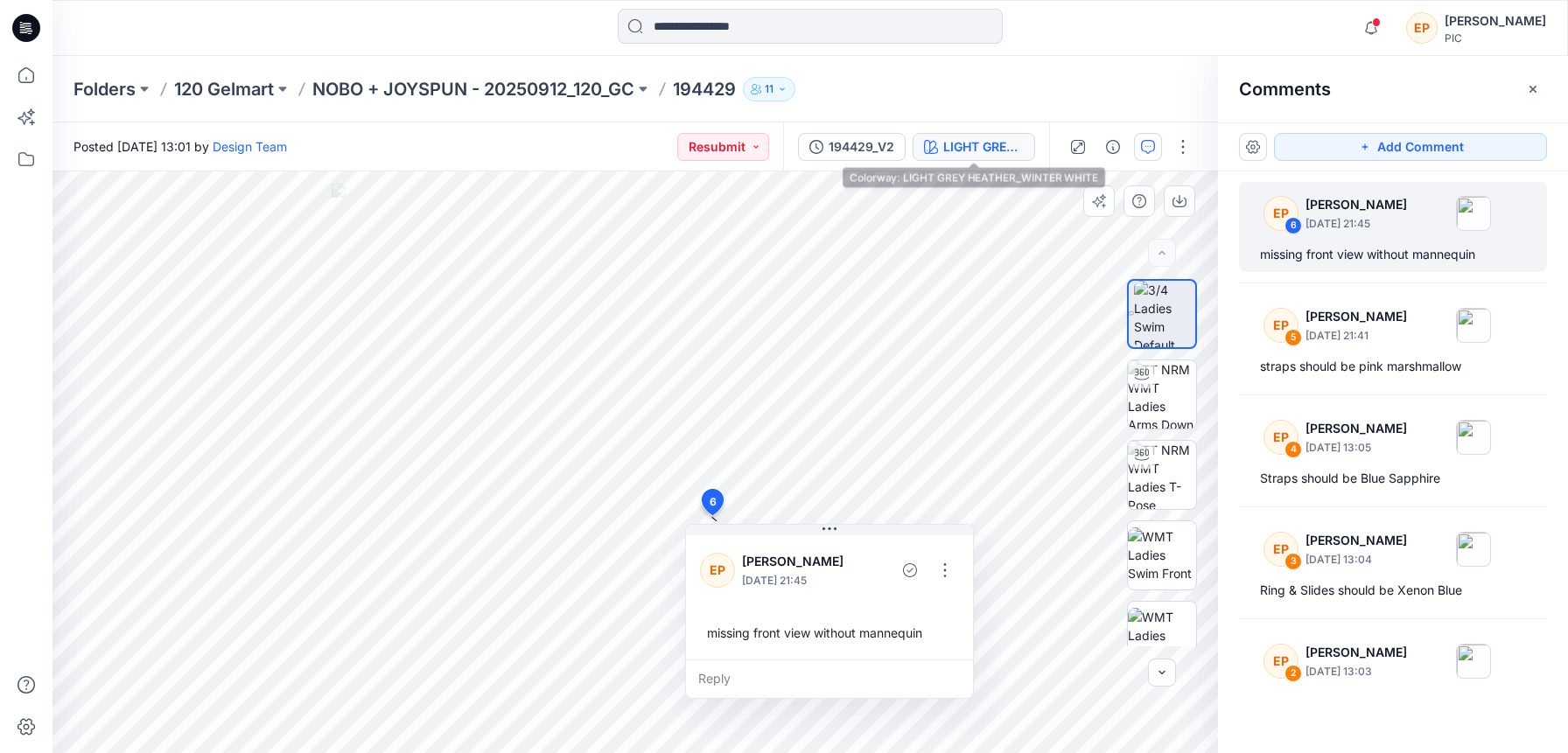
click at [988, 142] on div "LIGHT GREY HEATHER_WINTER WHITE" at bounding box center [982, 147] width 80 height 19
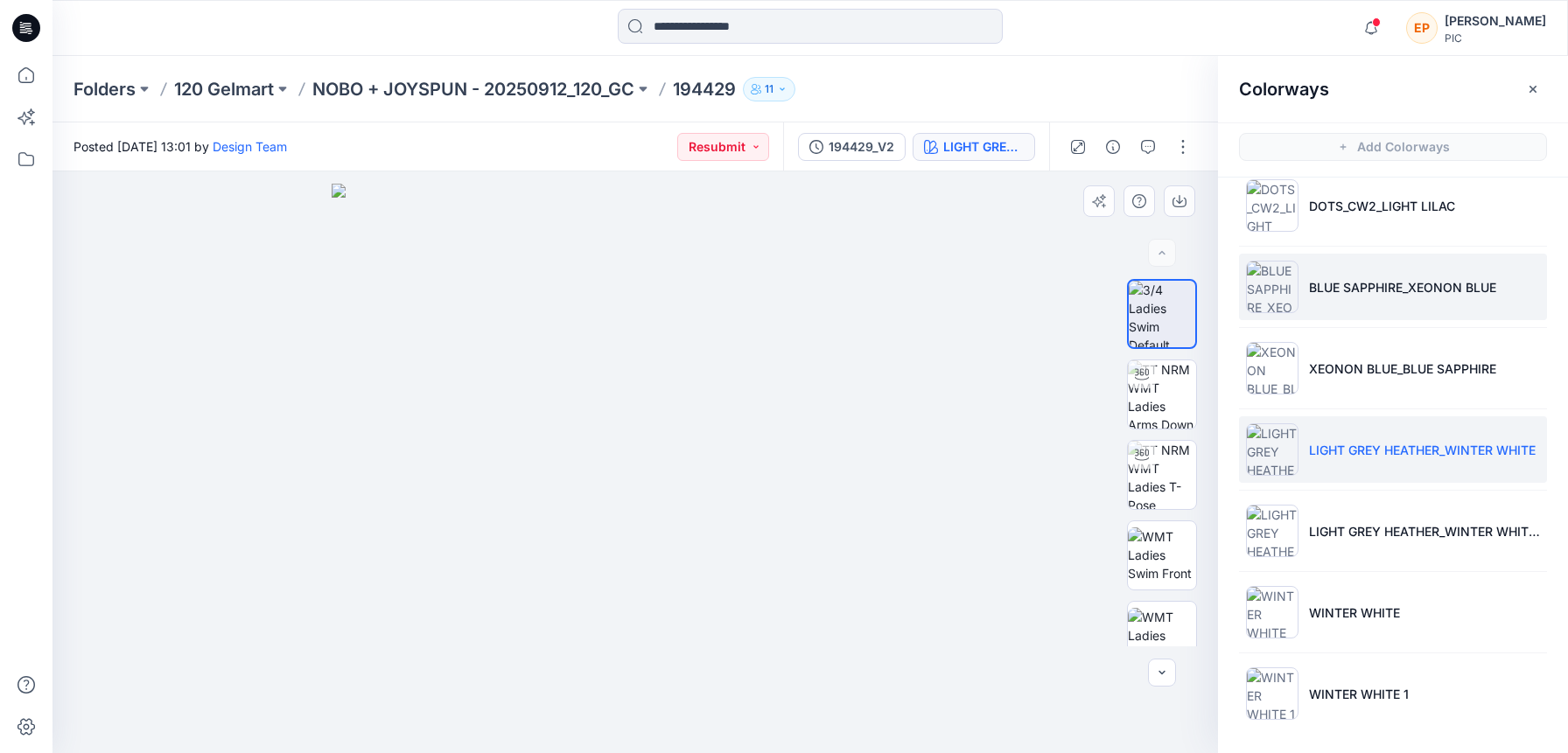
scroll to position [6, 0]
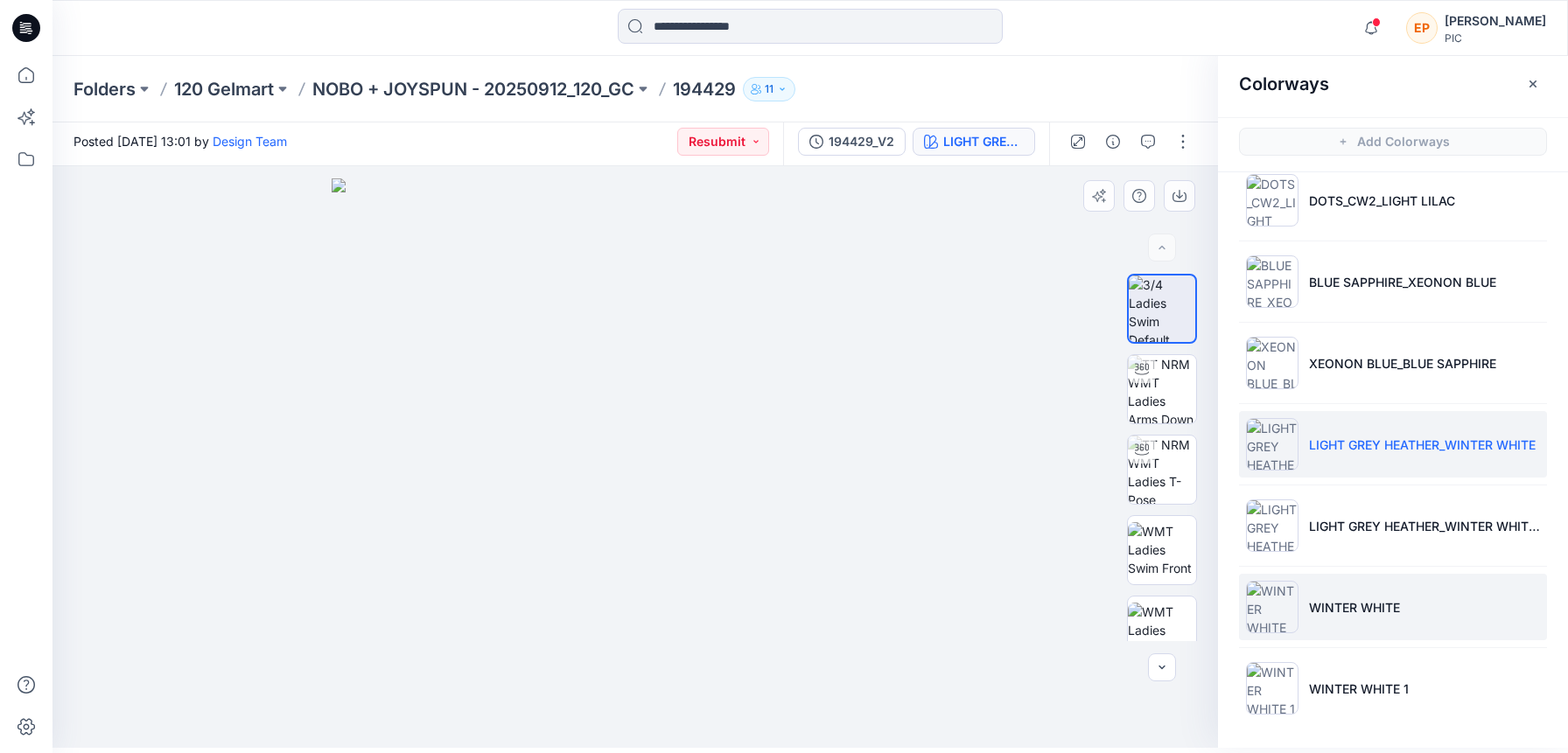
click at [1281, 610] on img at bounding box center [1272, 607] width 53 height 53
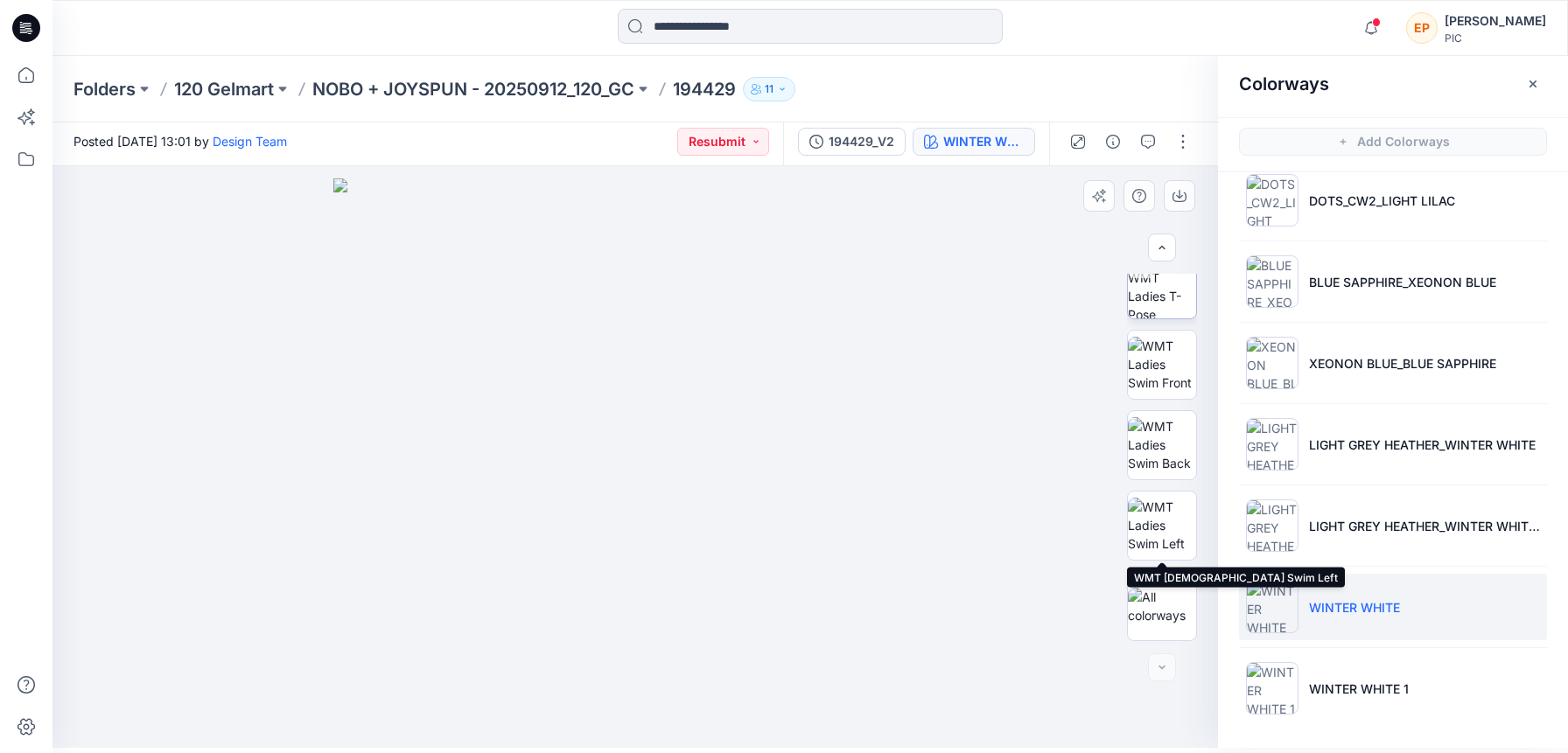
scroll to position [0, 0]
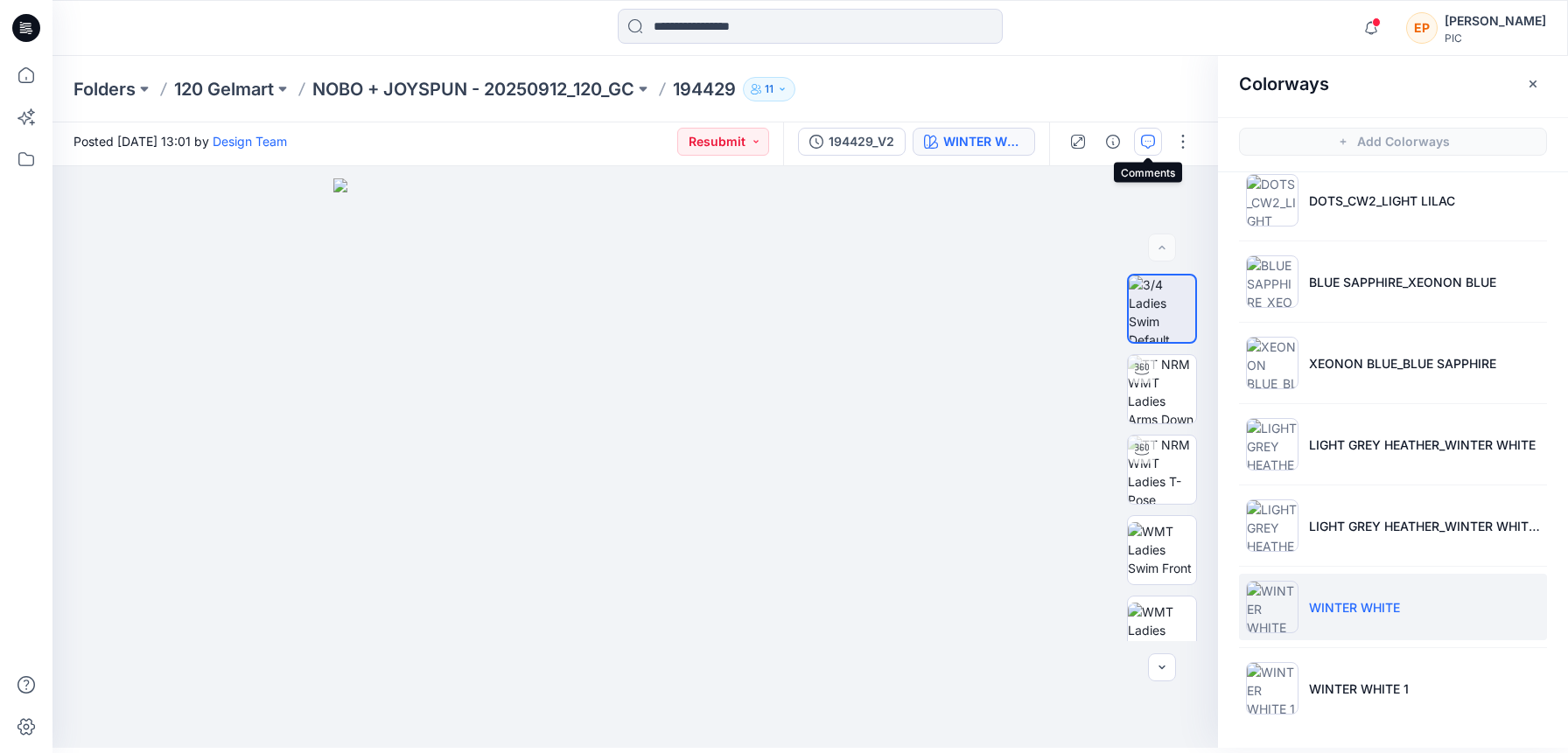
click at [1141, 145] on icon "button" at bounding box center [1147, 141] width 14 height 14
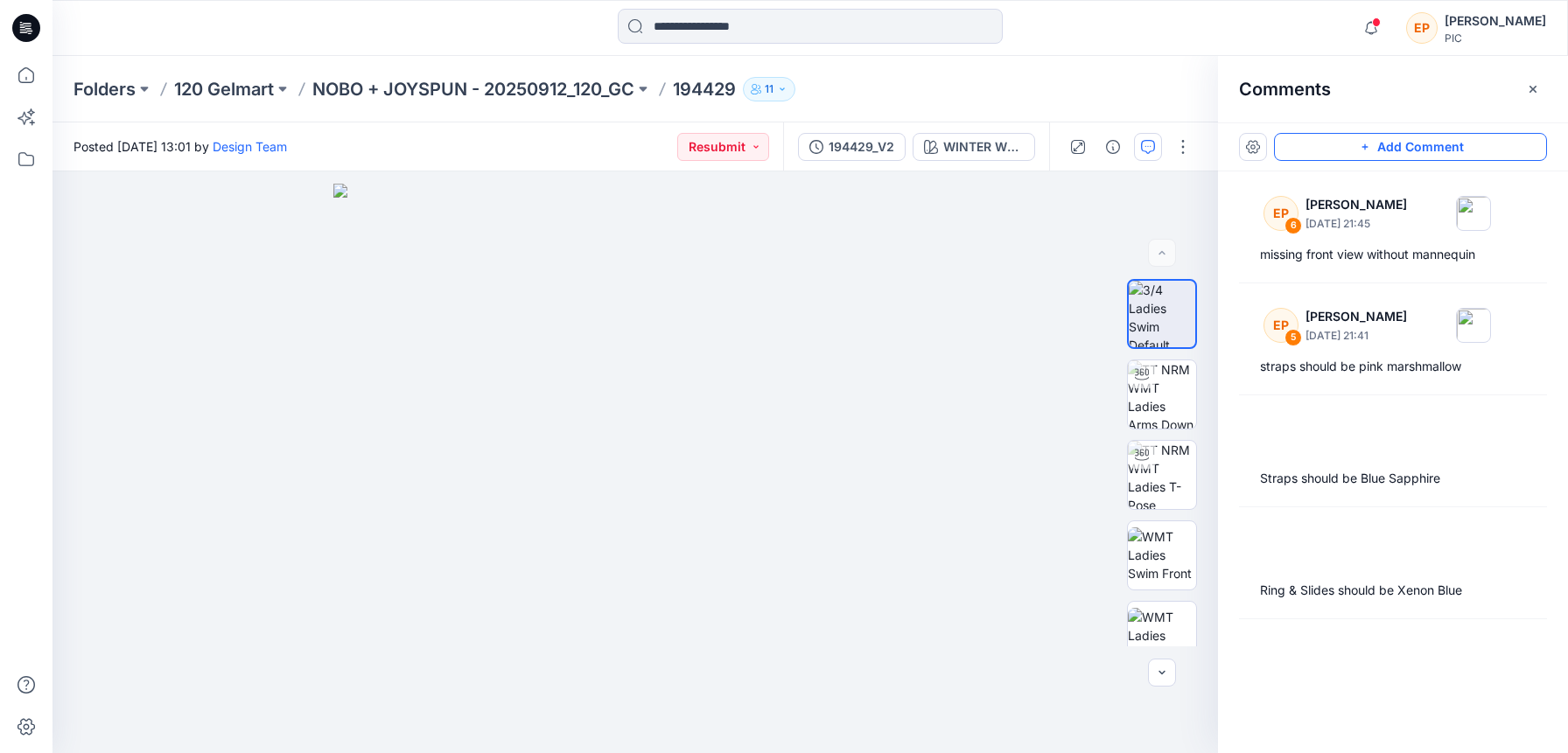
click at [1398, 144] on button "Add Comment" at bounding box center [1411, 147] width 273 height 28
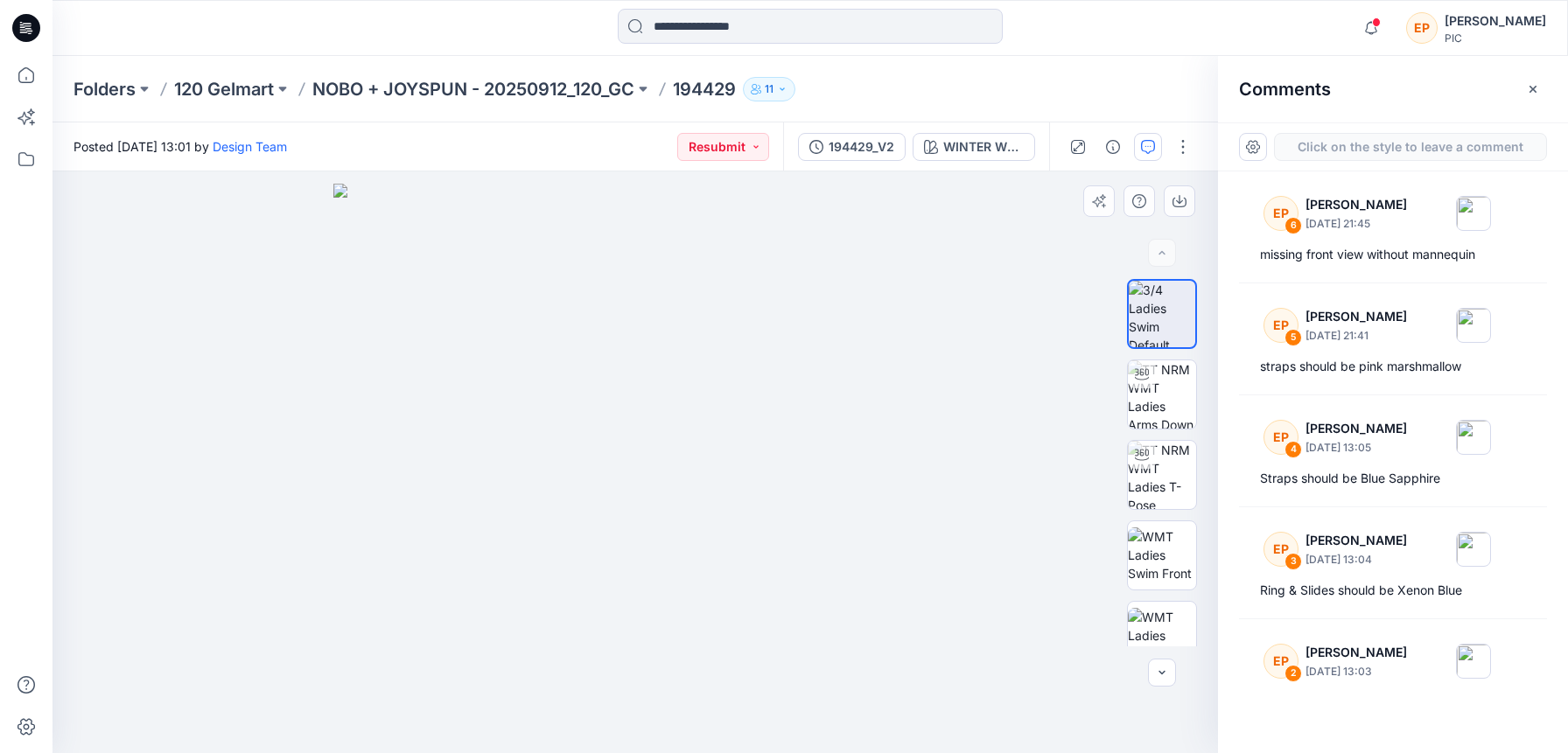
click at [791, 395] on div "7" at bounding box center [635, 462] width 1165 height 582
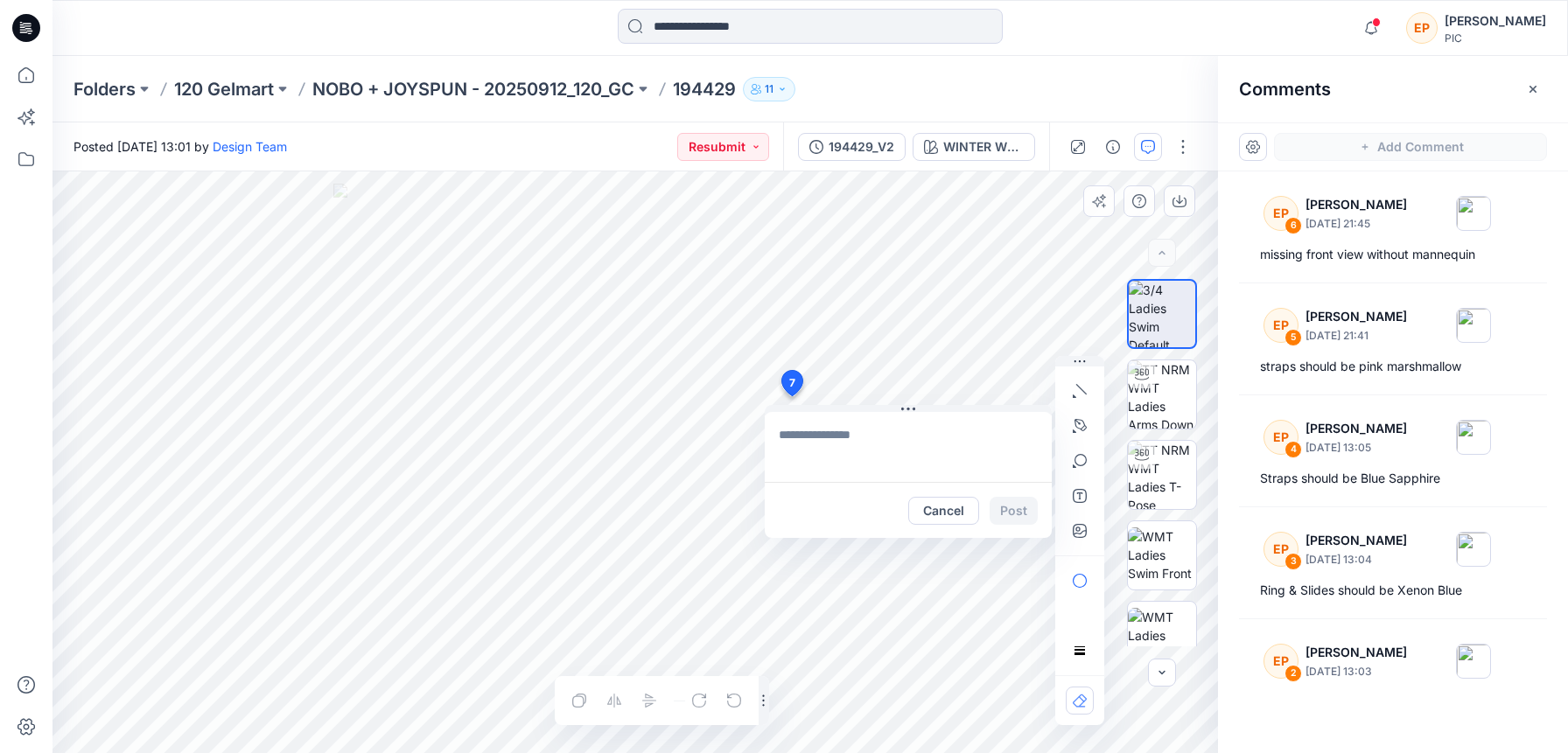
type textarea "**********"
click at [1007, 505] on button "Post" at bounding box center [1013, 511] width 48 height 28
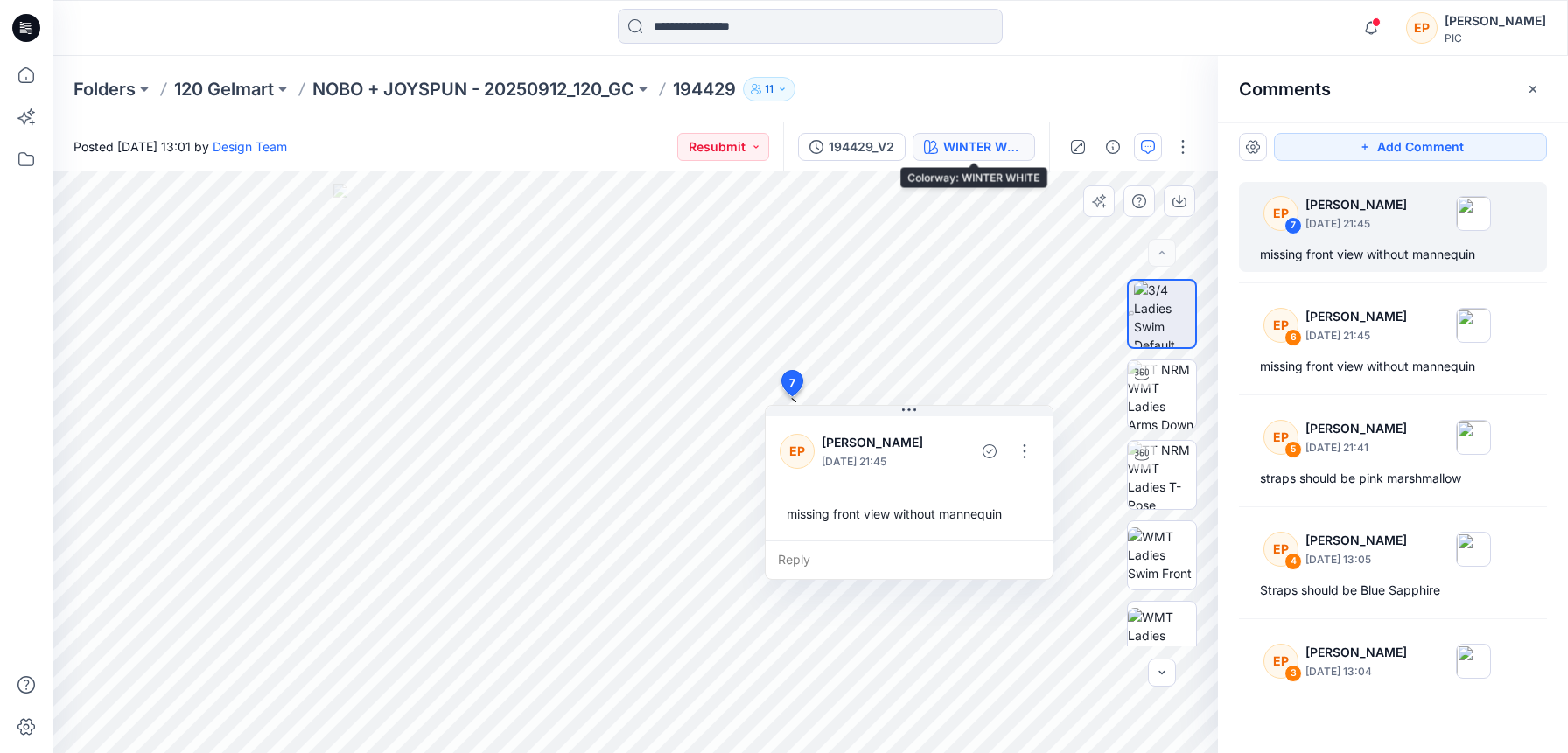
click at [993, 145] on div "WINTER WHITE" at bounding box center [982, 147] width 80 height 19
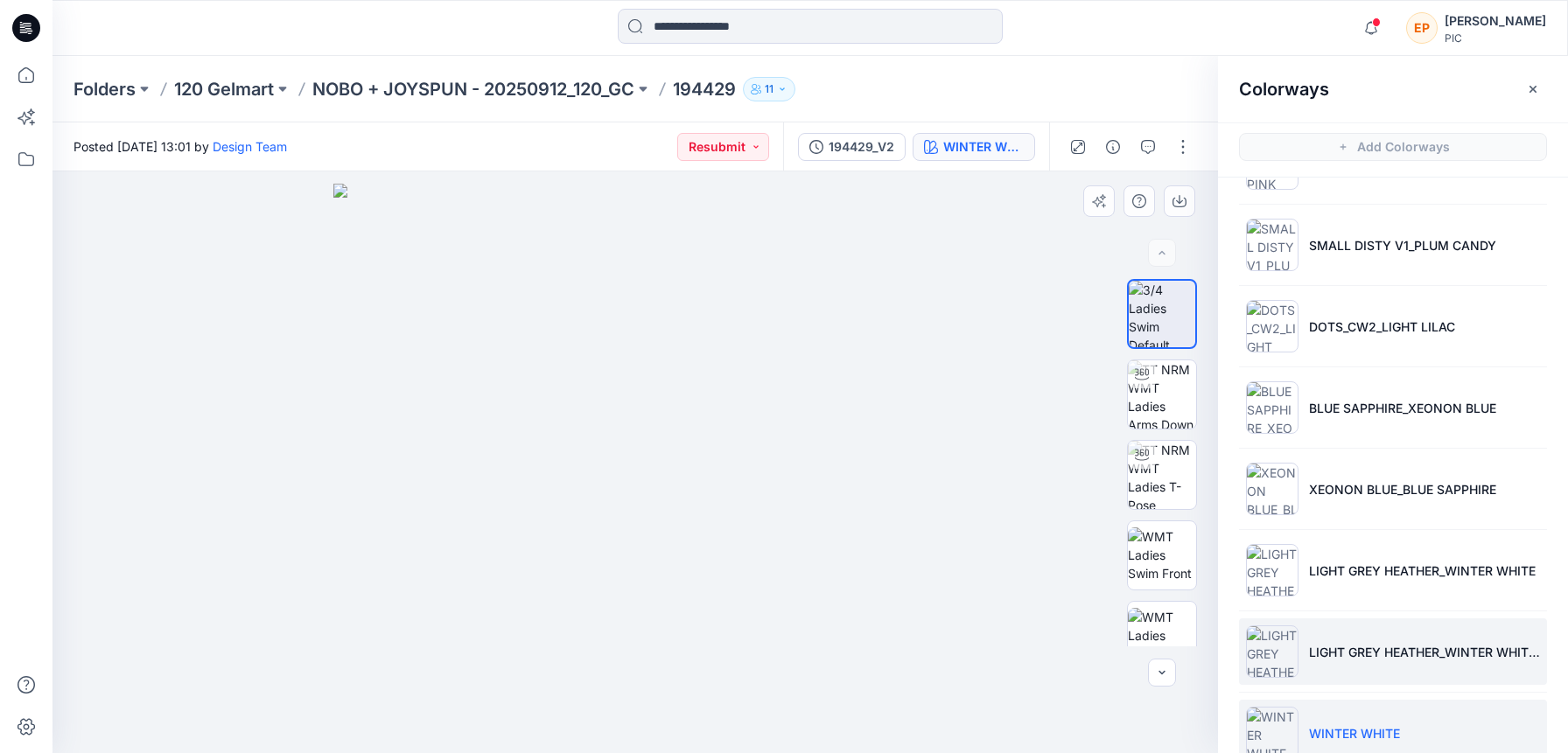
scroll to position [81, 0]
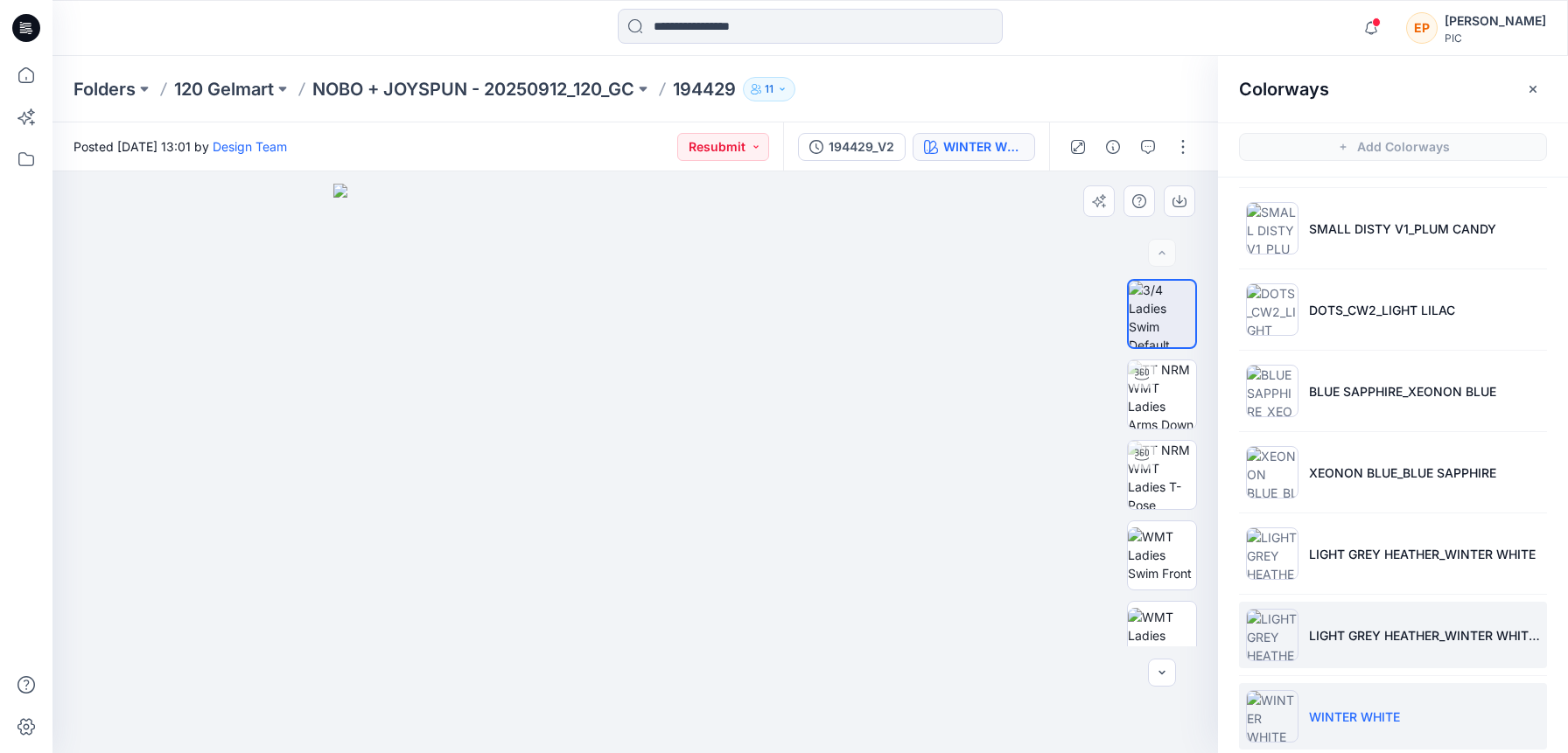
click at [1268, 641] on img at bounding box center [1272, 635] width 53 height 53
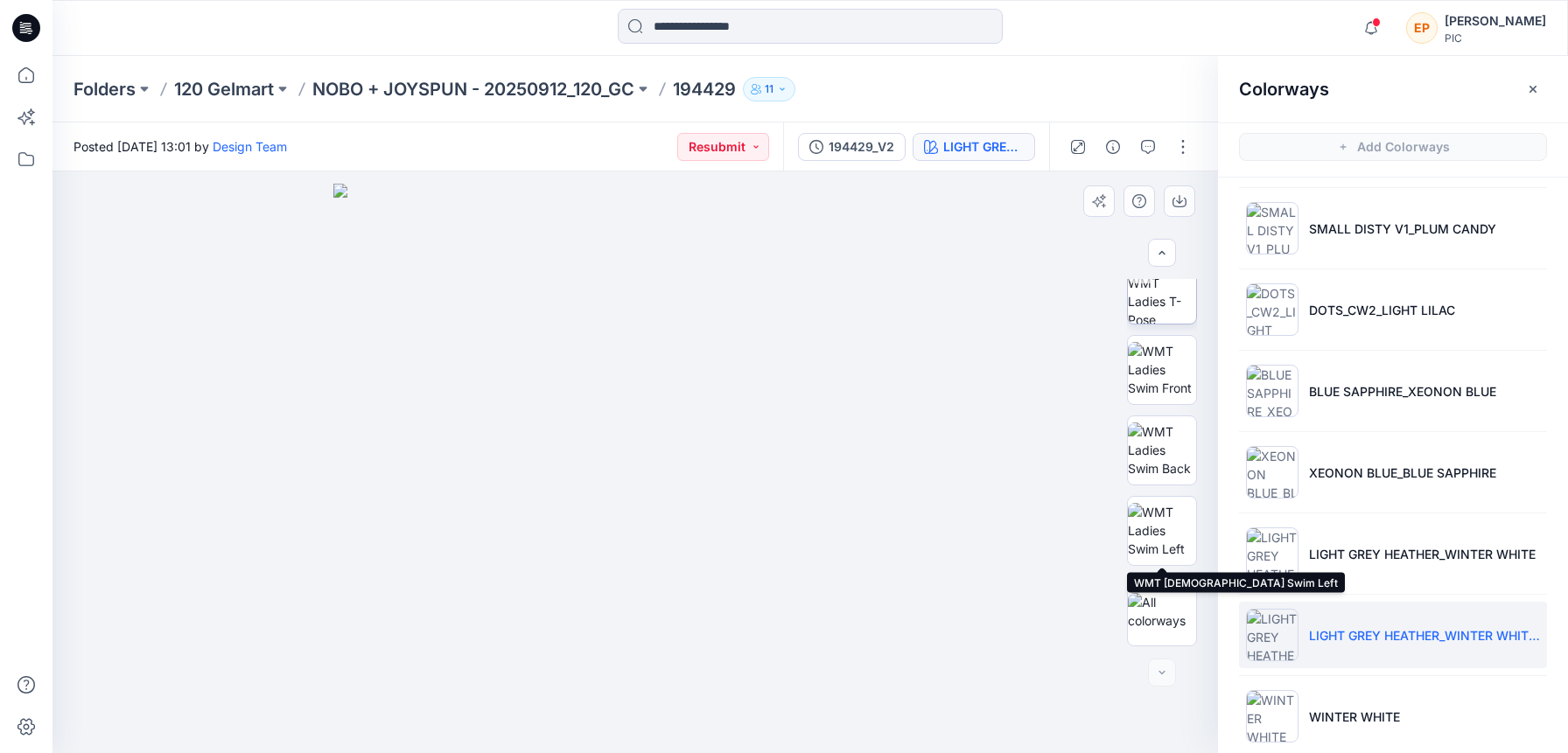
scroll to position [0, 0]
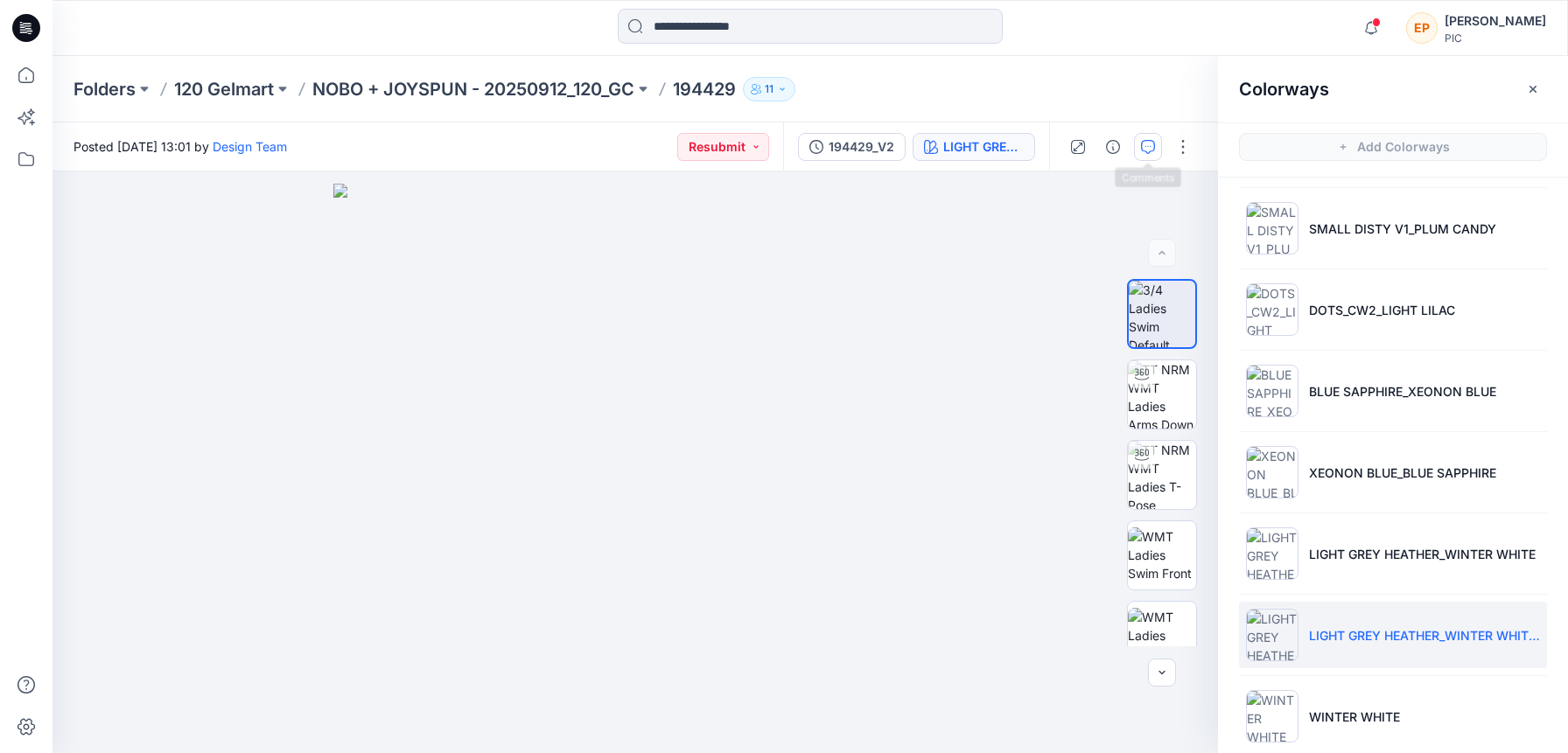
click at [1147, 142] on icon "button" at bounding box center [1147, 147] width 14 height 14
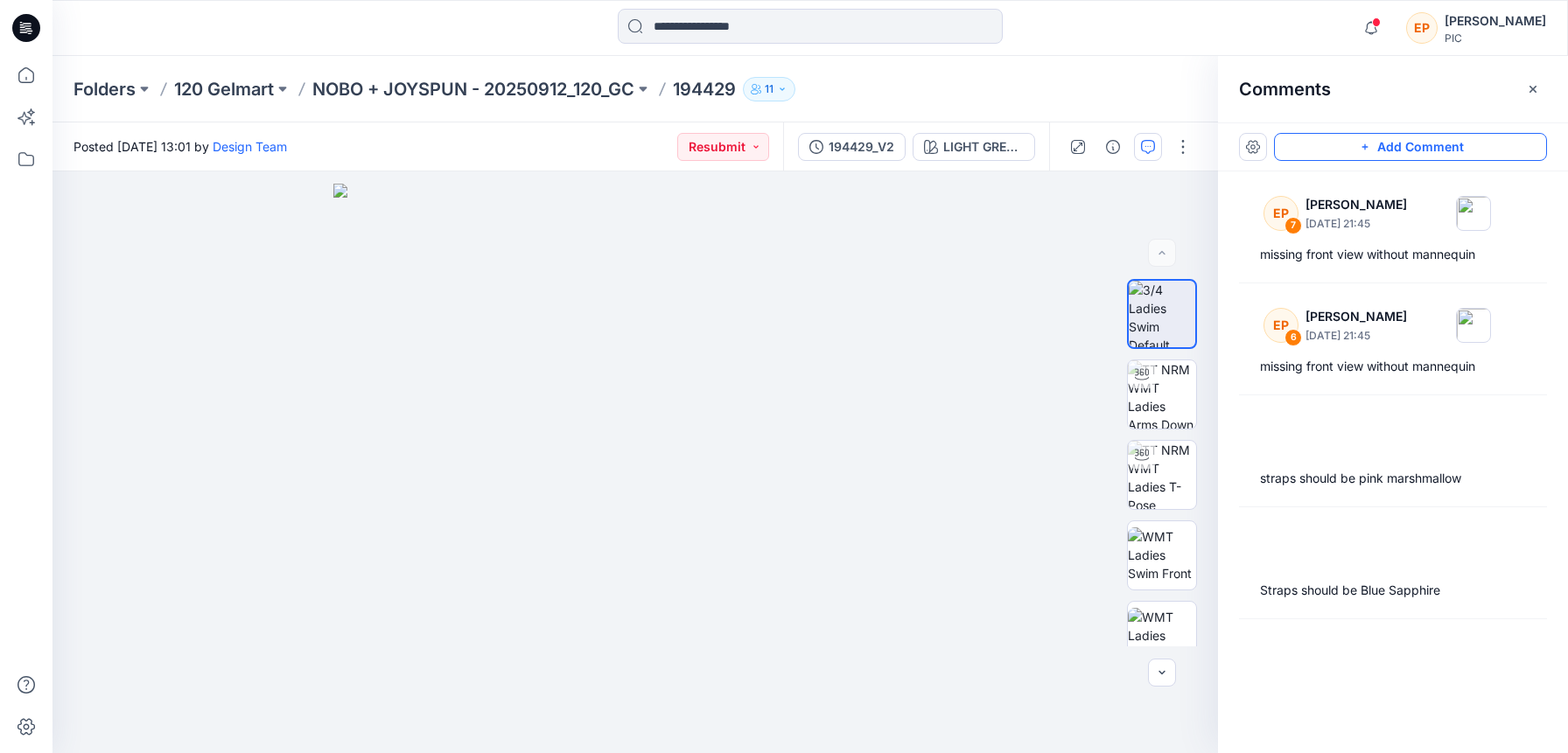
click at [1305, 143] on button "Add Comment" at bounding box center [1411, 147] width 273 height 28
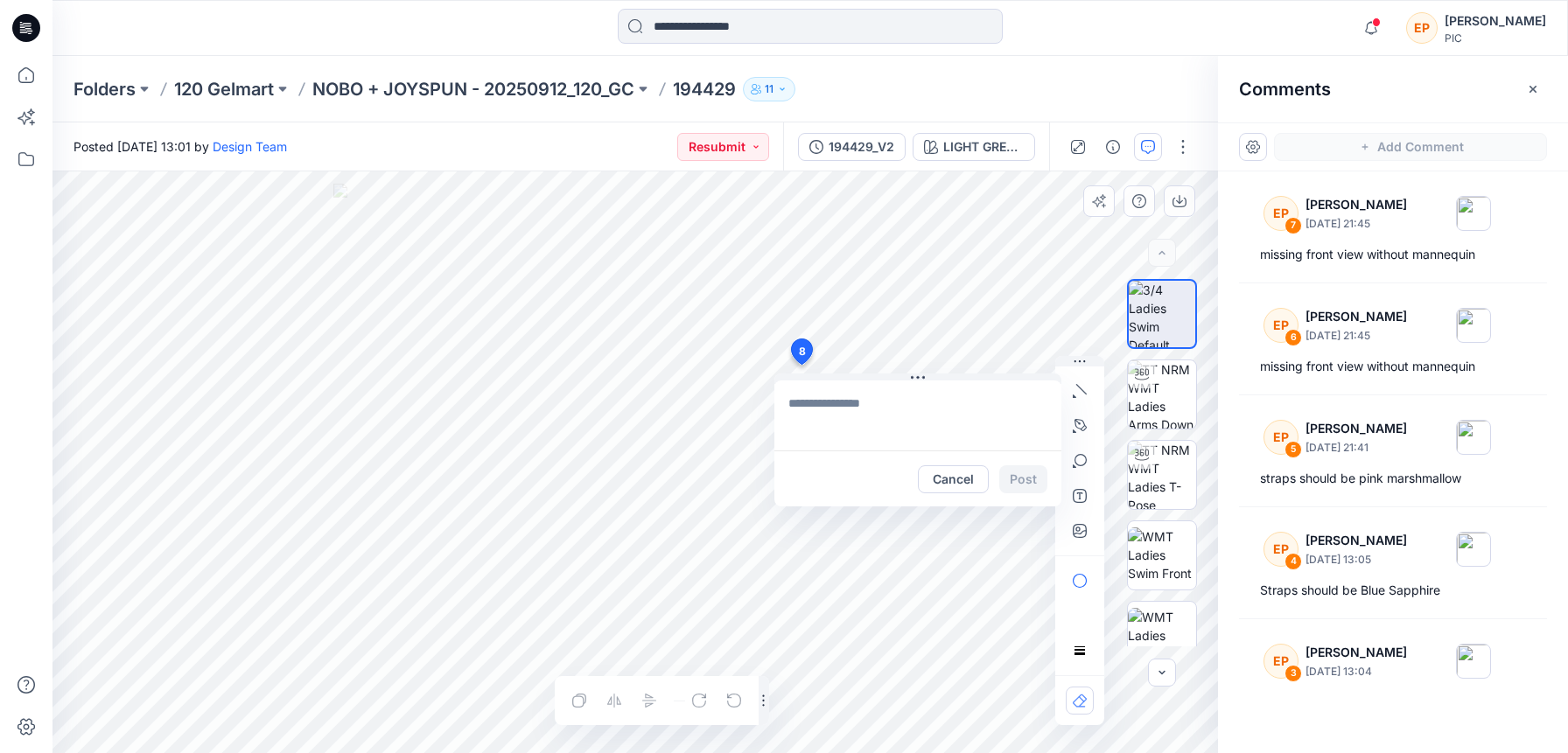
click at [800, 364] on div "8 Cancel Post Layer 1" at bounding box center [635, 462] width 1165 height 582
type textarea "**********"
click at [1020, 475] on button "Post" at bounding box center [1023, 479] width 48 height 28
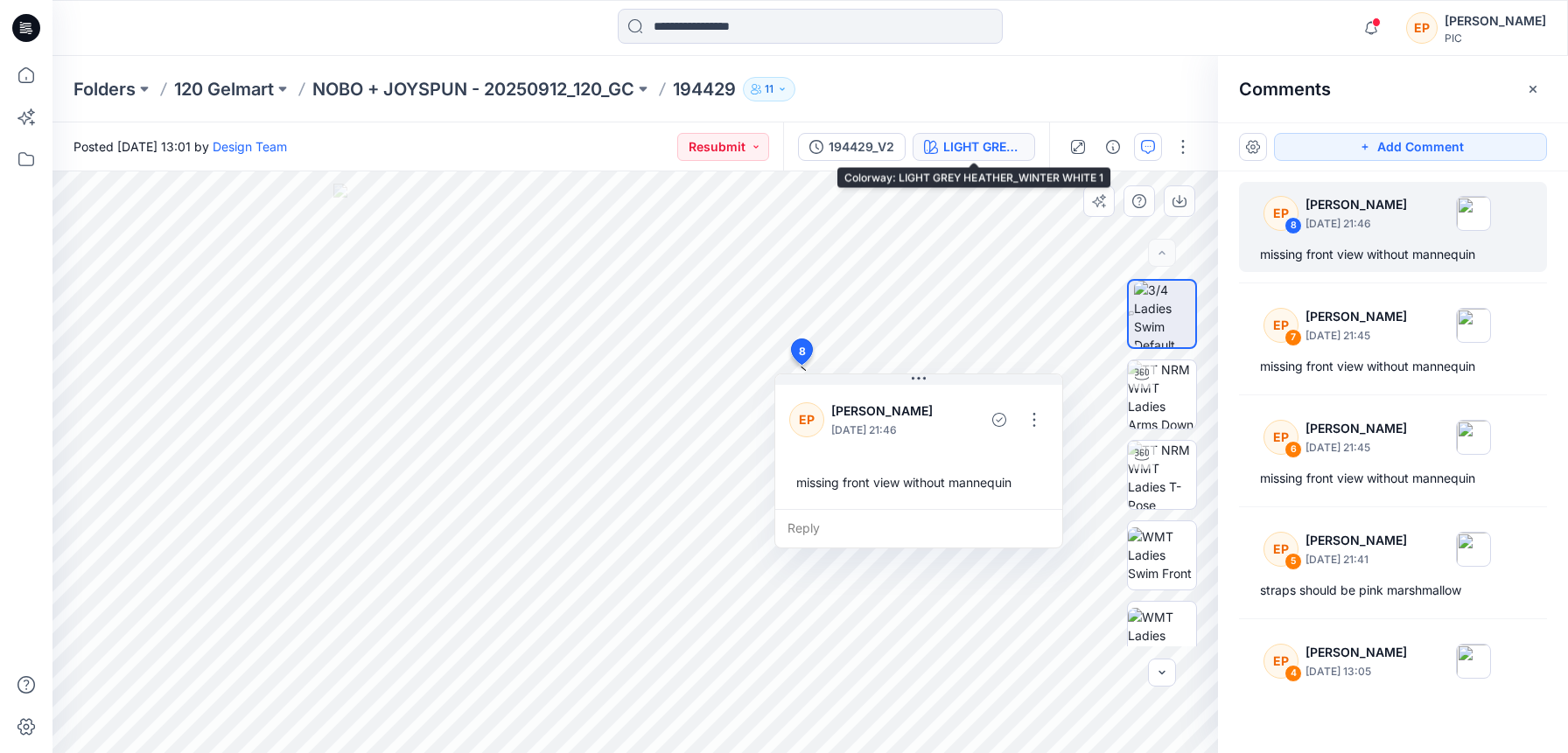
click at [987, 133] on button "LIGHT GREY HEATHER_WINTER WHITE 1" at bounding box center [974, 147] width 122 height 28
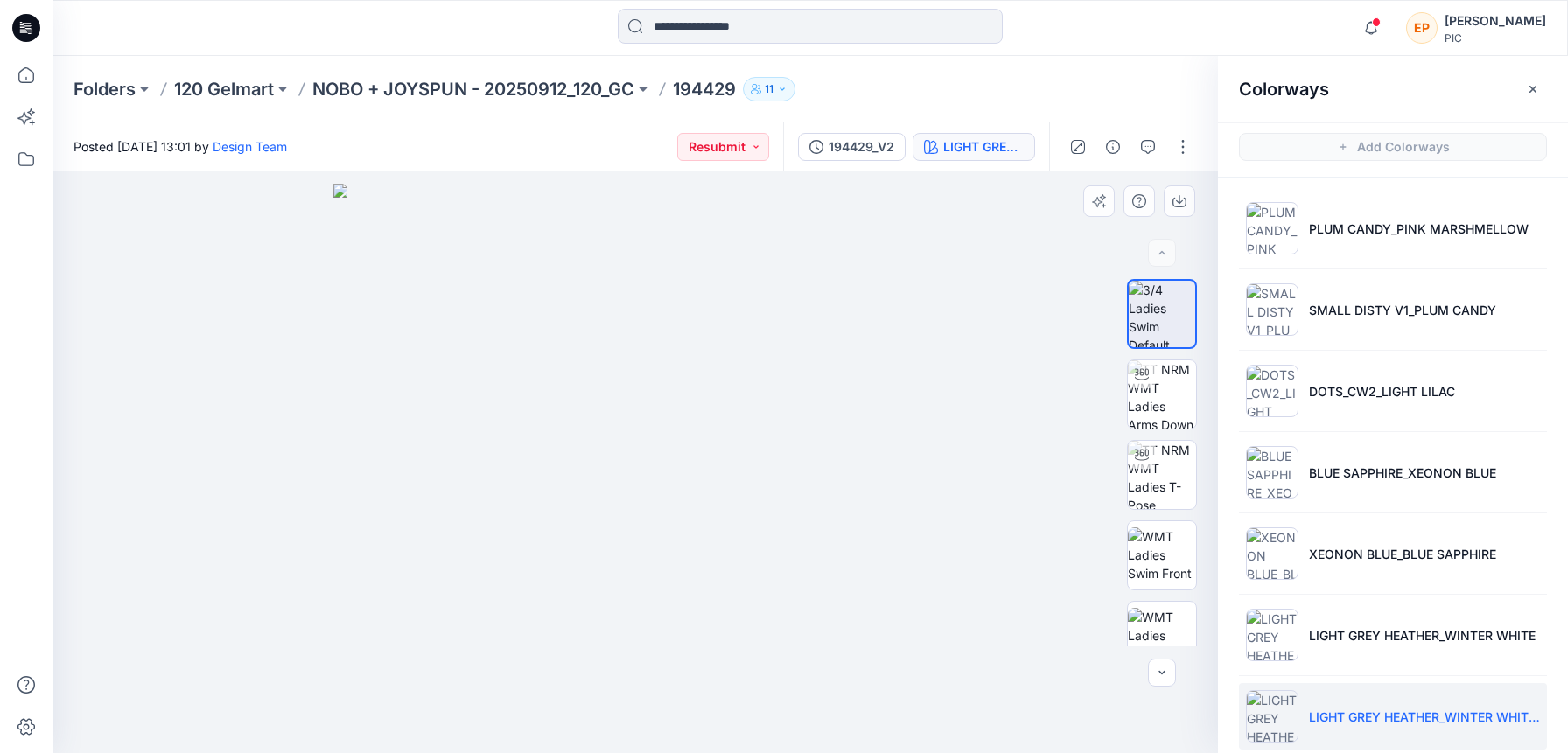
scroll to position [185, 0]
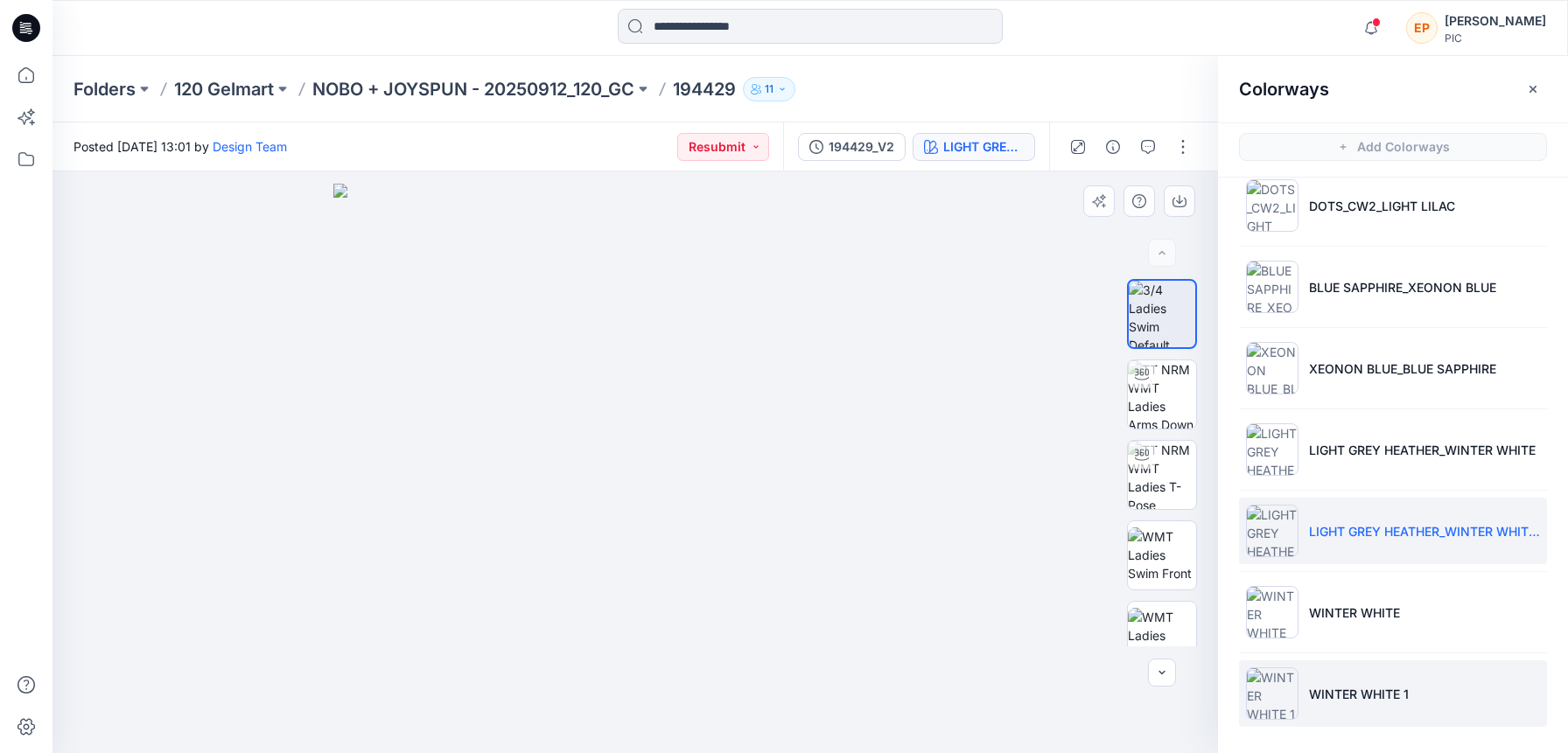
click at [1275, 670] on img at bounding box center [1272, 694] width 53 height 53
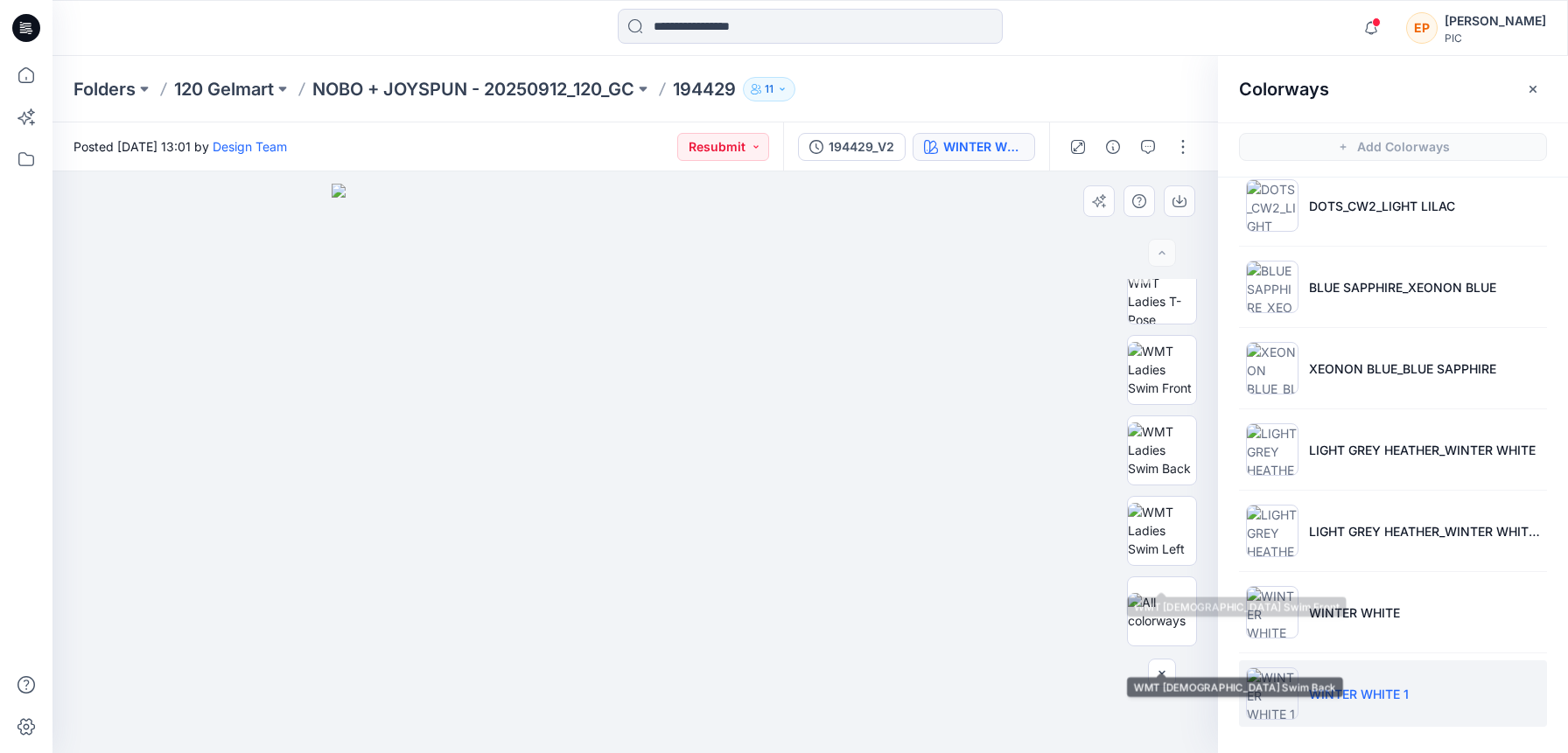
scroll to position [0, 0]
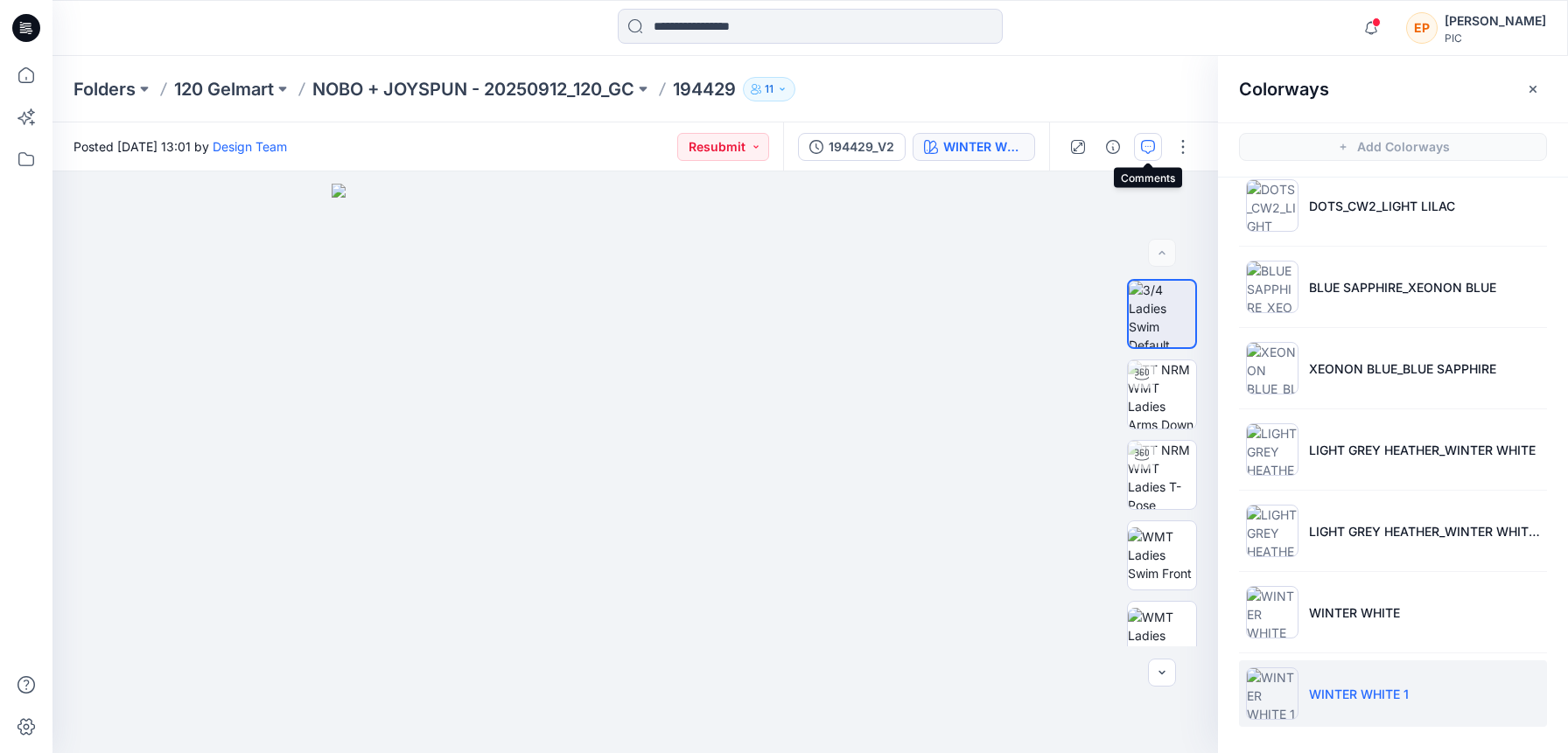
click at [1148, 144] on icon "button" at bounding box center [1147, 147] width 14 height 14
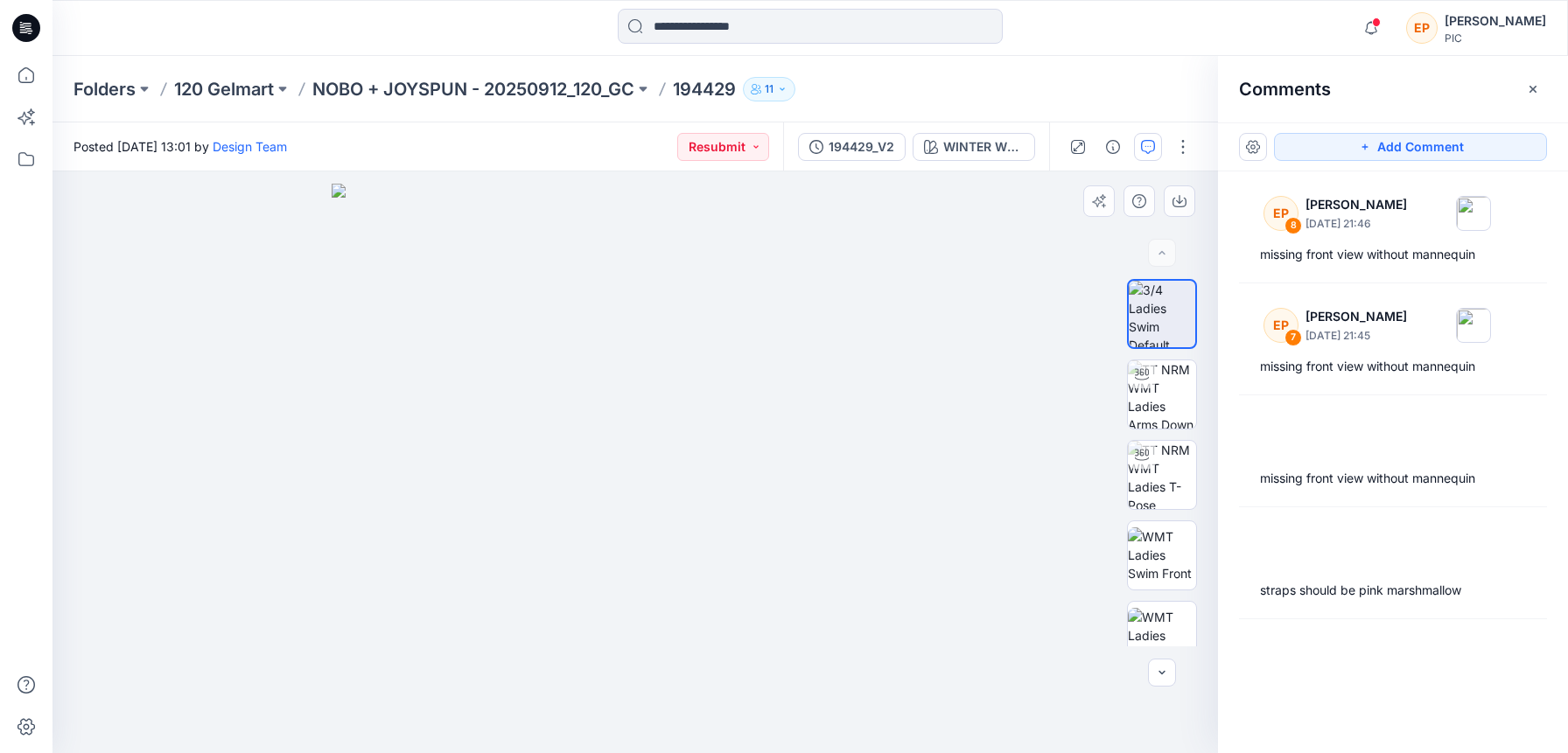
click at [799, 328] on img at bounding box center [635, 469] width 607 height 570
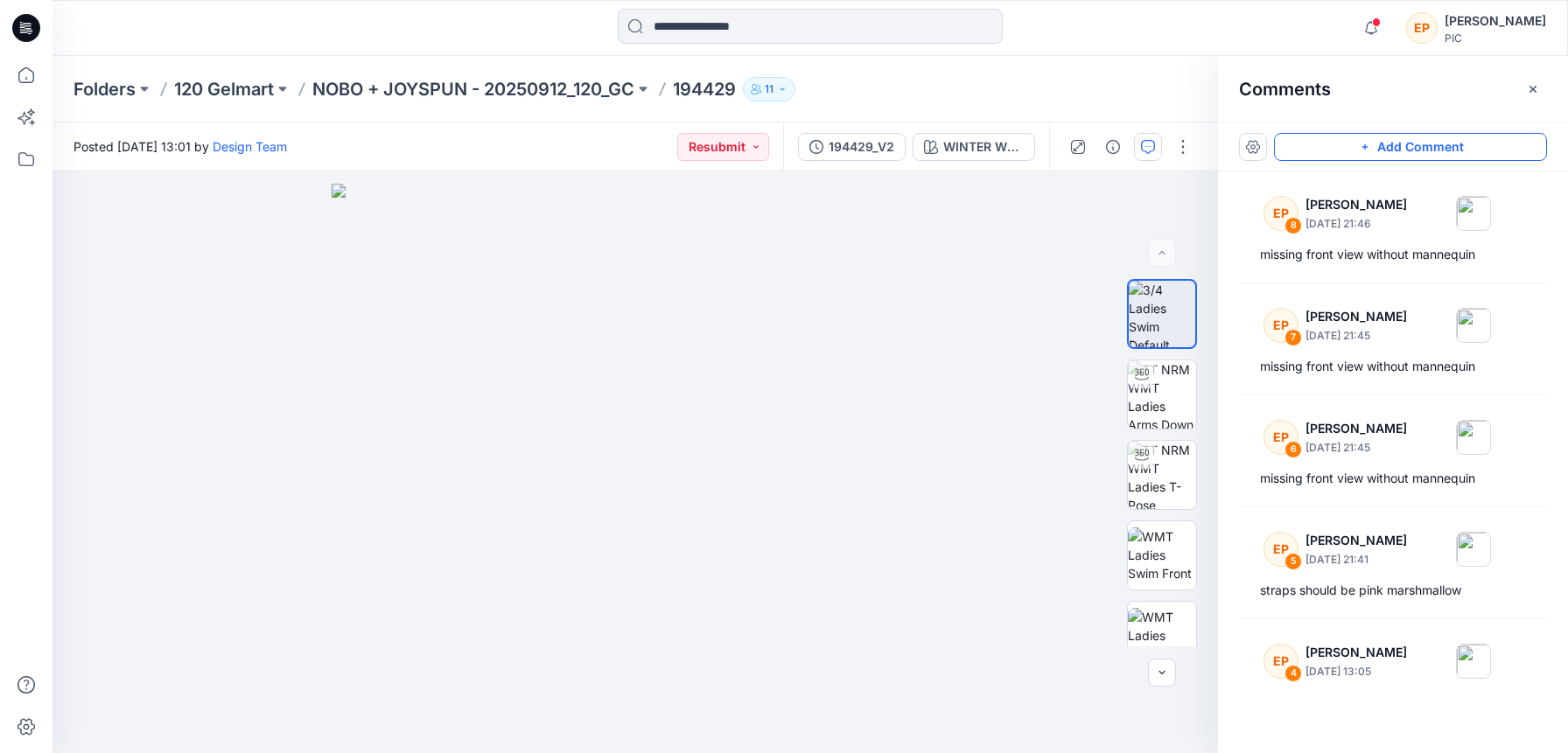
click at [1373, 141] on button "Add Comment" at bounding box center [1411, 147] width 273 height 28
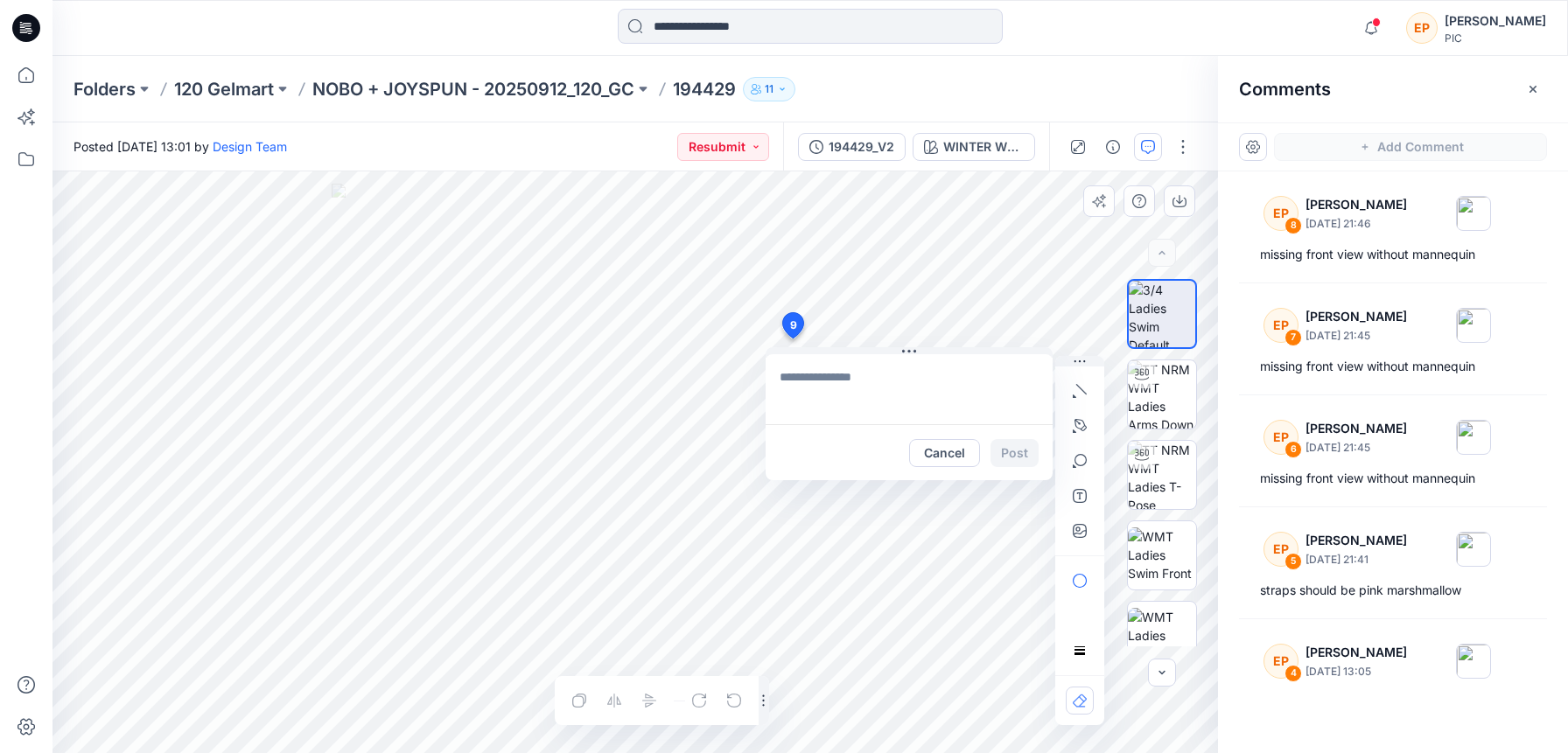
click at [792, 338] on div "9 Cancel Post Layer 1" at bounding box center [635, 462] width 1165 height 582
type textarea "**********"
click at [1020, 448] on button "Post" at bounding box center [1014, 453] width 48 height 28
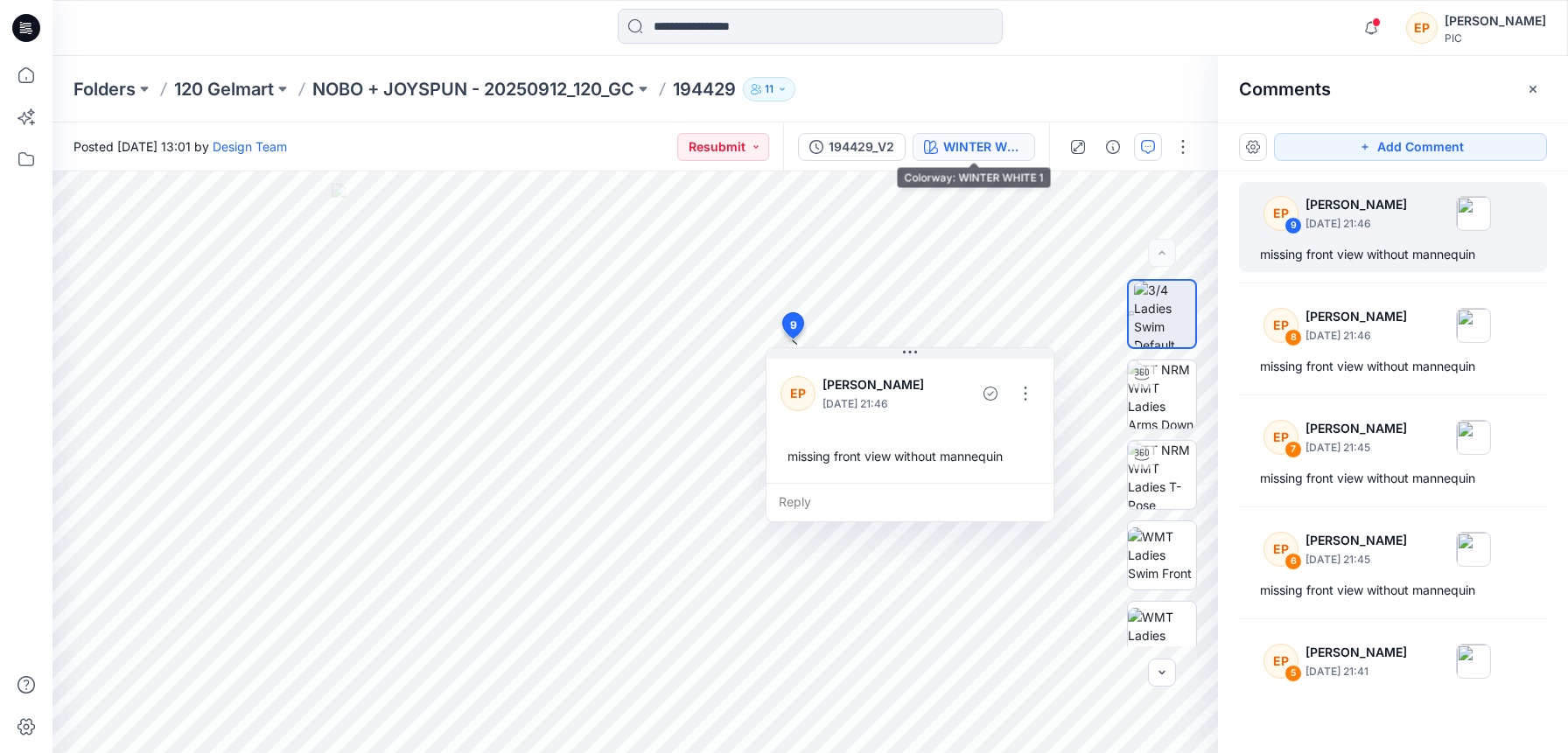
click at [961, 146] on div "WINTER WHITE 1" at bounding box center [982, 147] width 80 height 19
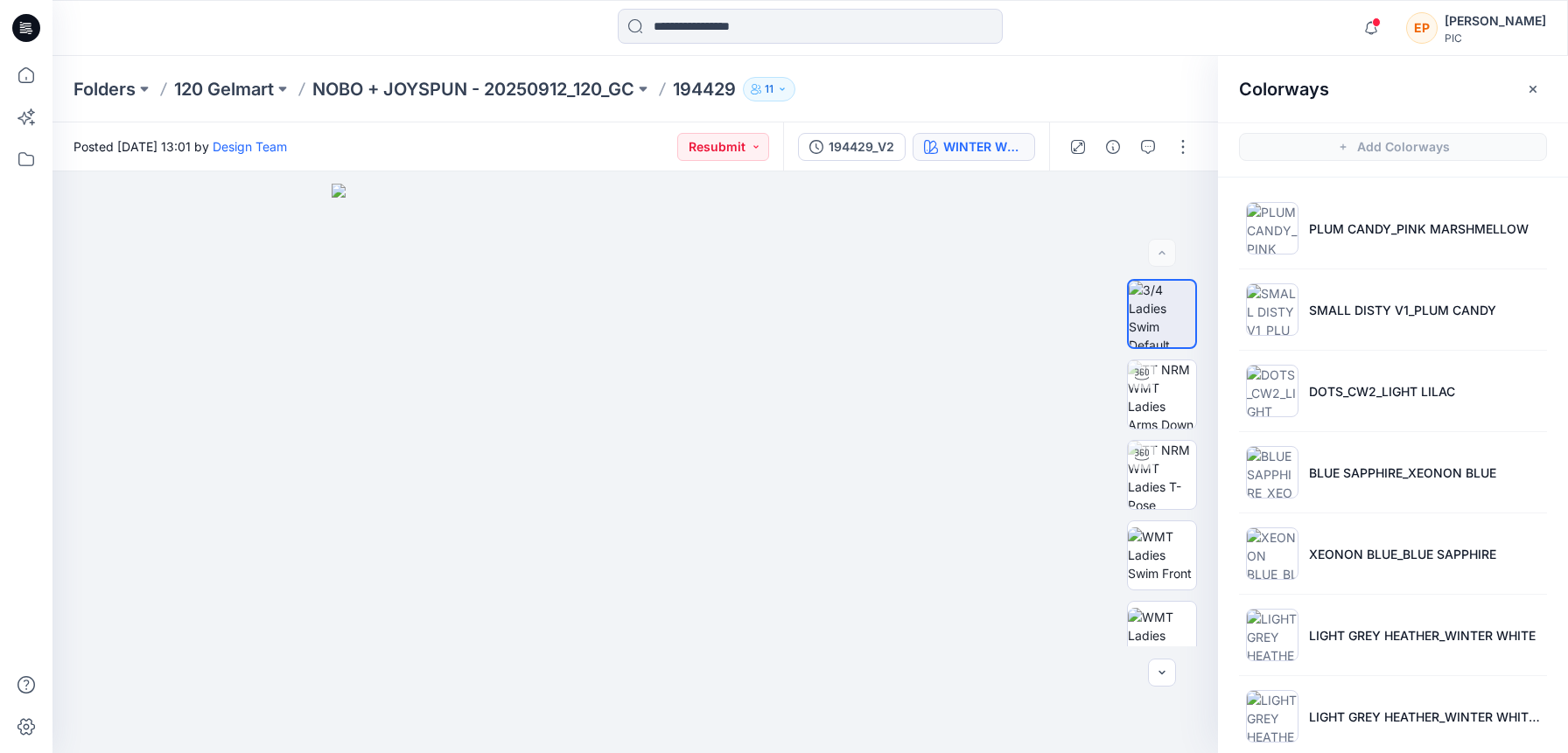
click at [975, 148] on div "WINTER WHITE 1" at bounding box center [982, 147] width 80 height 19
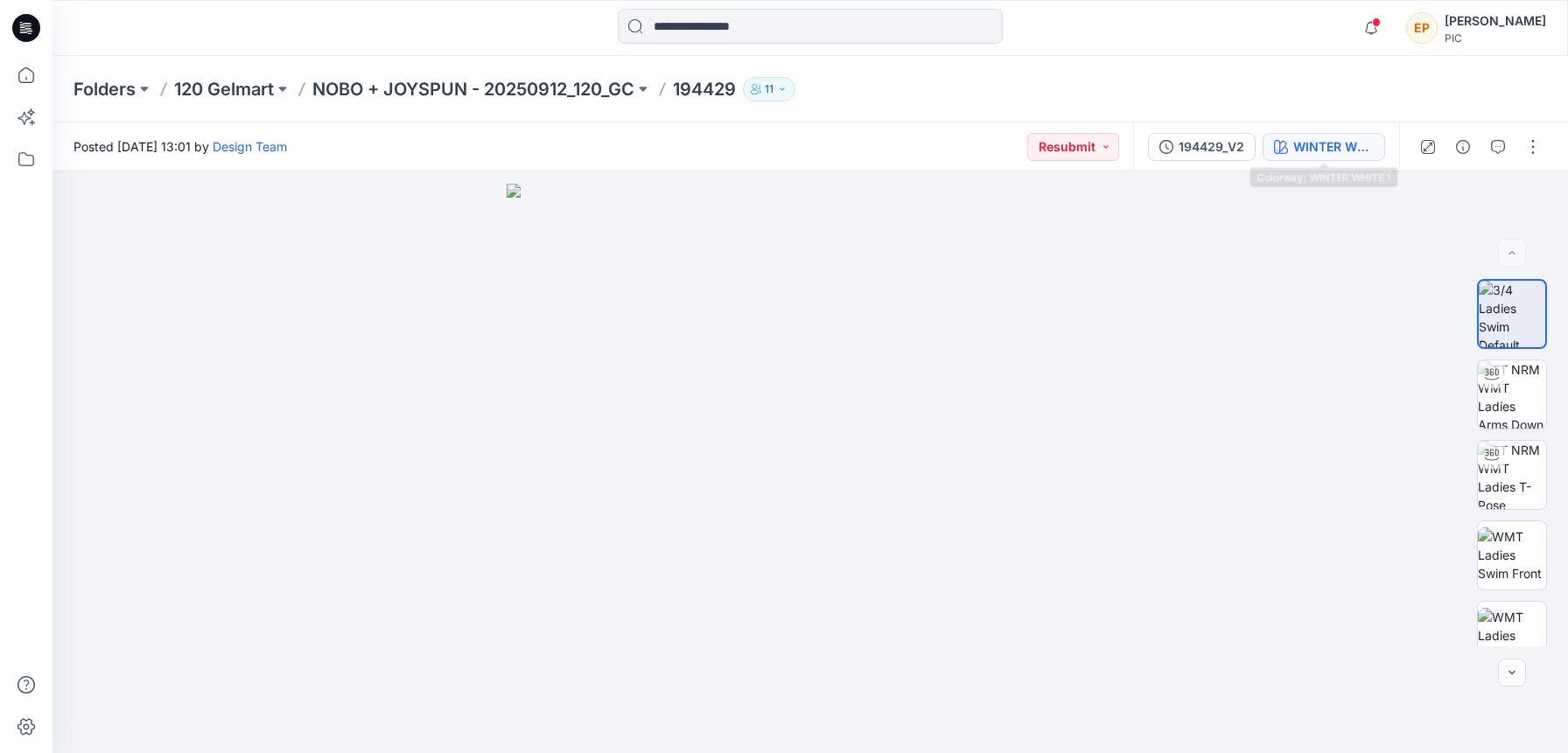
click at [1334, 146] on div "WINTER WHITE 1" at bounding box center [1333, 147] width 80 height 19
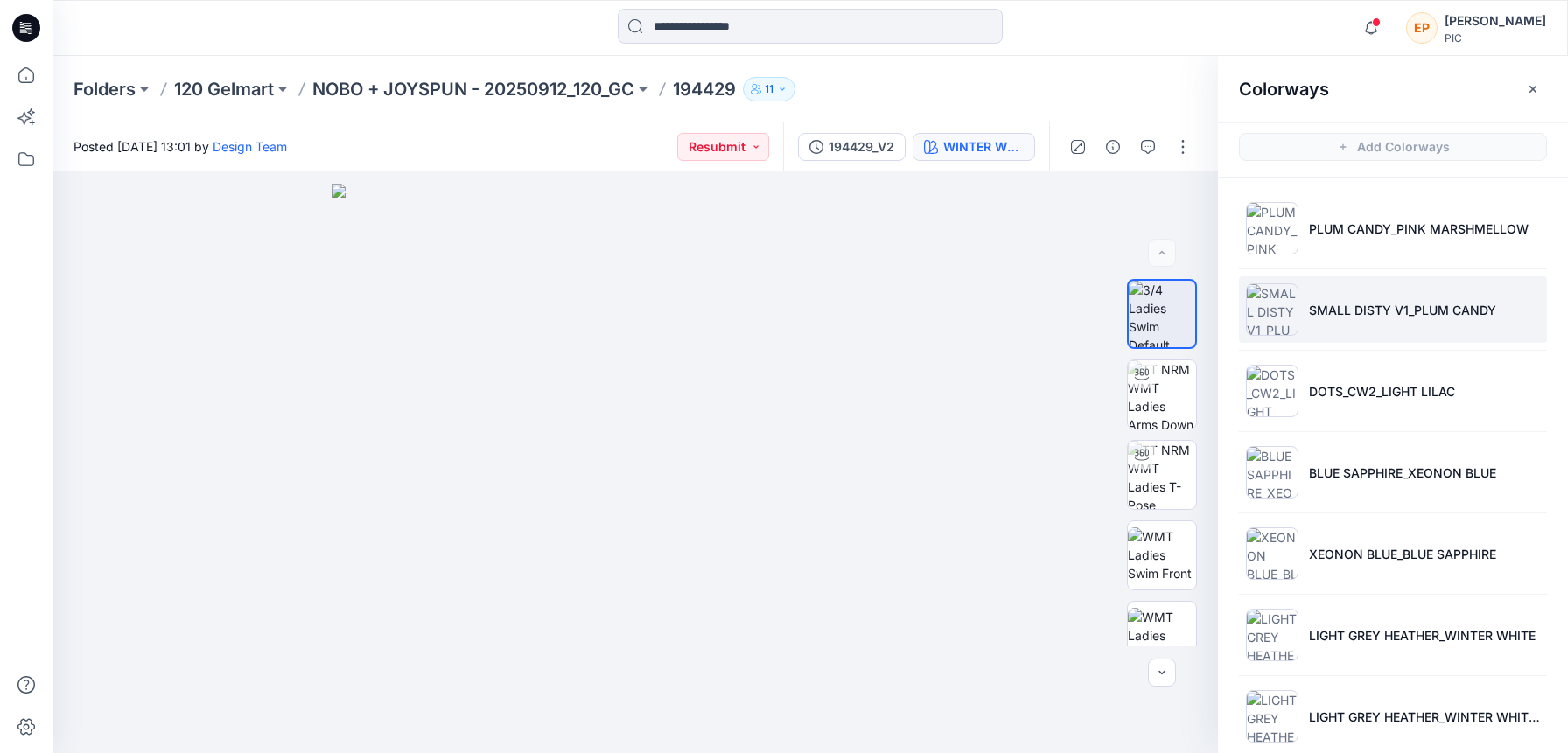
click at [1356, 319] on li "SMALL DISTY V1_PLUM CANDY" at bounding box center [1392, 310] width 308 height 67
click at [1150, 148] on icon "button" at bounding box center [1147, 147] width 14 height 14
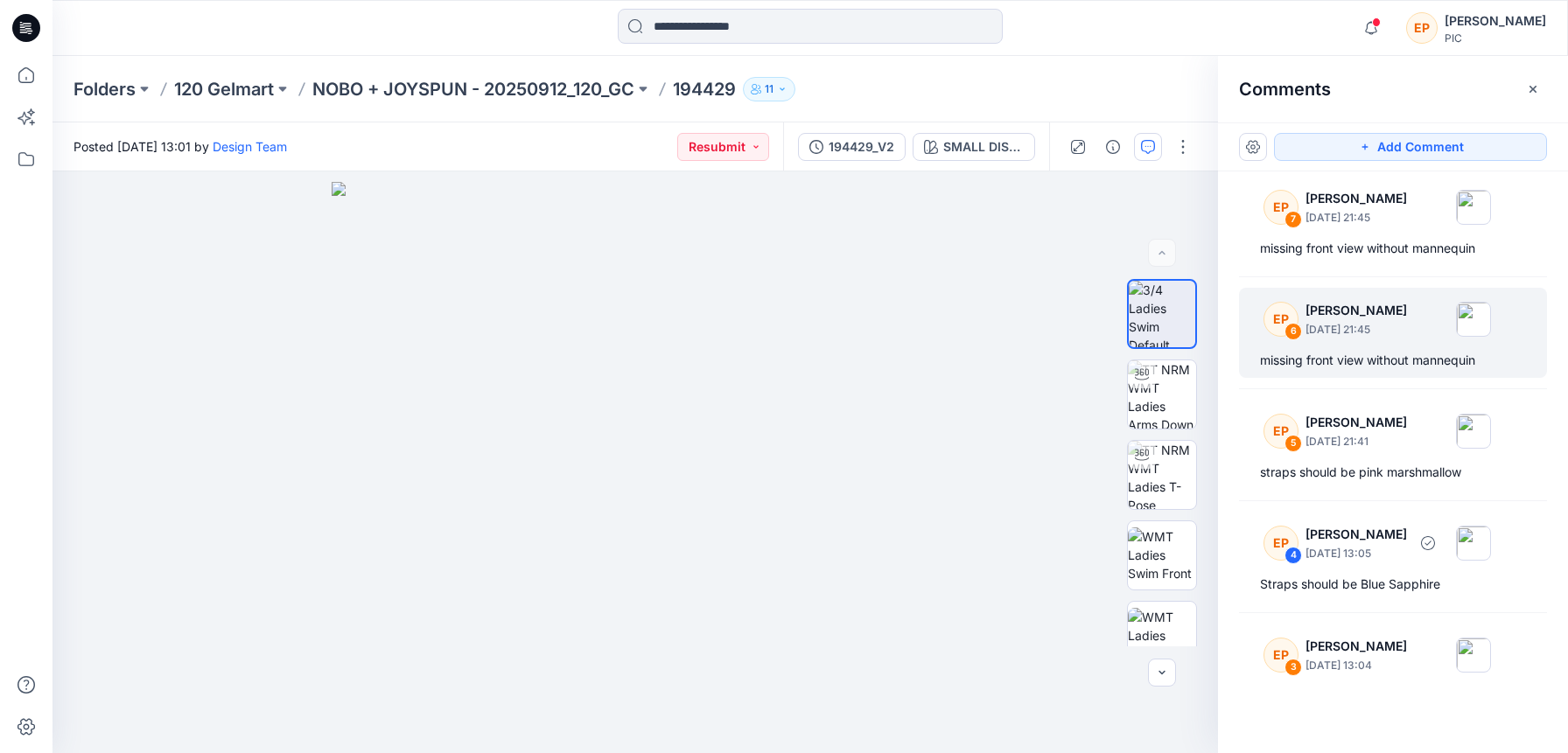
scroll to position [226, 0]
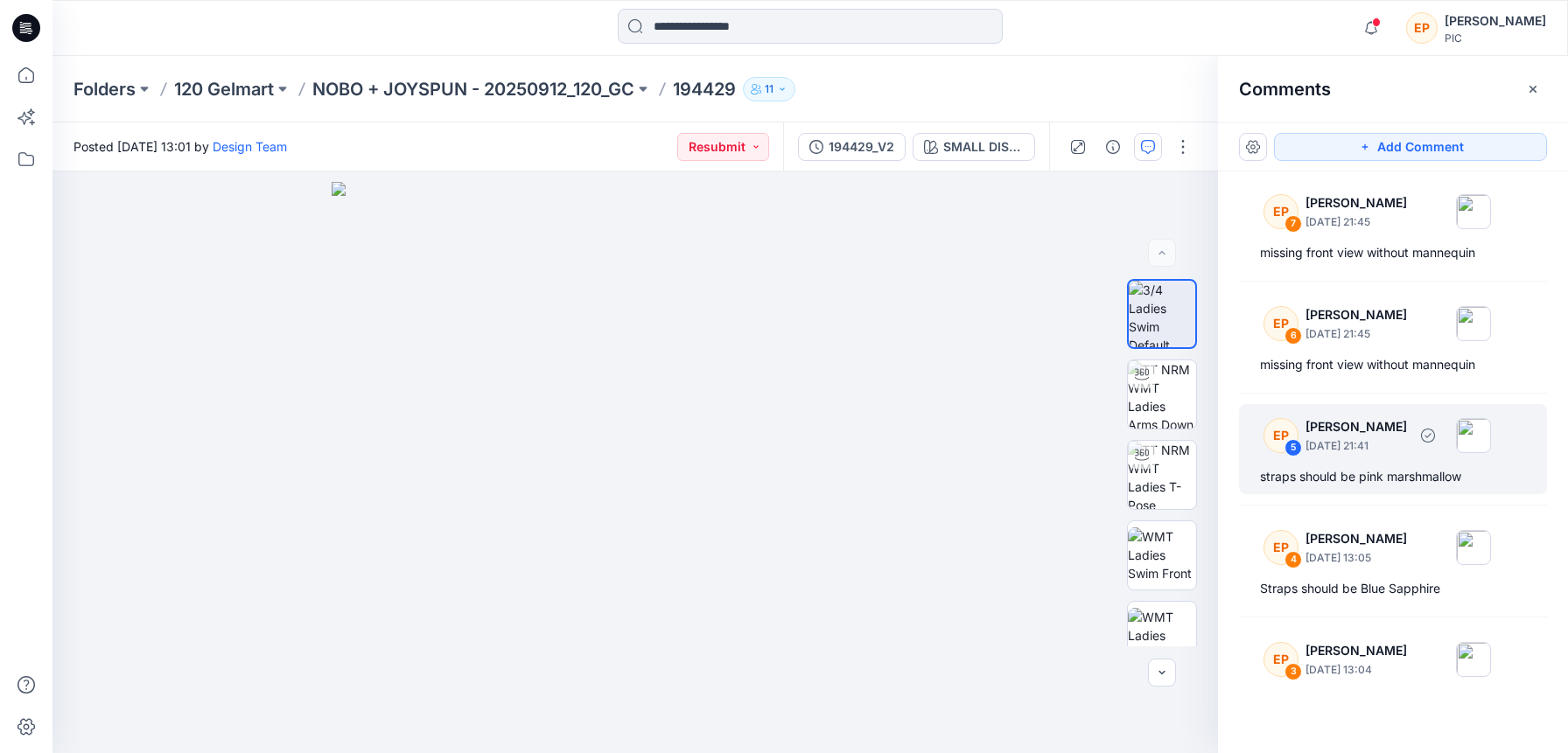
click at [1378, 434] on p "[PERSON_NAME]" at bounding box center [1356, 426] width 102 height 21
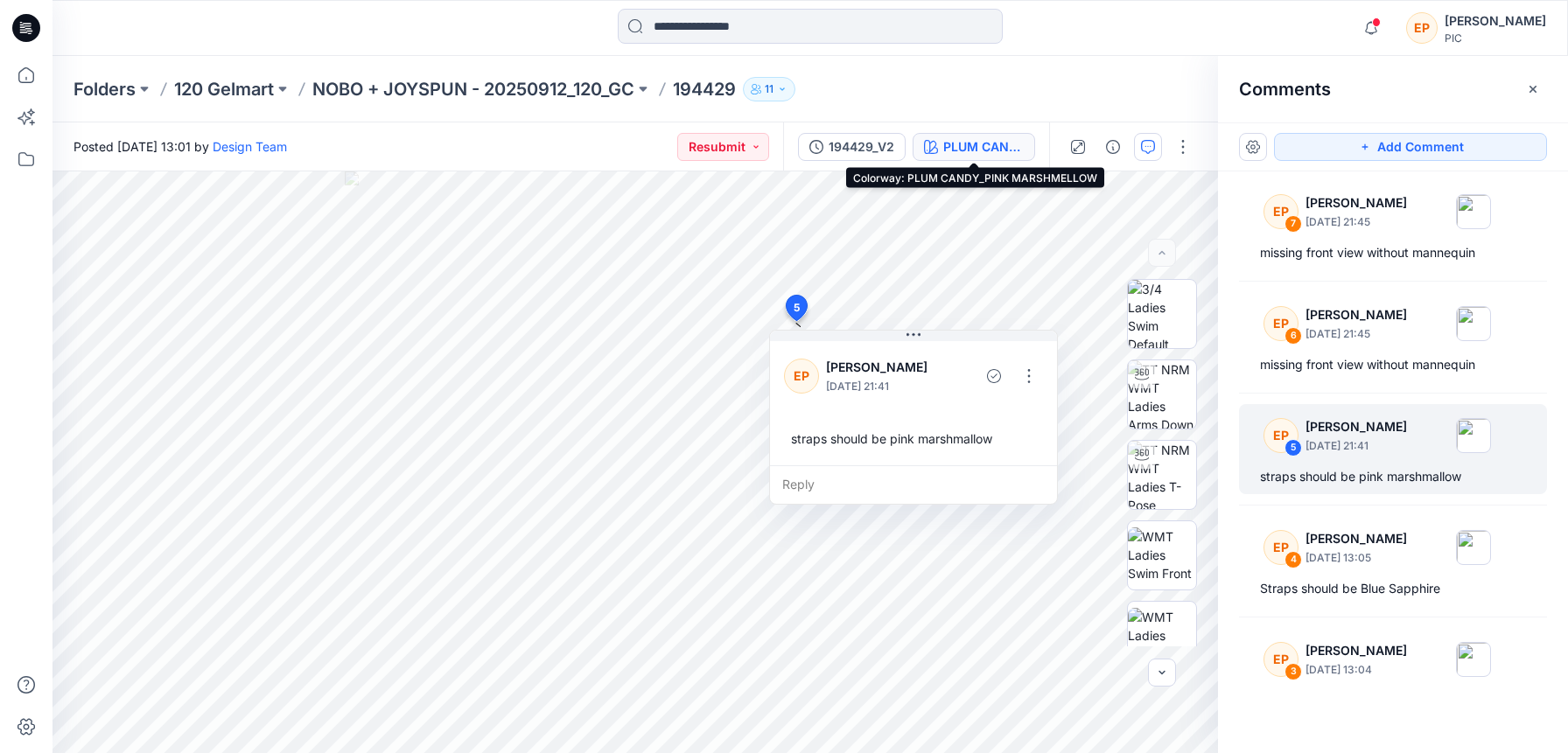
click at [1003, 151] on div "PLUM CANDY_PINK MARSHMELLOW" at bounding box center [982, 147] width 80 height 19
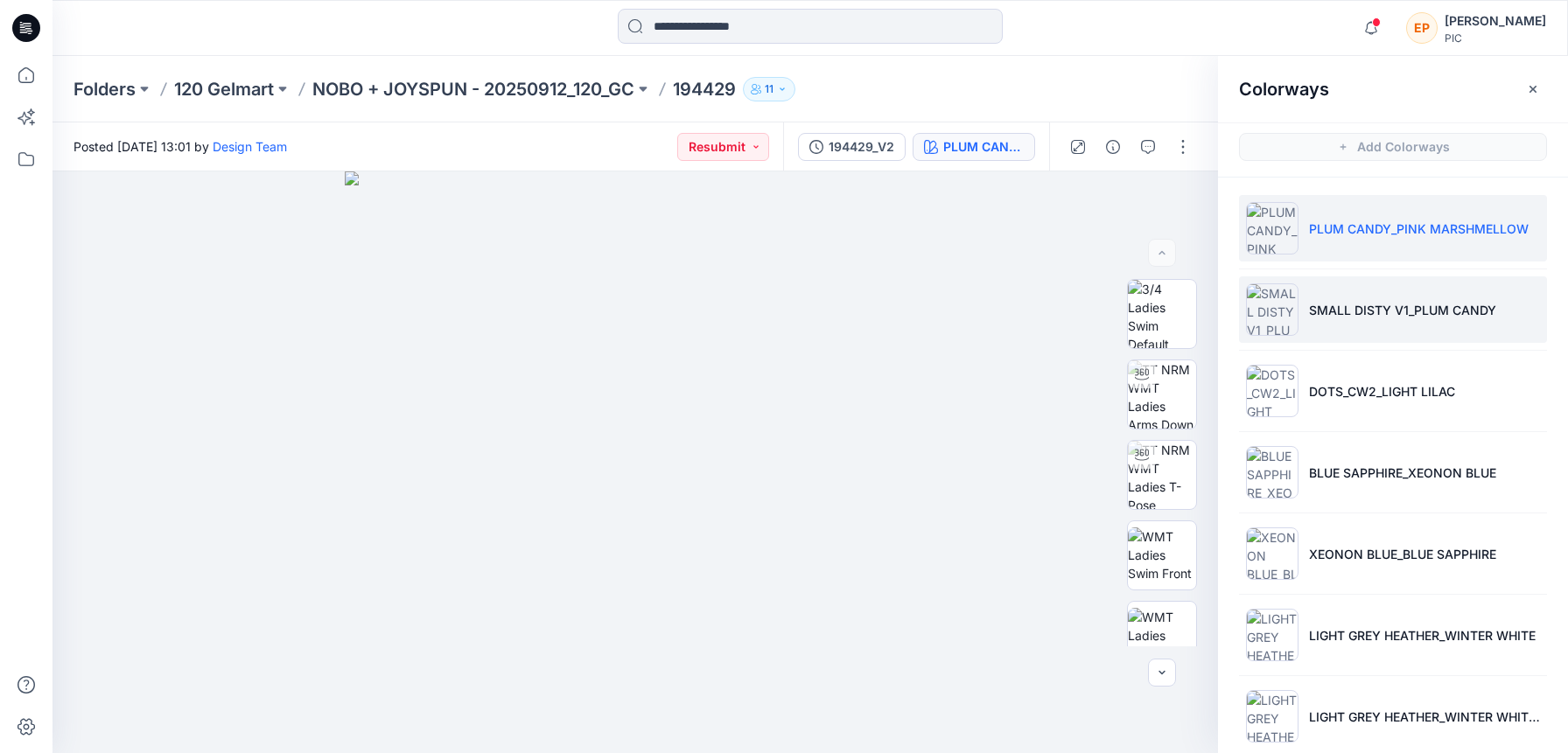
click at [1359, 306] on p "SMALL DISTY V1_PLUM CANDY" at bounding box center [1402, 311] width 187 height 19
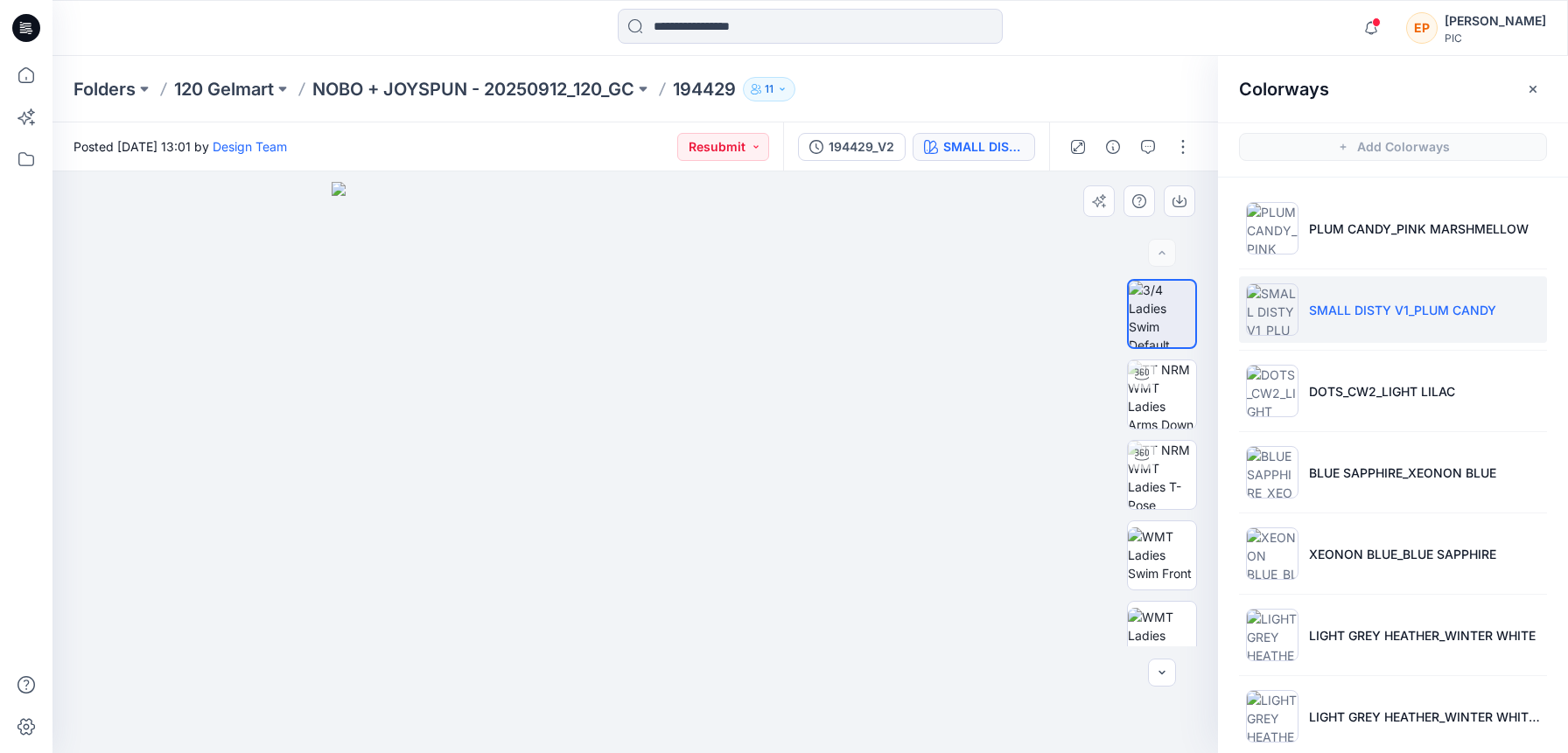
click at [800, 349] on img at bounding box center [635, 468] width 607 height 572
click at [1161, 149] on button "button" at bounding box center [1148, 147] width 28 height 28
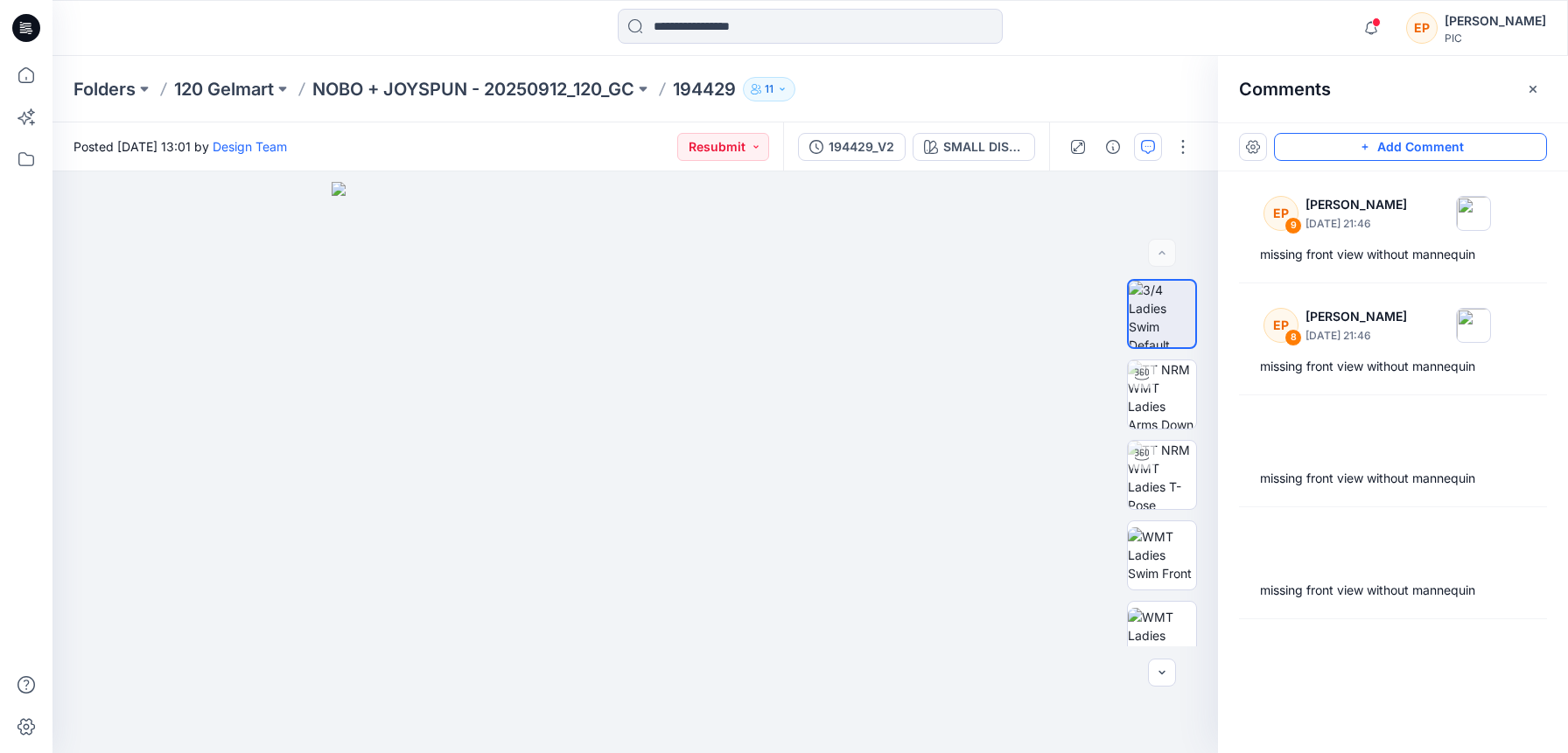
click at [1314, 160] on button "Add Comment" at bounding box center [1411, 147] width 273 height 28
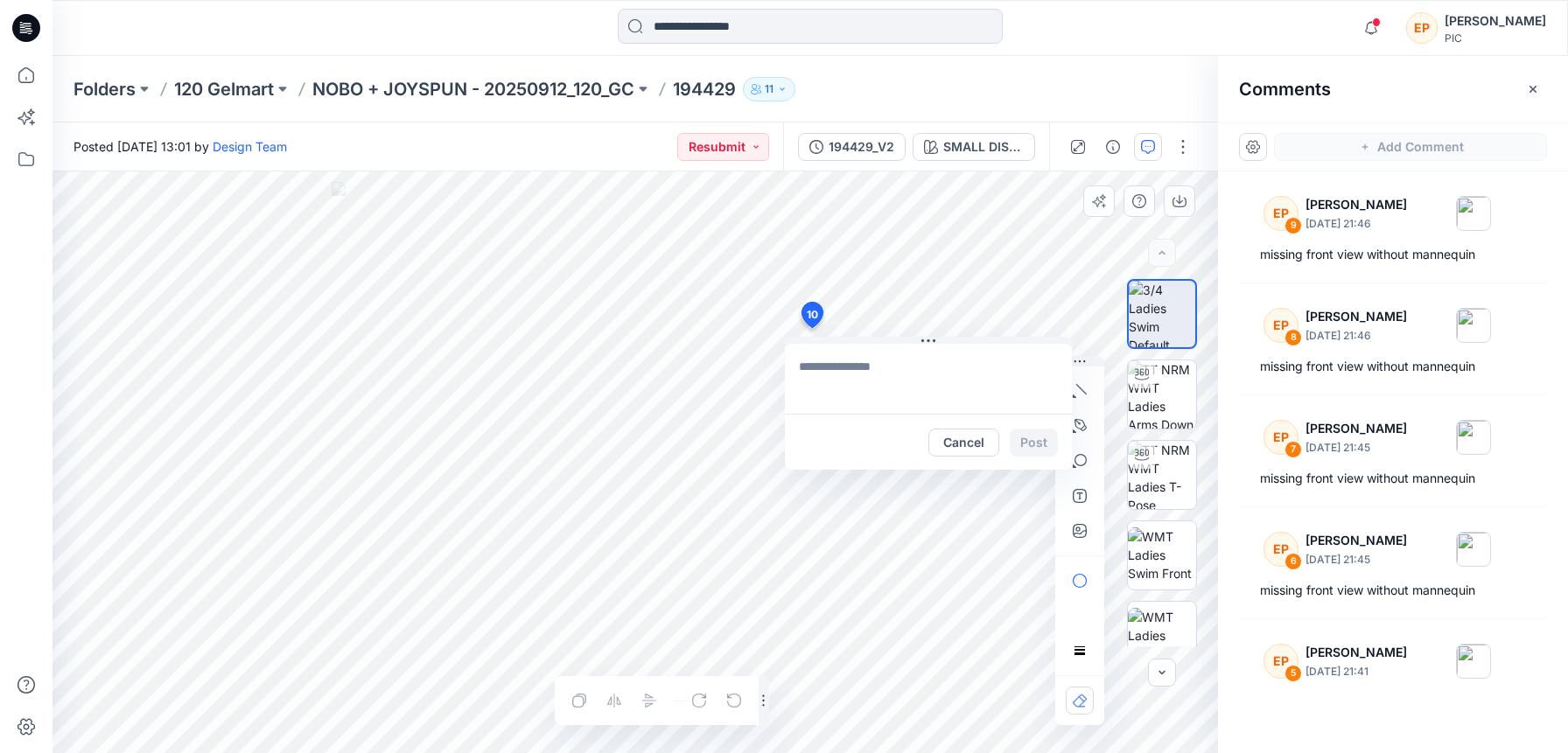
click at [811, 328] on div "10 Cancel Post Layer 1" at bounding box center [635, 462] width 1165 height 582
type textarea "**********"
click at [1033, 439] on button "Post" at bounding box center [1033, 442] width 48 height 28
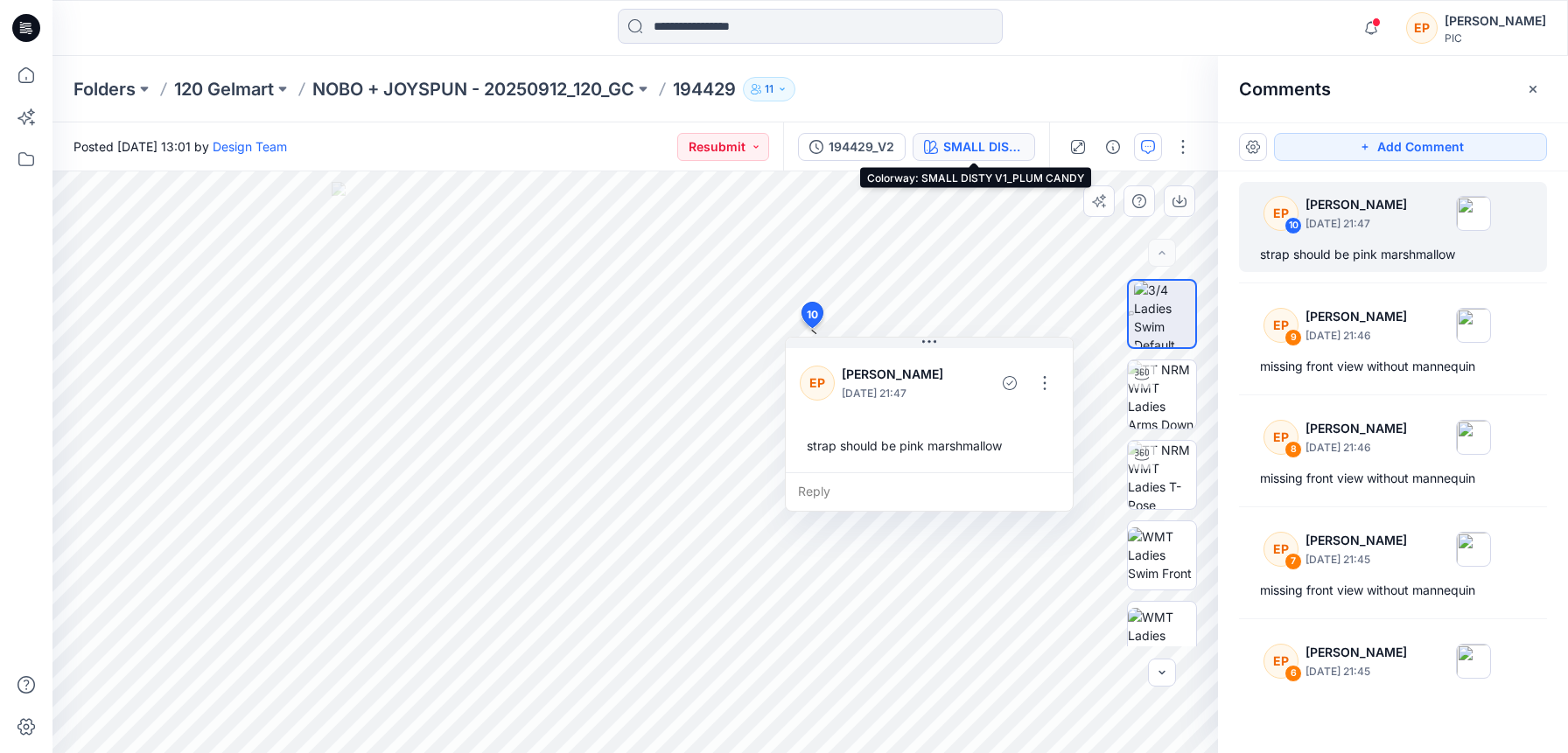
click at [1005, 139] on div "SMALL DISTY V1_PLUM CANDY" at bounding box center [982, 147] width 80 height 19
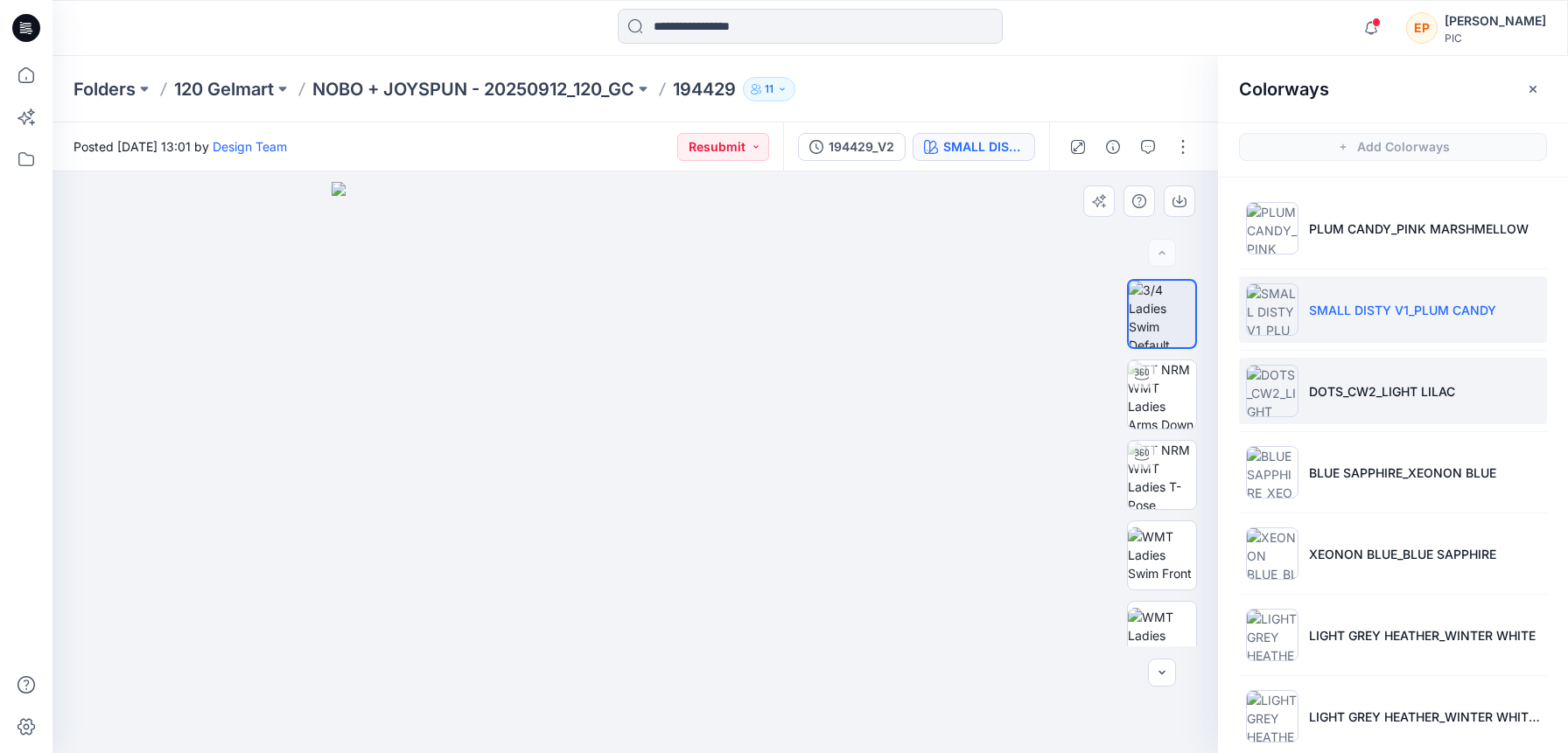
click at [1366, 403] on li "DOTS_CW2_LIGHT LILAC" at bounding box center [1392, 391] width 308 height 67
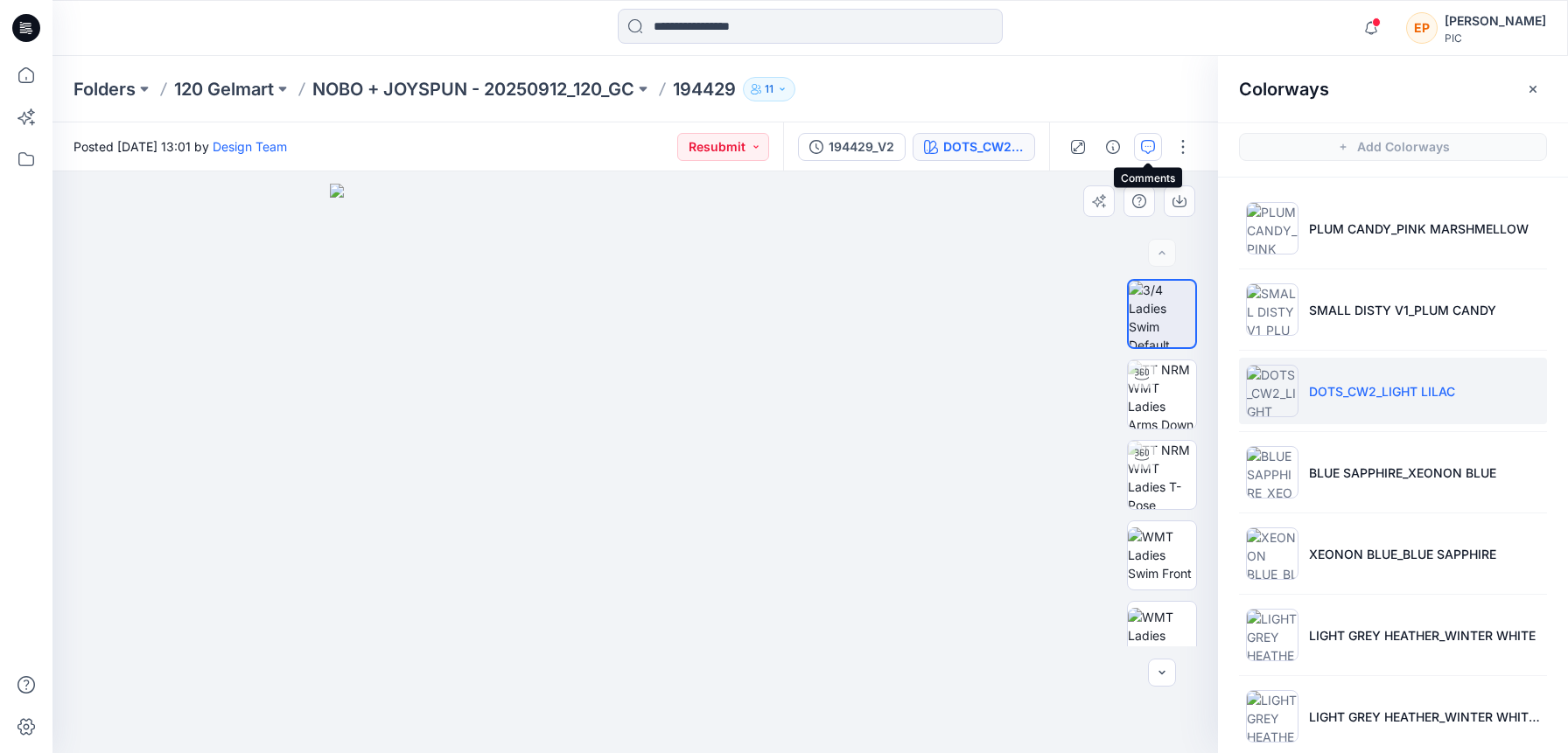
click at [1143, 155] on button "button" at bounding box center [1148, 147] width 28 height 28
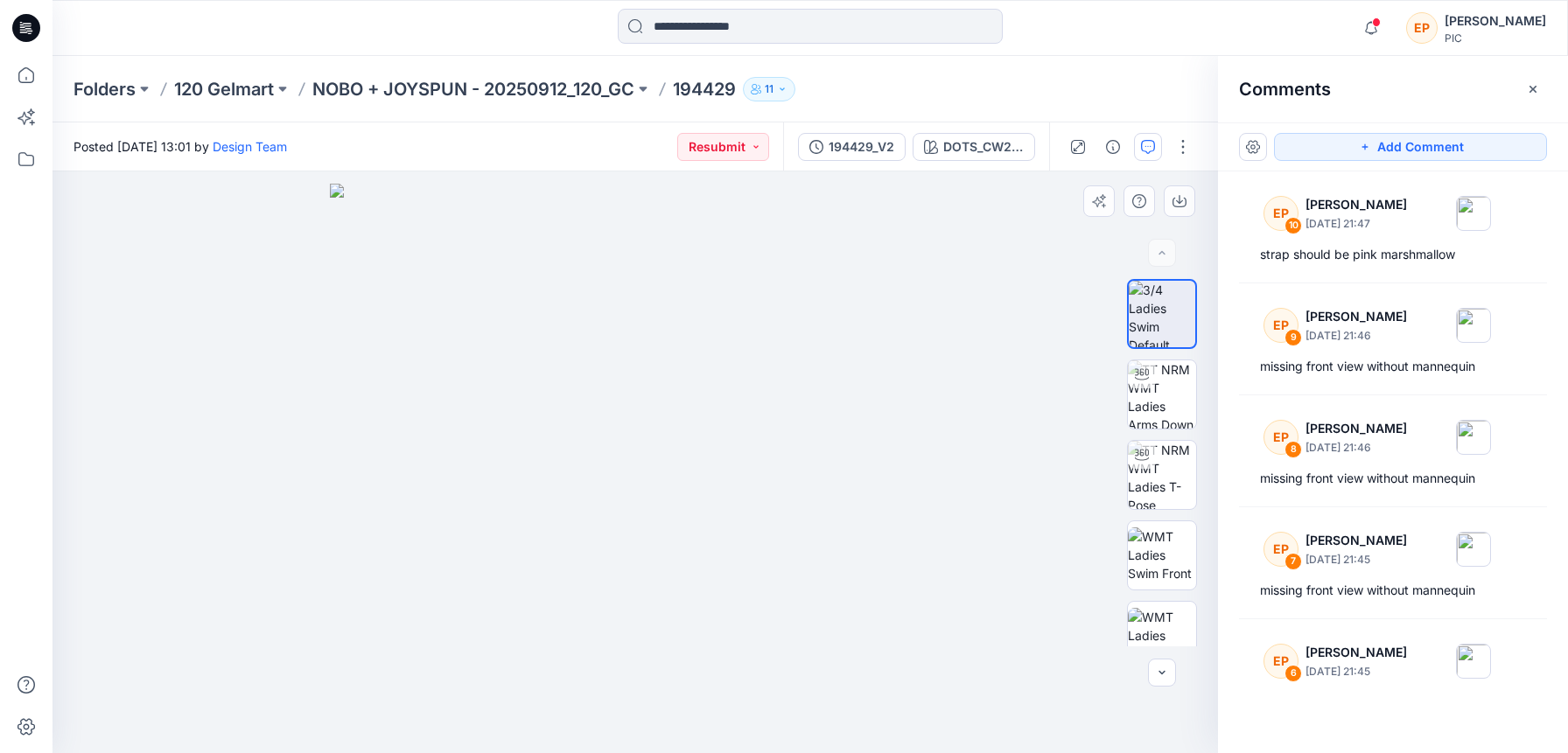
click at [809, 351] on img at bounding box center [635, 469] width 610 height 570
click at [716, 454] on img at bounding box center [635, 469] width 610 height 570
click at [1367, 157] on button "Add Comment" at bounding box center [1411, 147] width 273 height 28
click at [793, 347] on div "11" at bounding box center [635, 462] width 1165 height 582
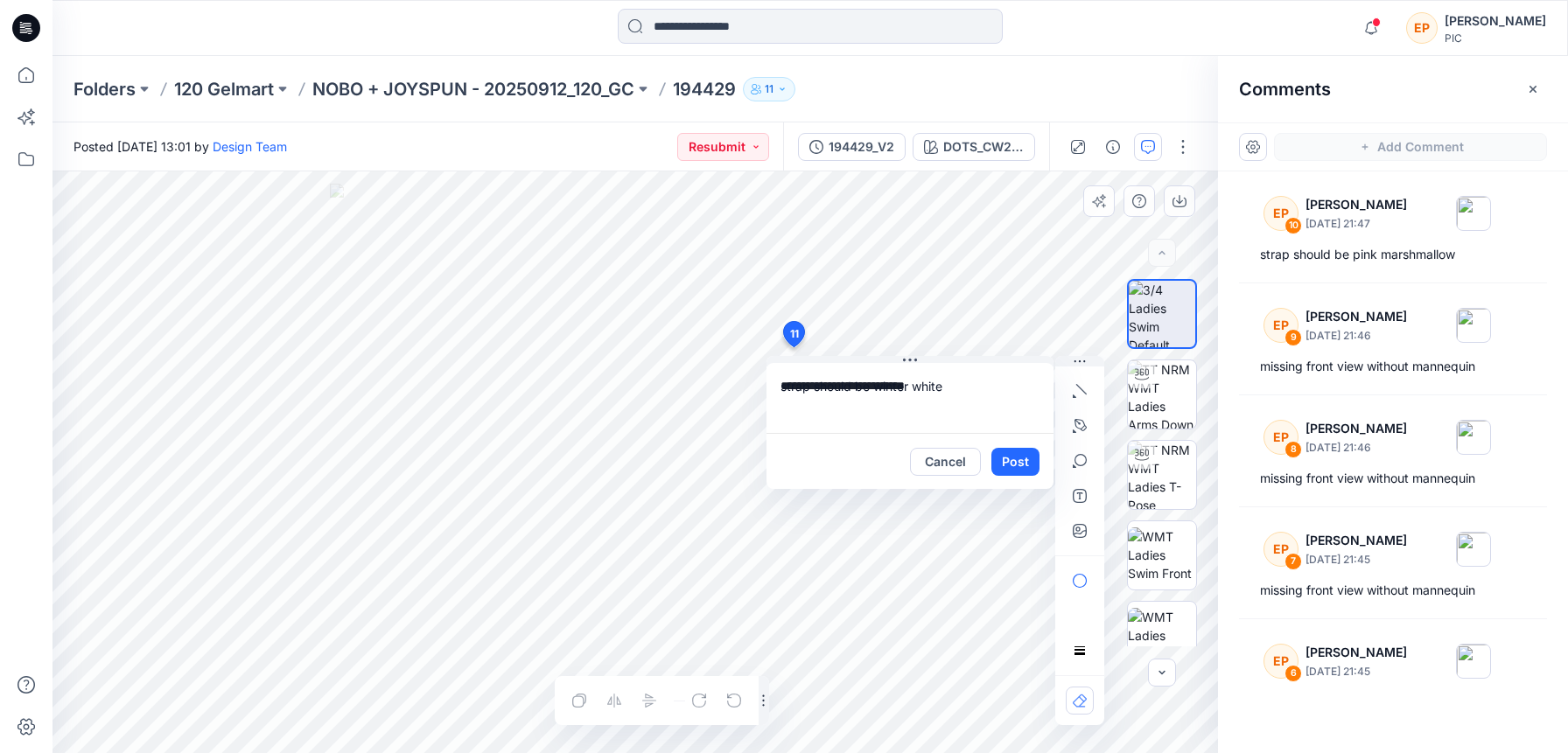
click at [806, 386] on textarea "**********" at bounding box center [910, 398] width 287 height 70
click at [832, 386] on textarea "**********" at bounding box center [910, 398] width 287 height 70
type textarea "**********"
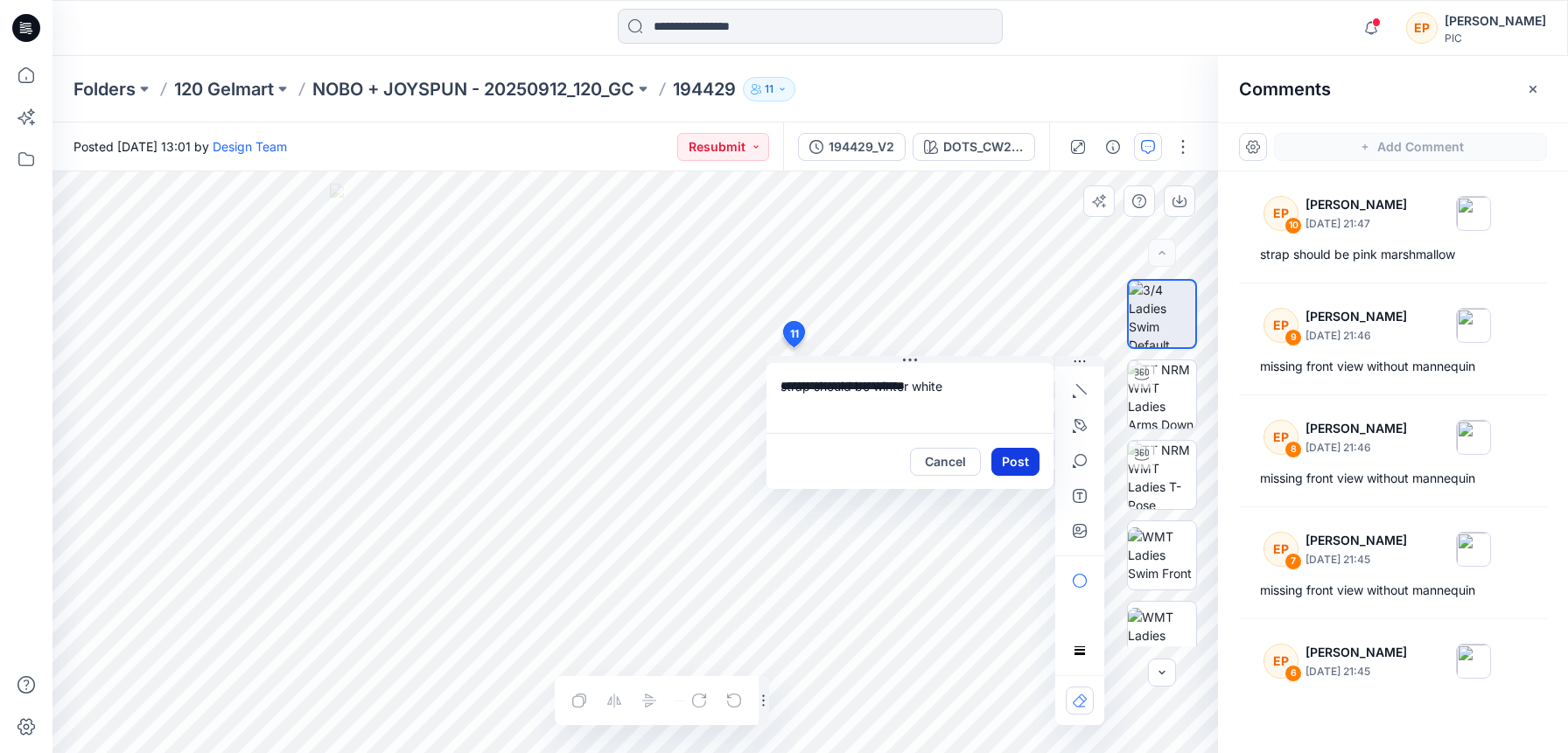
click at [1005, 457] on button "Post" at bounding box center [1014, 462] width 48 height 28
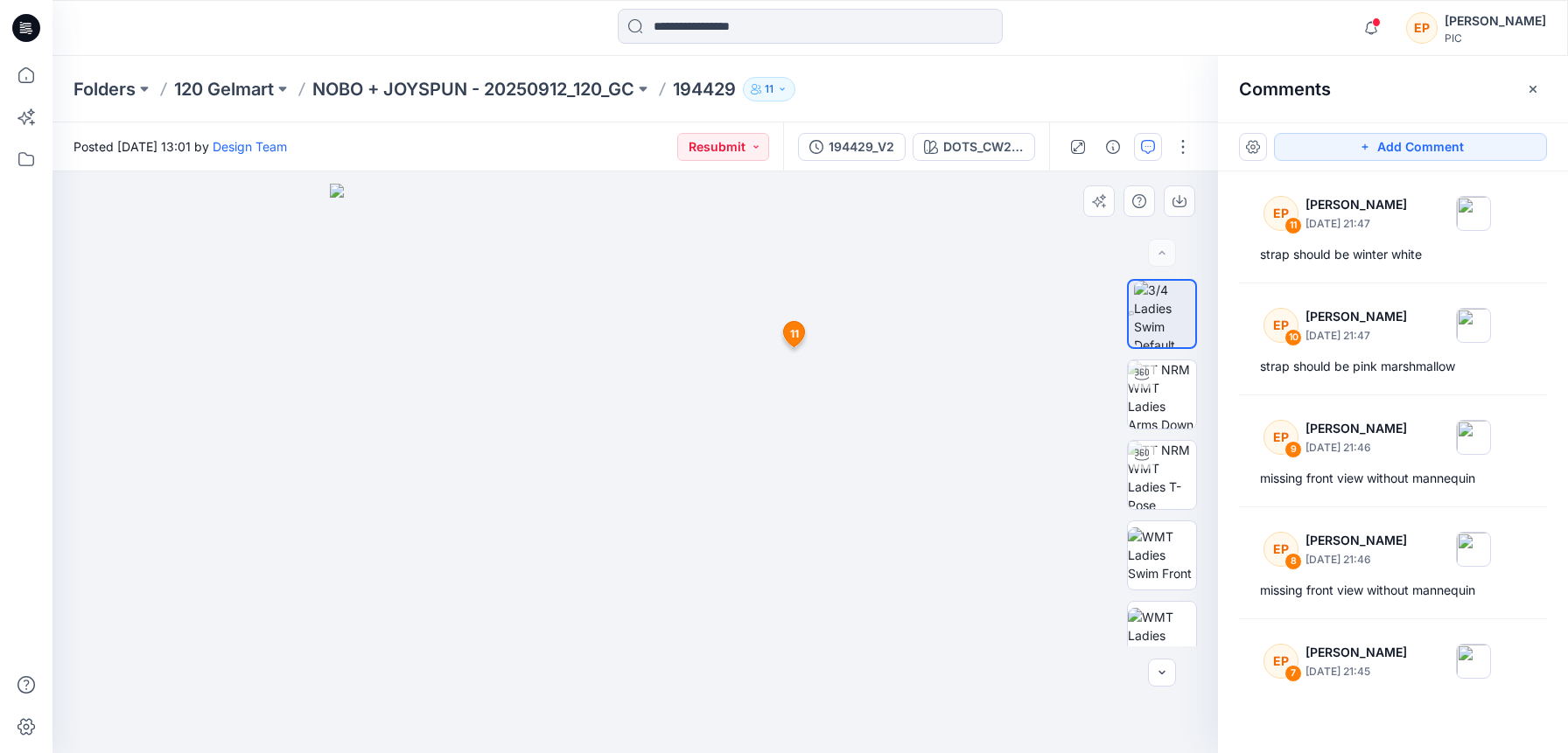
click at [678, 476] on img at bounding box center [635, 469] width 610 height 570
click at [1143, 143] on icon "button" at bounding box center [1147, 147] width 14 height 14
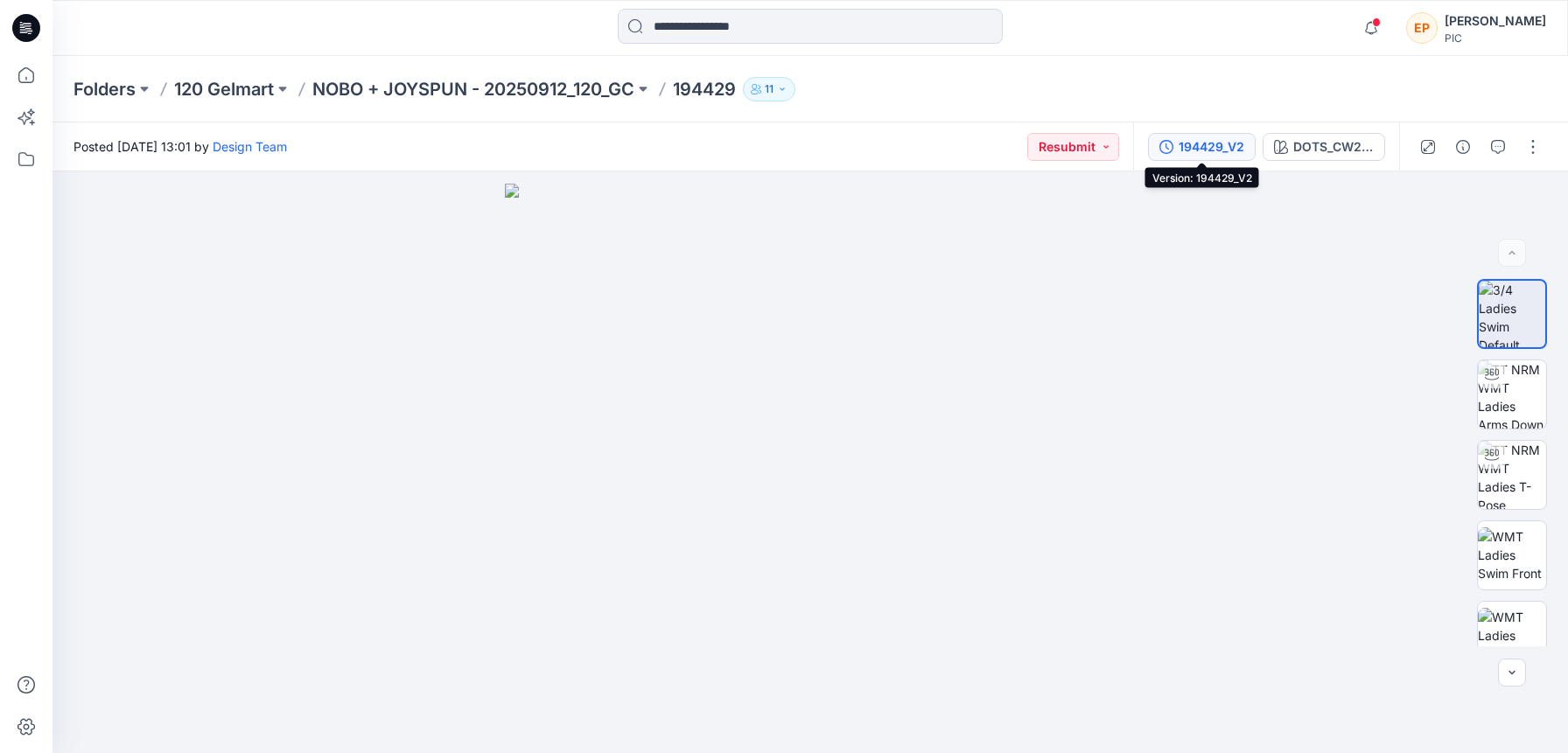
click at [1199, 147] on div "194429_V2" at bounding box center [1211, 147] width 66 height 19
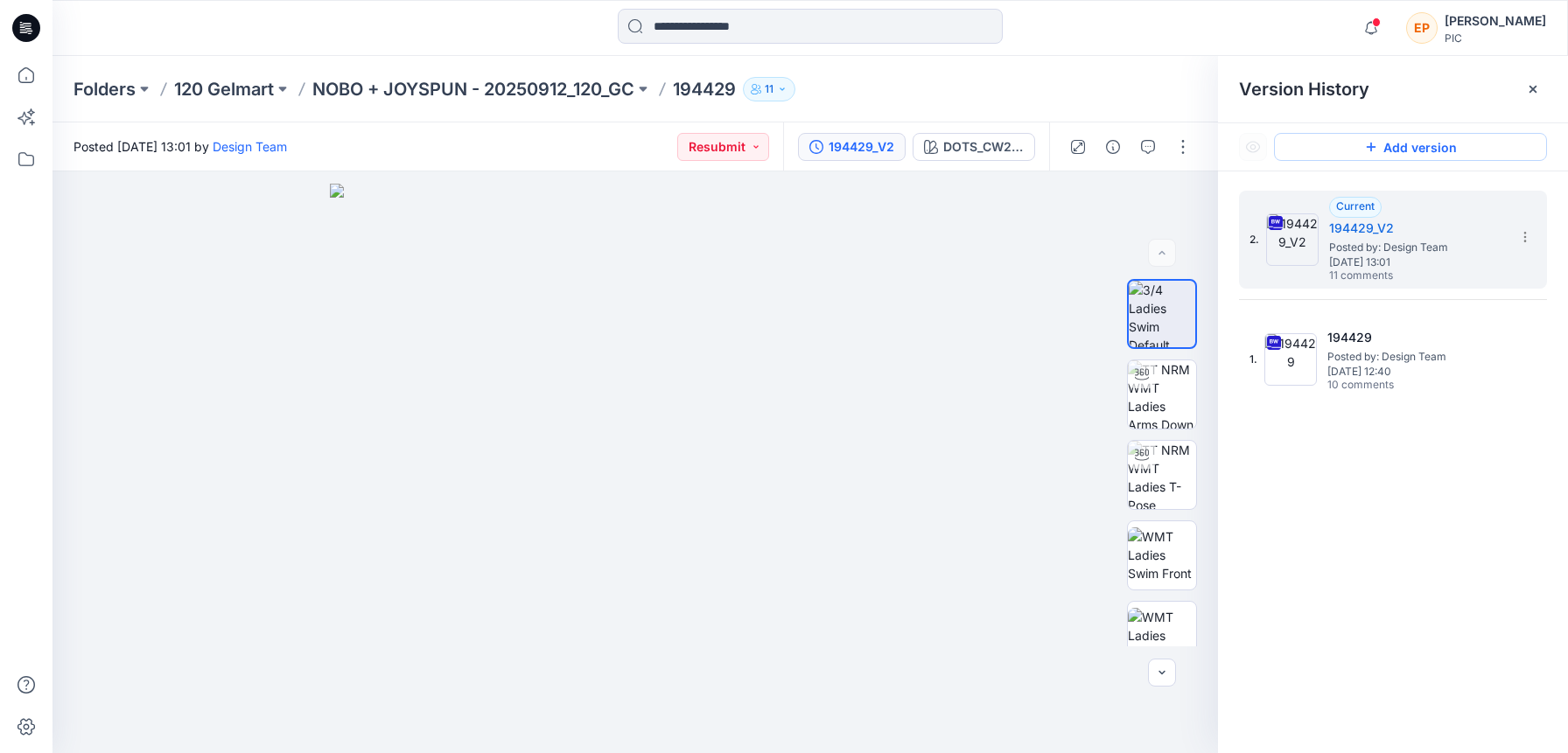
click at [1428, 145] on button "Add version" at bounding box center [1411, 147] width 273 height 28
click at [762, 550] on img at bounding box center [635, 469] width 610 height 570
click at [1137, 149] on button "button" at bounding box center [1148, 147] width 28 height 28
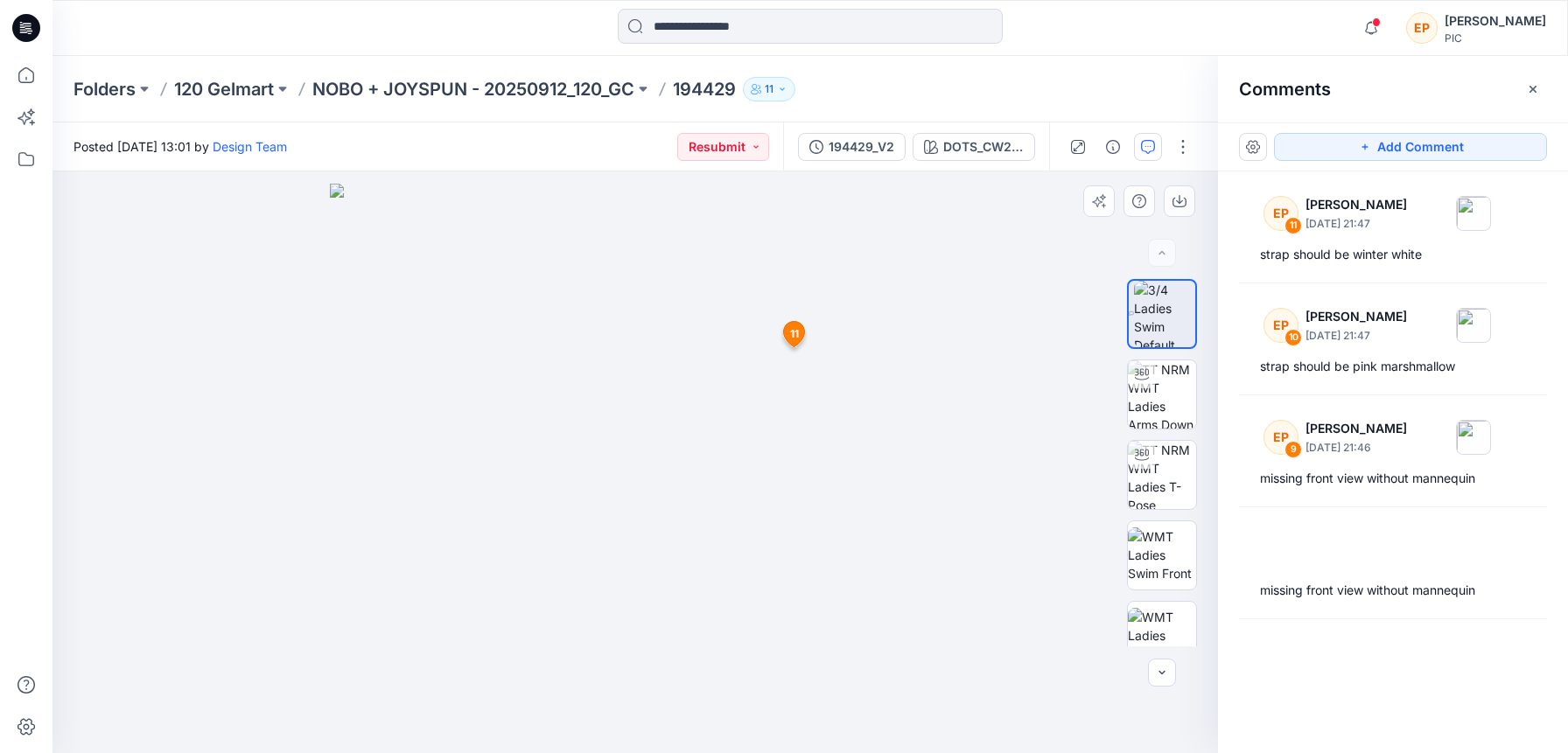
click at [690, 458] on img at bounding box center [635, 469] width 610 height 570
click at [1315, 148] on button "Add Comment" at bounding box center [1411, 147] width 273 height 28
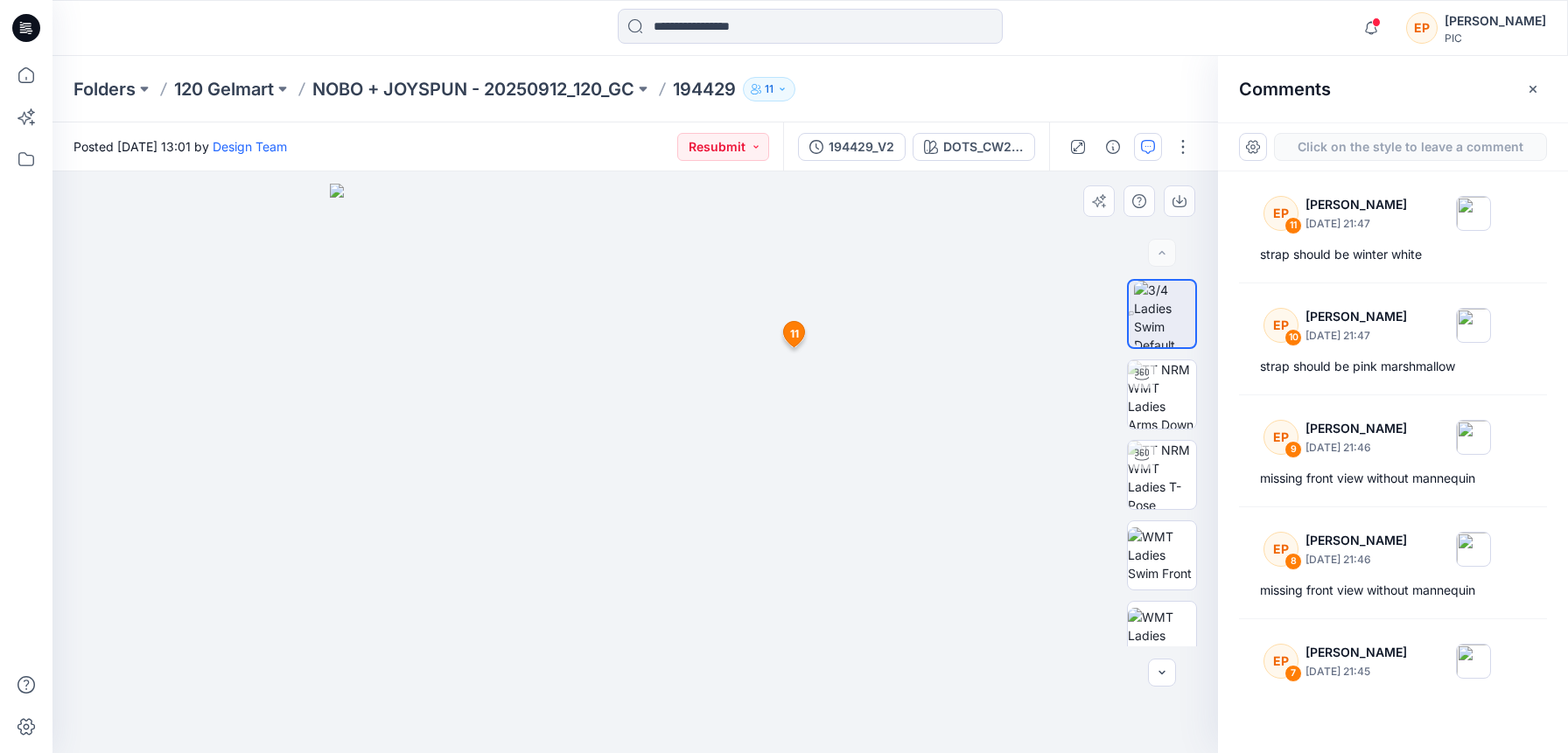
click at [682, 483] on div "12 11 [PERSON_NAME] [PERSON_NAME] [DATE] 21:47 strap should be winter white Rep…" at bounding box center [635, 462] width 1165 height 582
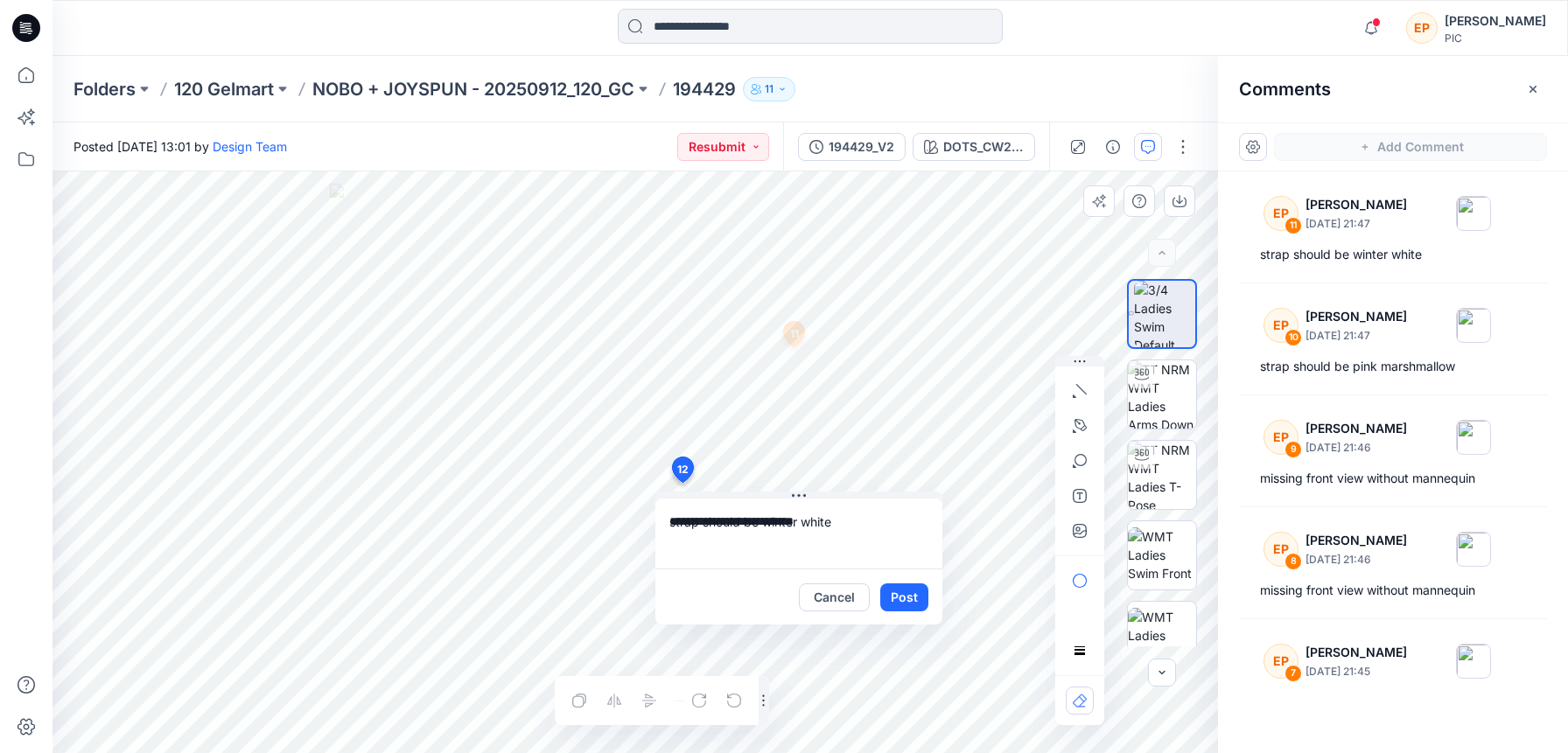
click at [688, 523] on textarea "**********" at bounding box center [799, 533] width 287 height 70
type textarea "**********"
click at [905, 599] on button "Post" at bounding box center [904, 598] width 48 height 28
